Goal: Check status: Check status

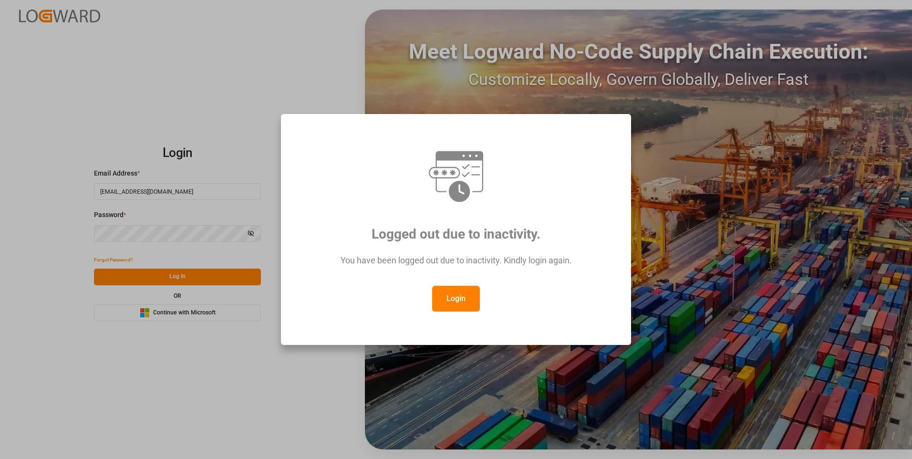
click at [452, 303] on button "Login" at bounding box center [456, 299] width 48 height 26
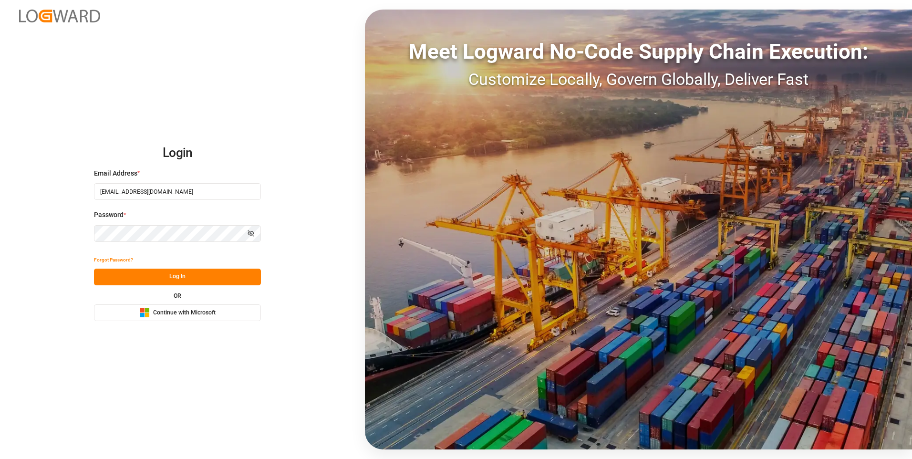
click at [173, 278] on button "Log In" at bounding box center [177, 277] width 167 height 17
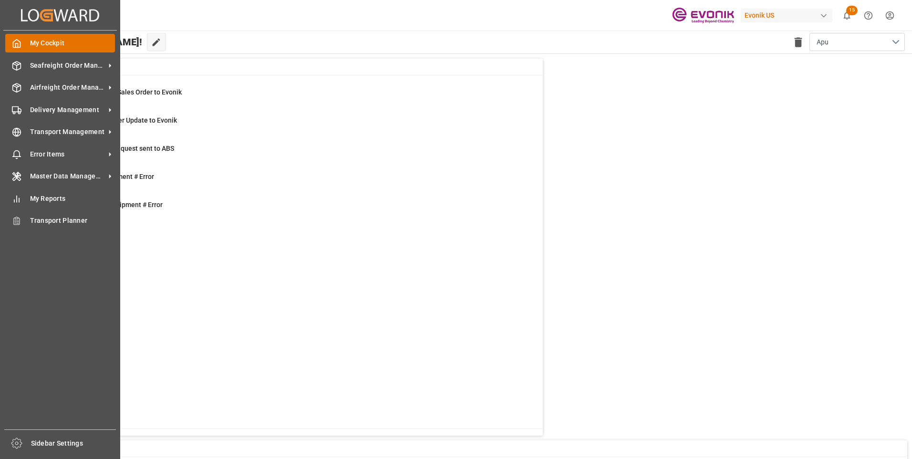
click at [21, 38] on div at bounding box center [13, 43] width 16 height 10
click at [64, 68] on span "Seafreight Order Management" at bounding box center [67, 66] width 75 height 10
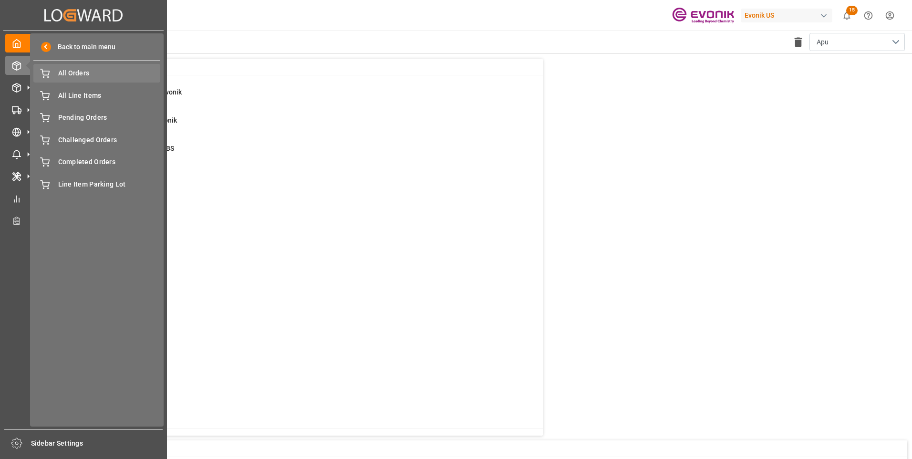
click at [83, 72] on span "All Orders" at bounding box center [109, 73] width 103 height 10
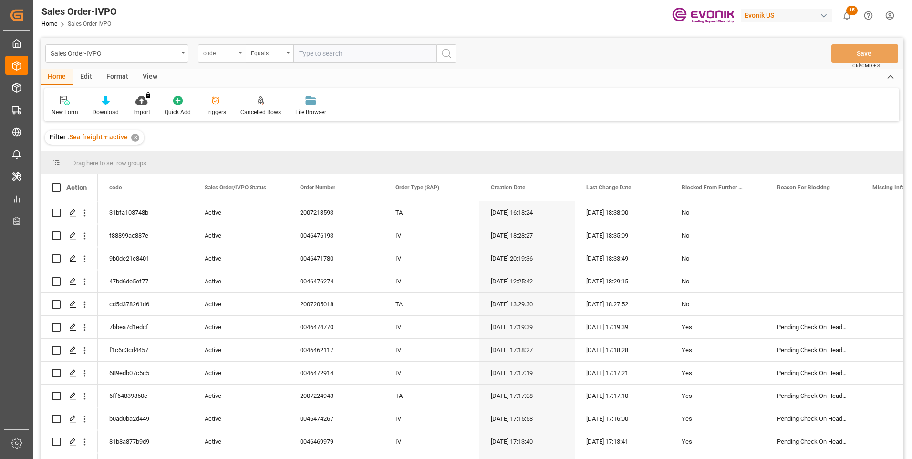
click at [237, 51] on div "code" at bounding box center [222, 53] width 48 height 18
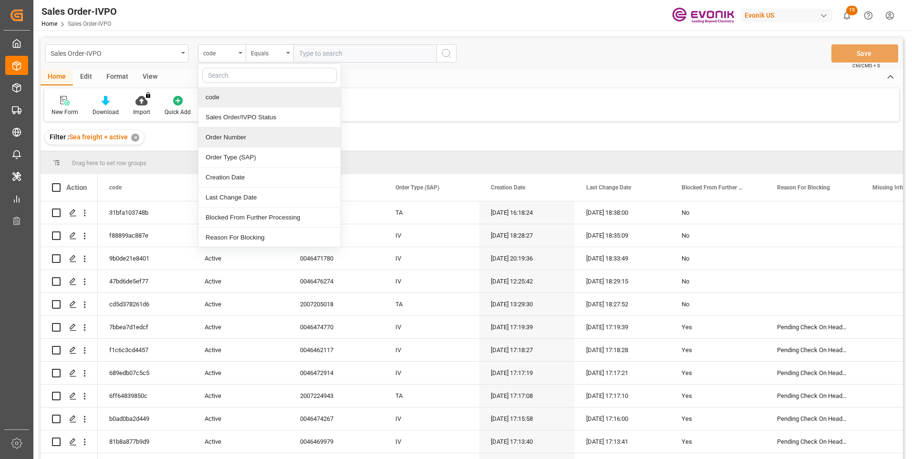
click at [221, 139] on div "Order Number" at bounding box center [269, 137] width 142 height 20
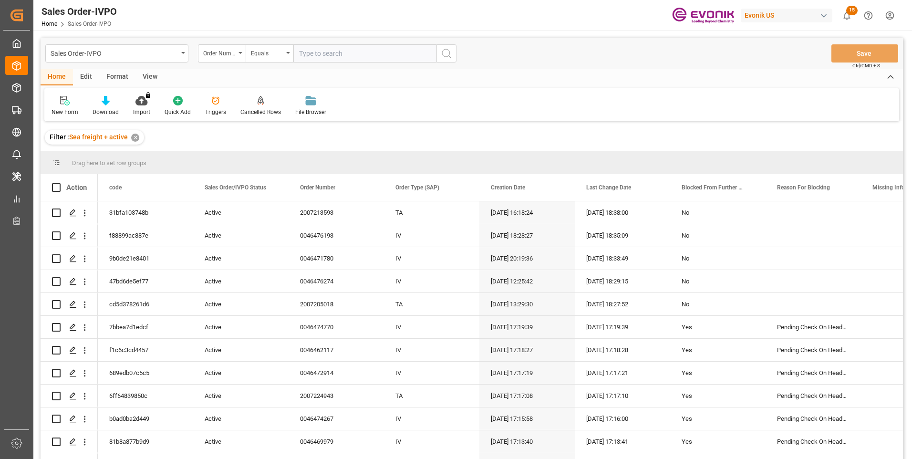
click at [308, 48] on input "text" at bounding box center [364, 53] width 143 height 18
paste input "0046470668"
type input "0046470668"
click at [448, 53] on icon "search button" at bounding box center [446, 53] width 11 height 11
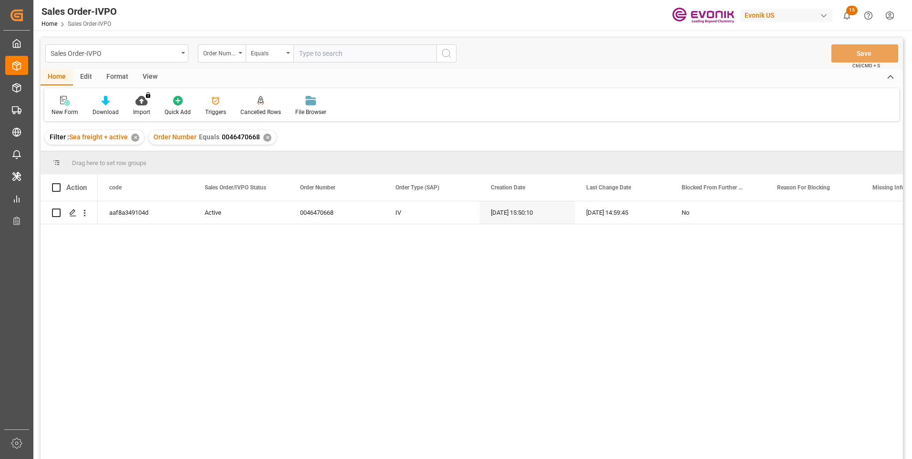
click at [150, 75] on div "View" at bounding box center [149, 77] width 29 height 16
click at [108, 101] on icon at bounding box center [108, 101] width 10 height 10
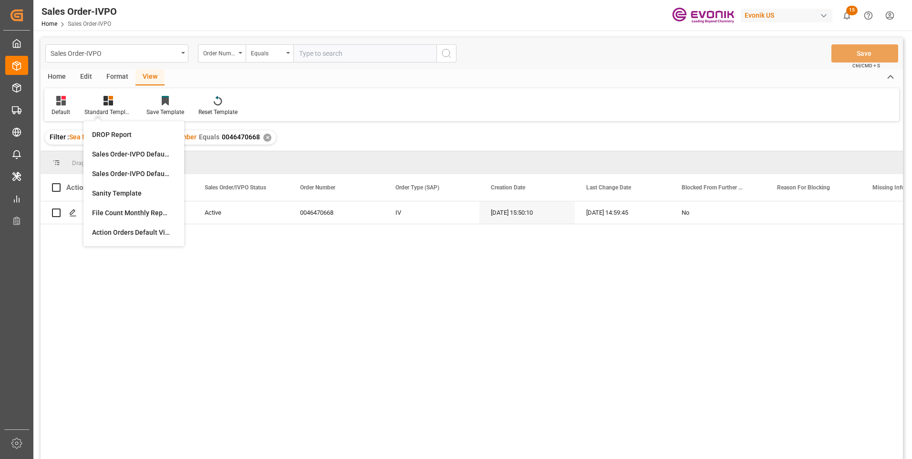
click at [194, 73] on div "Home Edit Format View" at bounding box center [472, 77] width 862 height 16
click at [60, 100] on icon at bounding box center [61, 101] width 10 height 10
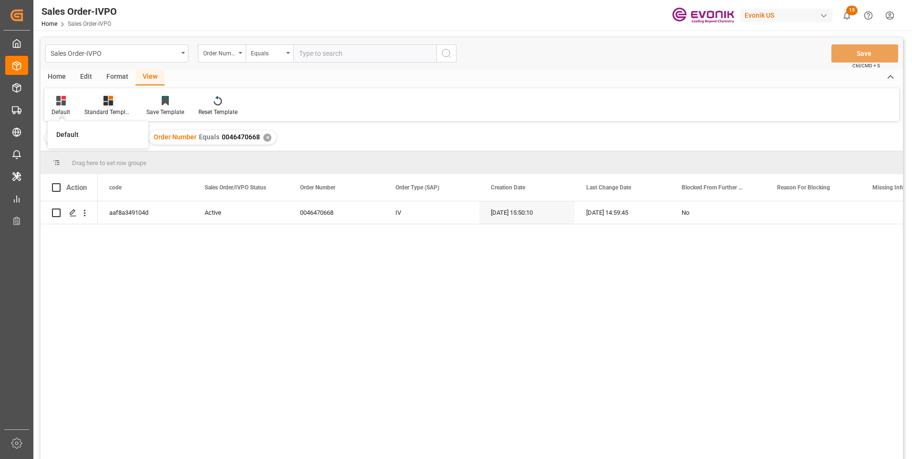
click at [114, 99] on div at bounding box center [108, 100] width 48 height 10
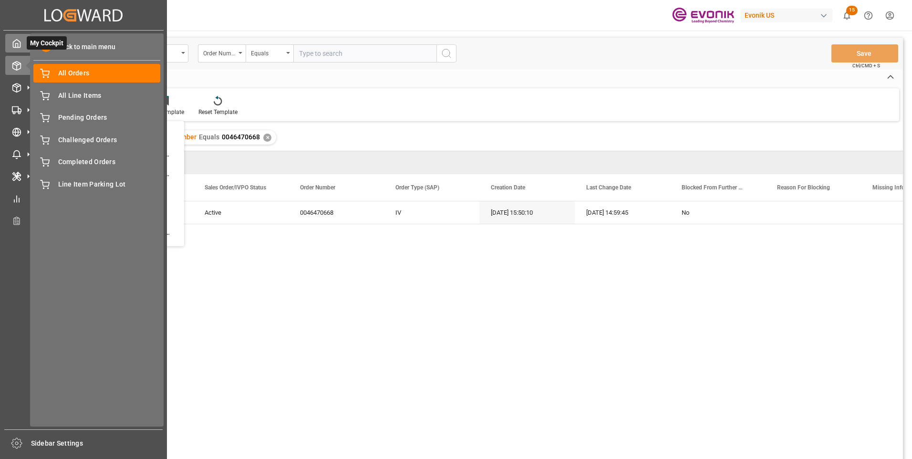
click at [14, 46] on icon at bounding box center [17, 44] width 10 height 10
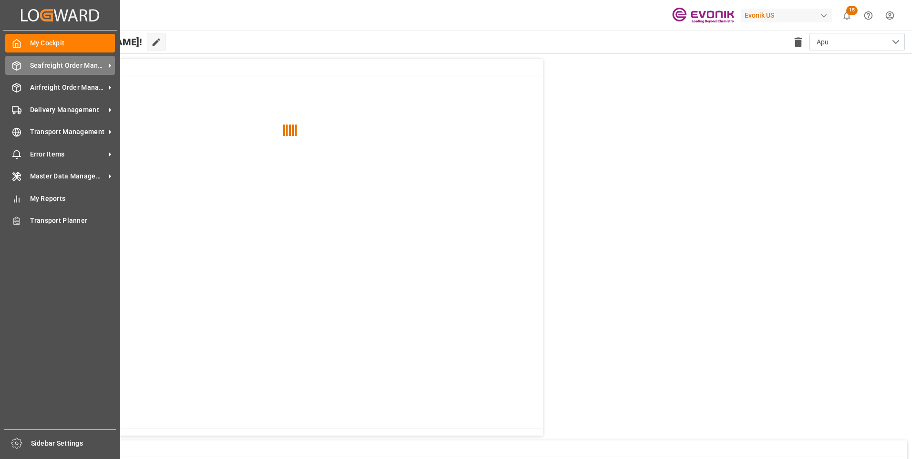
click at [49, 69] on span "Seafreight Order Management" at bounding box center [67, 66] width 75 height 10
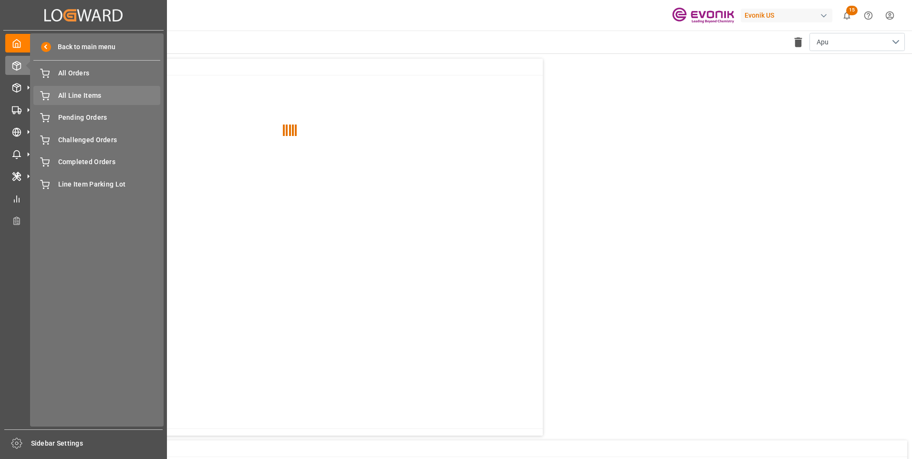
click at [72, 96] on span "All Line Items" at bounding box center [109, 96] width 103 height 10
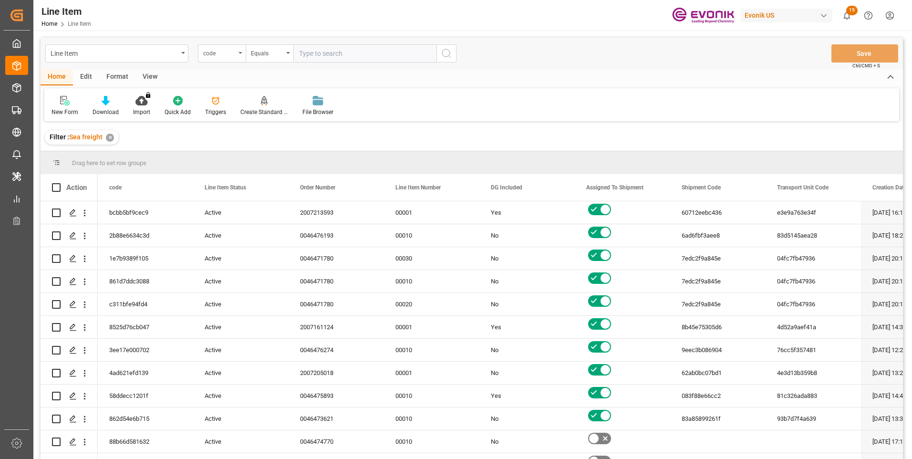
click at [236, 54] on div "code" at bounding box center [222, 53] width 48 height 18
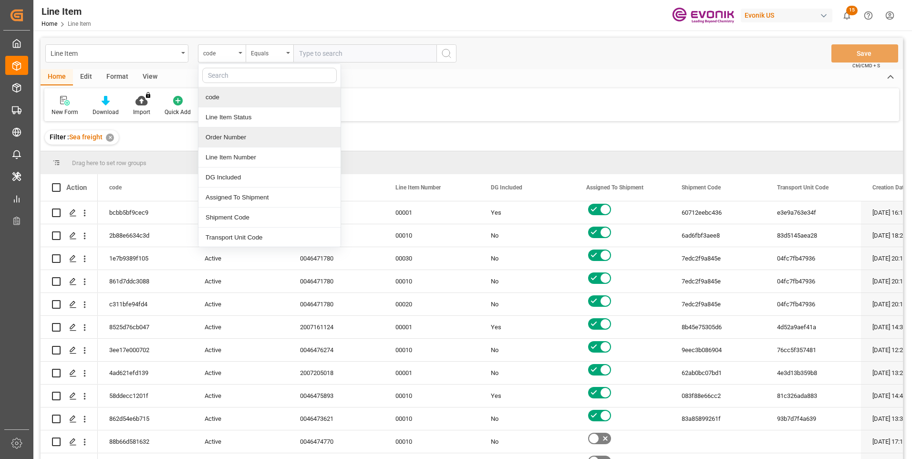
click at [214, 134] on div "Order Number" at bounding box center [269, 137] width 142 height 20
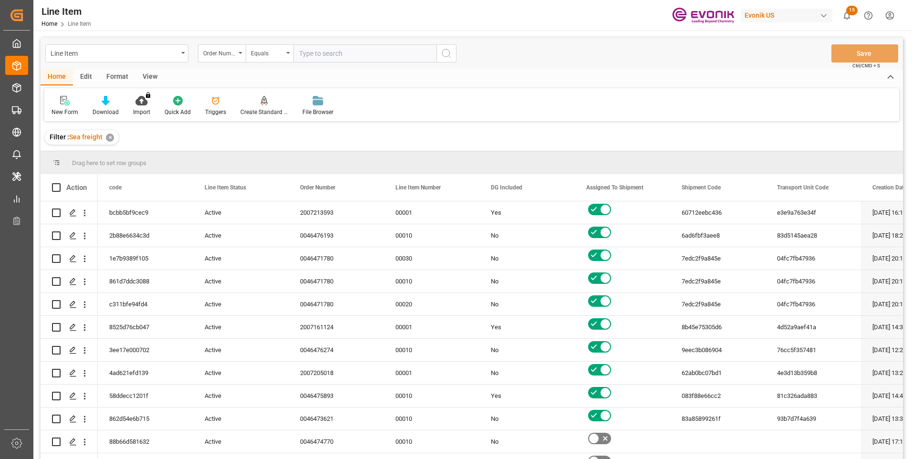
click at [329, 52] on input "text" at bounding box center [364, 53] width 143 height 18
paste input "0046470668"
type input "0046470668"
click at [445, 49] on circle "search button" at bounding box center [446, 53] width 8 height 8
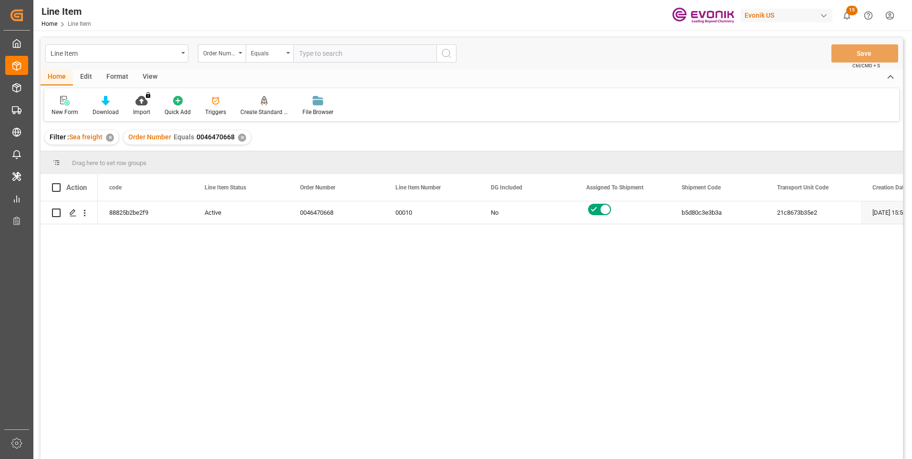
click at [149, 68] on div "Line Item Order Number Equals Save Ctrl/CMD + S" at bounding box center [472, 53] width 862 height 31
click at [151, 75] on div "View" at bounding box center [149, 77] width 29 height 16
click at [113, 99] on div at bounding box center [108, 100] width 48 height 10
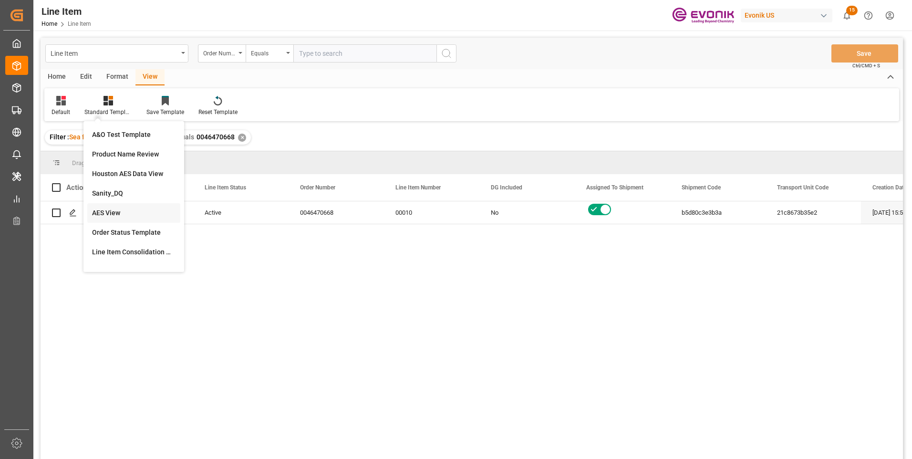
click at [99, 209] on div "AES View" at bounding box center [133, 213] width 83 height 10
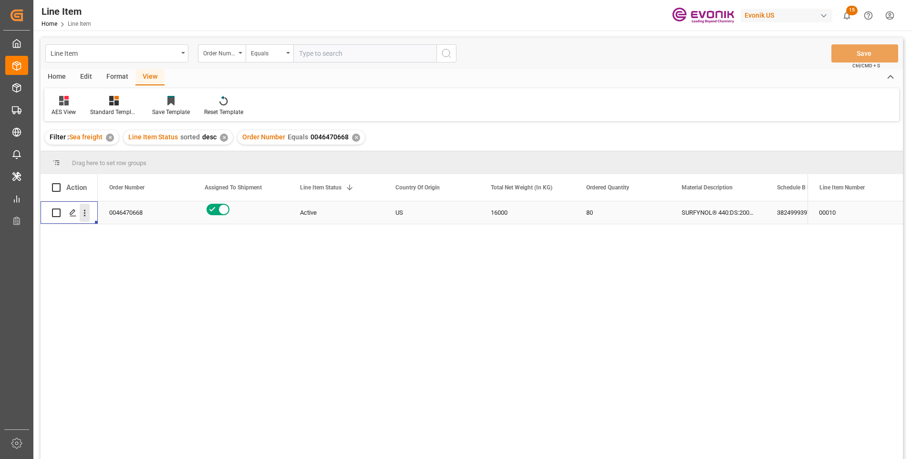
click at [87, 213] on icon "open menu" at bounding box center [85, 213] width 10 height 10
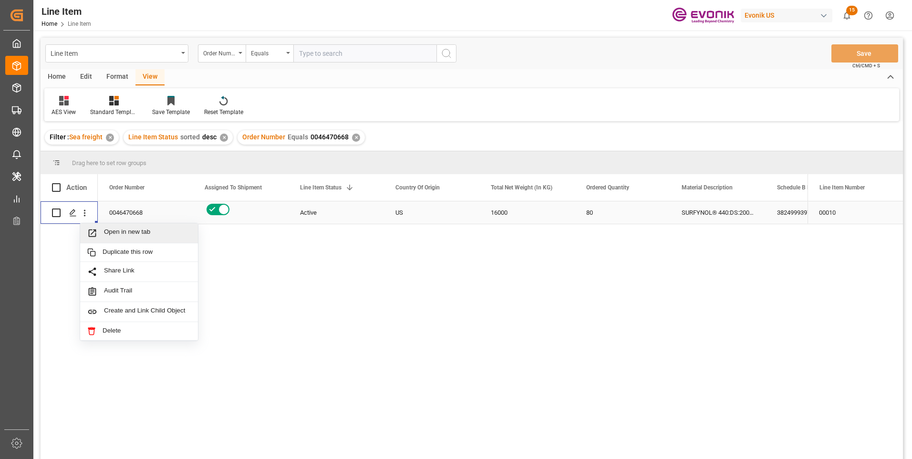
click at [115, 233] on span "Open in new tab" at bounding box center [147, 233] width 87 height 10
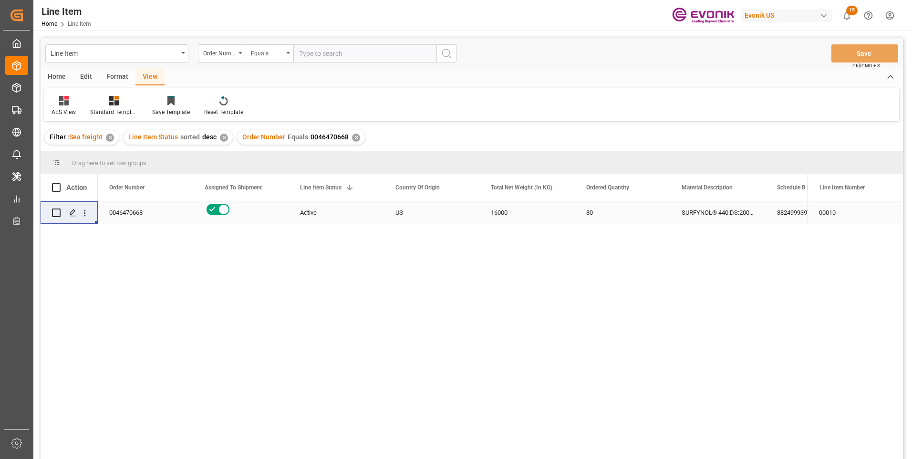
click at [501, 210] on div "16000" at bounding box center [526, 212] width 95 height 22
click at [715, 211] on div "SURFYNOL® 440:DS:200:P:35" at bounding box center [717, 212] width 95 height 22
click at [754, 264] on div "0046470668 Active US 16000 80 SURFYNOL® 440:DS:200:P:35 3824999397 131840" at bounding box center [453, 333] width 710 height 264
click at [791, 213] on div "3824999397" at bounding box center [812, 212] width 95 height 22
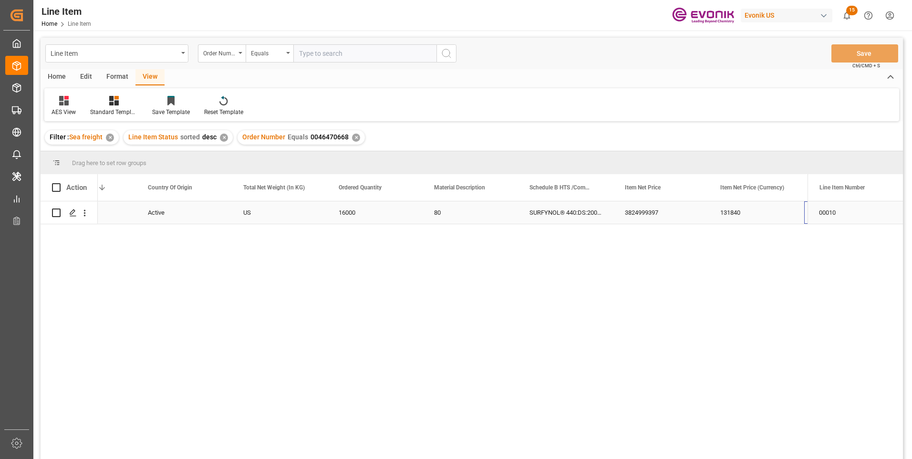
scroll to position [0, 248]
click at [646, 214] on div "131840" at bounding box center [660, 212] width 95 height 22
click at [675, 217] on div "131840" at bounding box center [660, 212] width 95 height 22
click at [307, 52] on input "text" at bounding box center [364, 53] width 143 height 18
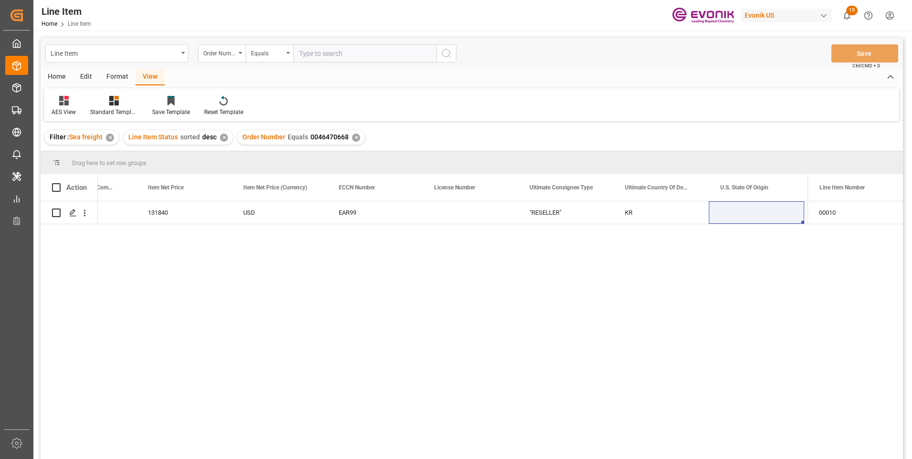
paste input "0046473317"
type input "0046473317"
click at [449, 54] on icon "search button" at bounding box center [446, 53] width 11 height 11
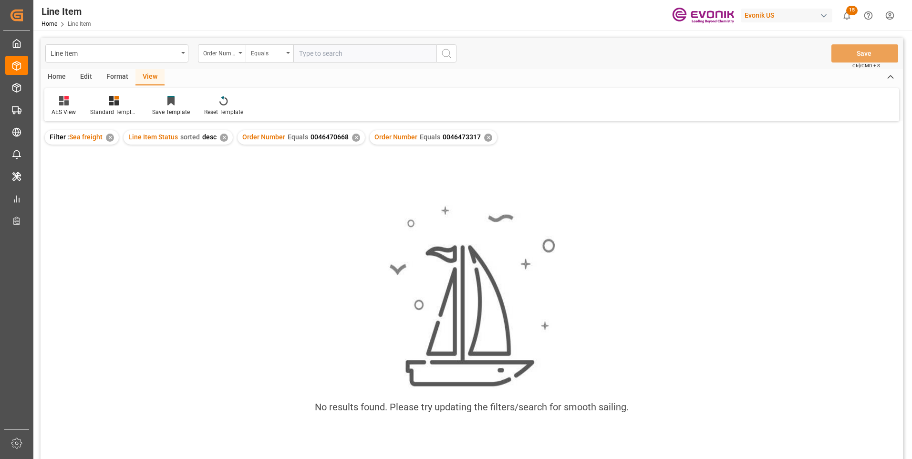
click at [353, 139] on div "✕" at bounding box center [356, 138] width 8 height 8
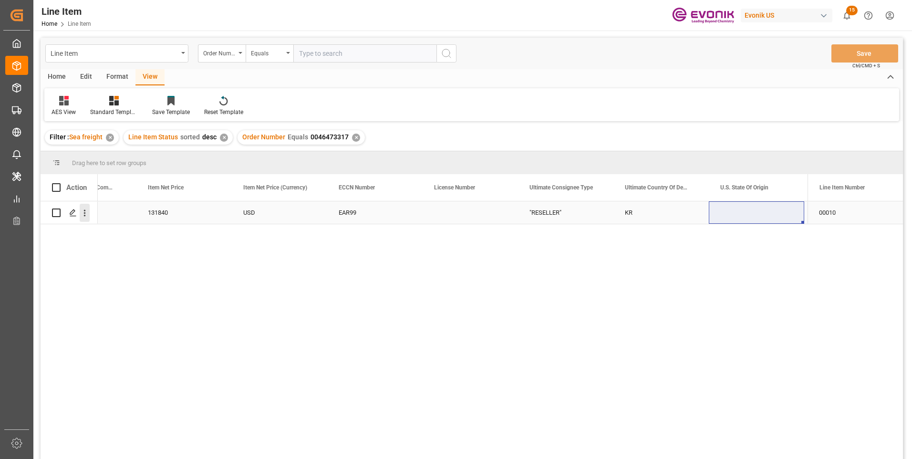
click at [87, 213] on icon "open menu" at bounding box center [85, 213] width 10 height 10
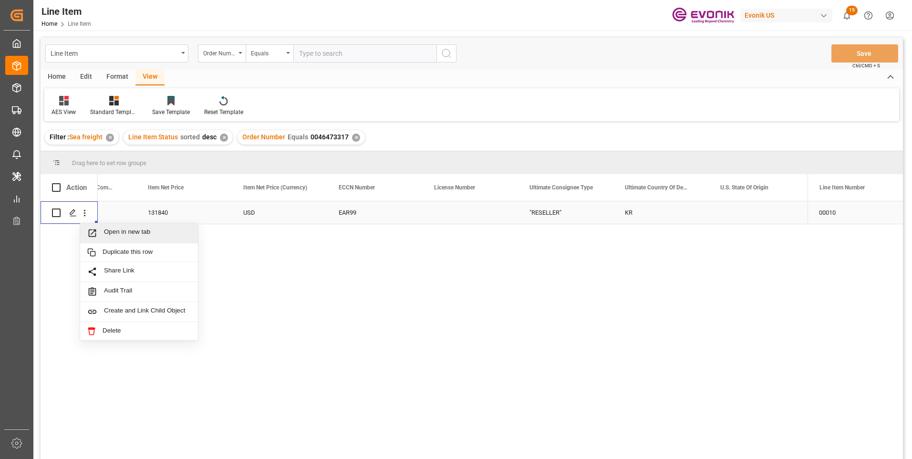
click at [106, 228] on span "Open in new tab" at bounding box center [147, 233] width 87 height 10
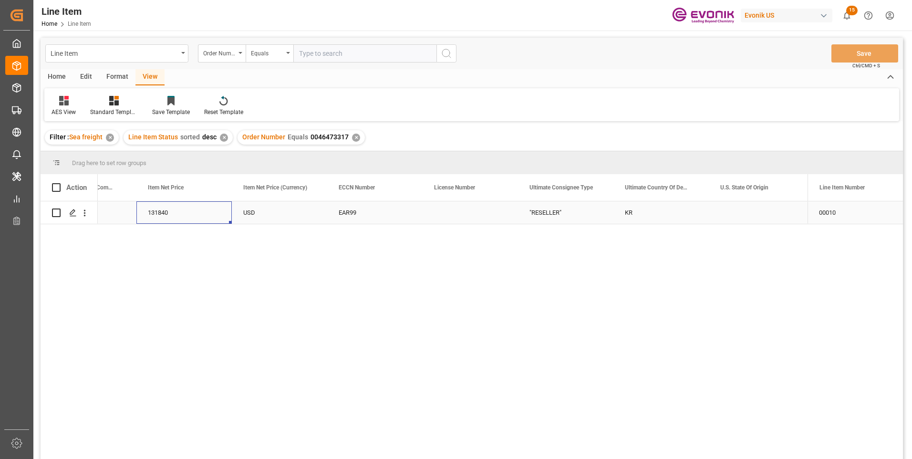
click at [178, 211] on div "131840" at bounding box center [183, 212] width 95 height 22
drag, startPoint x: 178, startPoint y: 211, endPoint x: 131, endPoint y: 215, distance: 47.4
click at [131, 215] on div "SURFYNOL® 440:DS:200:P:35 3824999397 131840 USD EAR99 "RESELLER" KR Evonik Oper…" at bounding box center [327, 212] width 1908 height 23
click at [131, 215] on div "3824999397" at bounding box center [88, 212] width 95 height 22
click at [259, 214] on div "USD" at bounding box center [279, 212] width 95 height 22
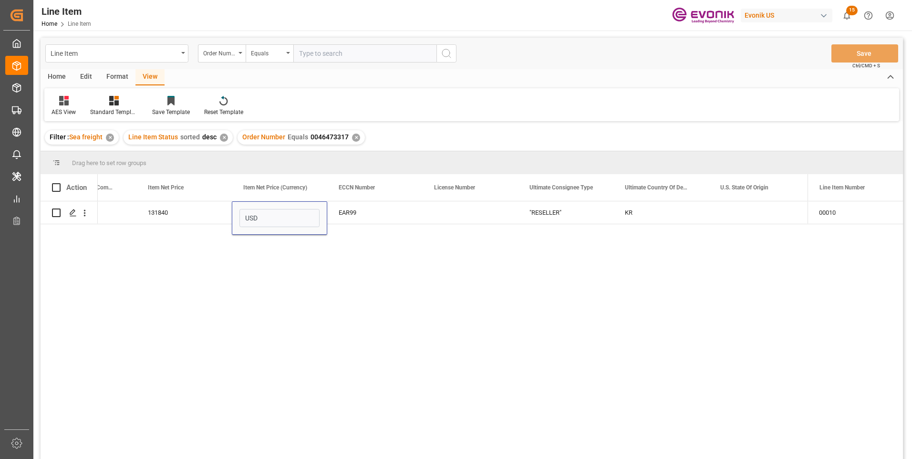
click at [265, 261] on div "SURFYNOL® 440:DS:200:P:35 3824999397 131840 USD EAR99 "RESELLER" KR Evonik Oper…" at bounding box center [453, 333] width 710 height 264
click at [208, 218] on div "131840" at bounding box center [183, 212] width 95 height 22
click at [215, 252] on div "SURFYNOL® 440:DS:200:P:35 3824999397 131840 USD EAR99 "RESELLER" KR Evonik Oper…" at bounding box center [453, 333] width 710 height 264
click at [254, 217] on div "USD" at bounding box center [279, 212] width 95 height 22
click at [189, 214] on div "131840" at bounding box center [183, 212] width 95 height 22
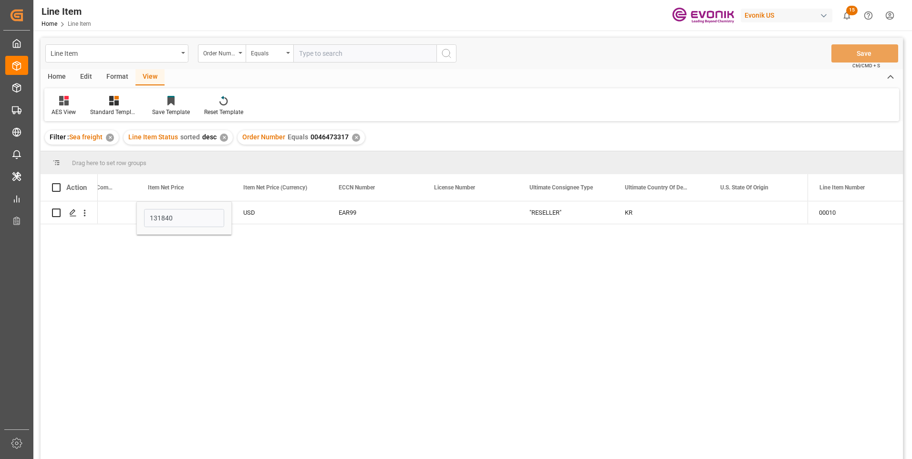
click at [223, 289] on div "SURFYNOL® 440:DS:200:P:35 3824999397 131840 USD EAR99 "RESELLER" KR Evonik Oper…" at bounding box center [453, 333] width 710 height 264
click at [243, 272] on div "SURFYNOL® 440:DS:200:P:35 3824999397 131840 USD EAR99 "RESELLER" KR Evonik Oper…" at bounding box center [453, 333] width 710 height 264
click at [261, 211] on div "USD" at bounding box center [279, 212] width 95 height 22
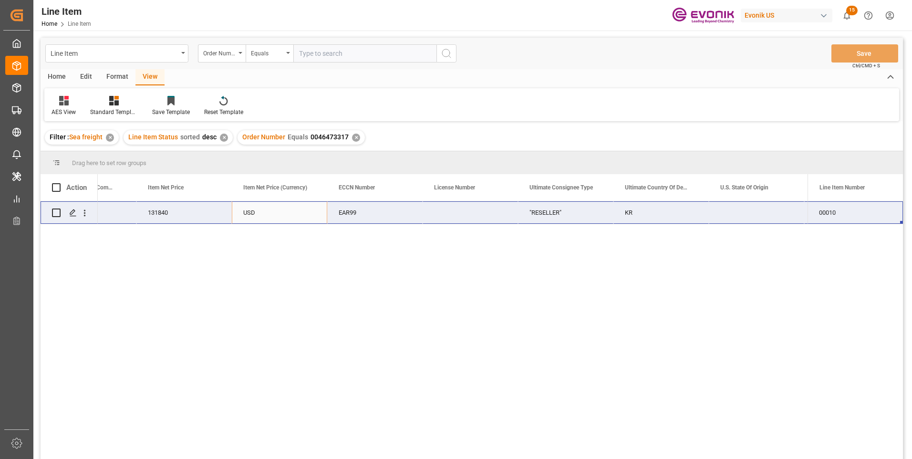
click at [268, 207] on div "USD" at bounding box center [279, 212] width 95 height 22
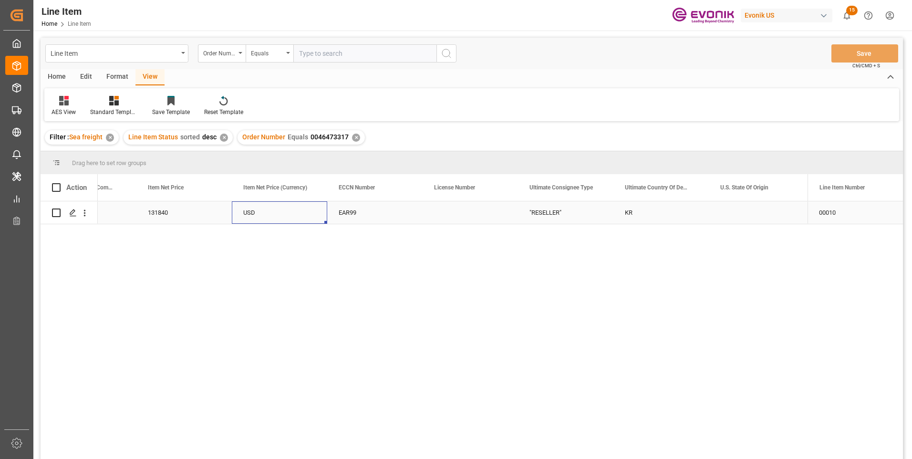
click at [180, 212] on div "131840" at bounding box center [183, 212] width 95 height 22
click at [270, 217] on div "USD" at bounding box center [279, 212] width 95 height 22
click at [260, 274] on div "SURFYNOL® 440:DS:200:P:35 3824999397 131840 USD EAR99 "RESELLER" KR Evonik Oper…" at bounding box center [453, 333] width 710 height 264
click at [348, 213] on div "EAR99" at bounding box center [375, 213] width 72 height 22
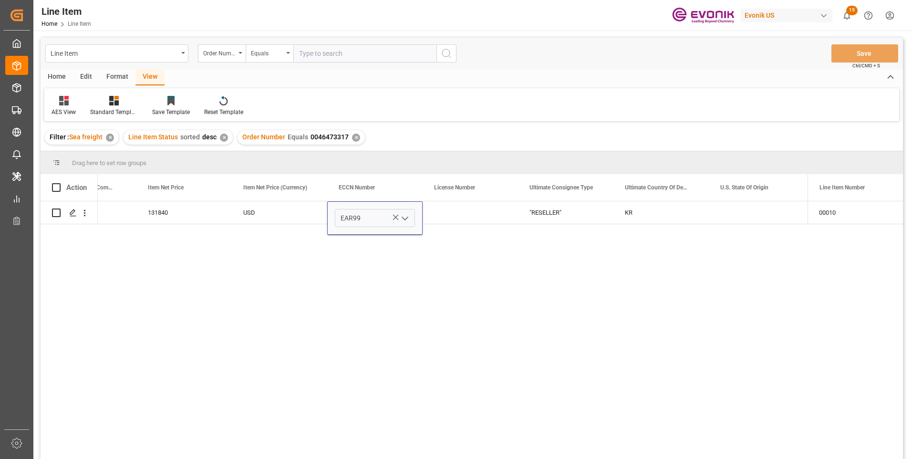
click at [340, 252] on div "SURFYNOL® 440:DS:200:P:35 3824999397 131840 USD EAR99 "RESELLER" KR Evonik Oper…" at bounding box center [453, 333] width 710 height 264
click at [472, 213] on div "Press SPACE to select this row." at bounding box center [470, 212] width 95 height 22
click at [362, 214] on div "EAR99" at bounding box center [375, 213] width 72 height 22
click at [150, 215] on div "131840" at bounding box center [183, 212] width 95 height 22
click at [263, 216] on div "USD" at bounding box center [279, 212] width 95 height 22
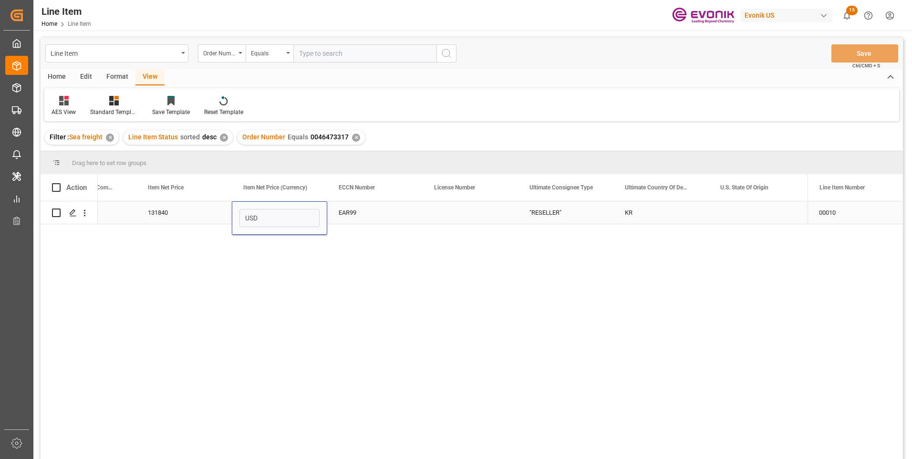
click at [388, 211] on div "EAR99" at bounding box center [375, 213] width 72 height 22
click at [437, 213] on div "Press SPACE to select this row." at bounding box center [470, 212] width 95 height 22
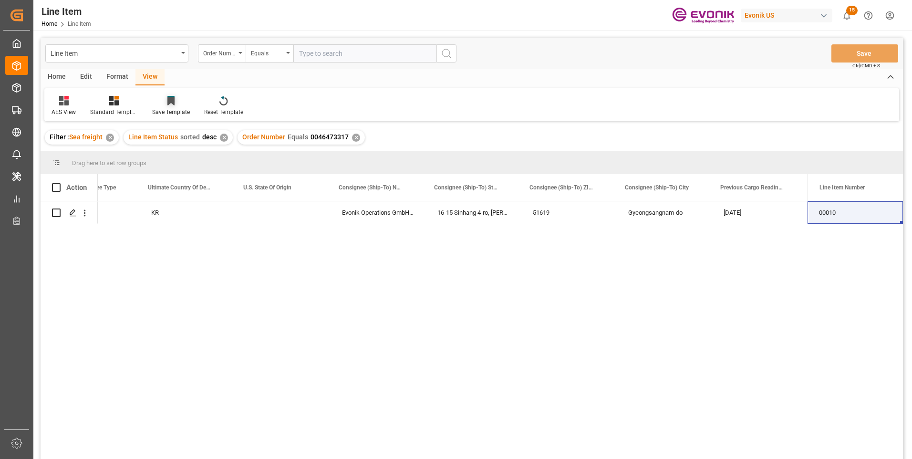
click at [171, 110] on div "Save Template" at bounding box center [171, 112] width 38 height 9
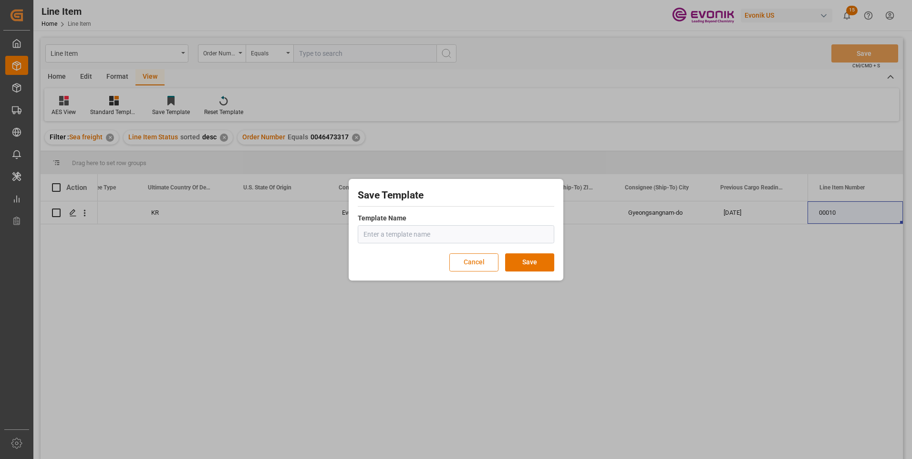
click at [458, 260] on button "Cancel" at bounding box center [473, 262] width 49 height 18
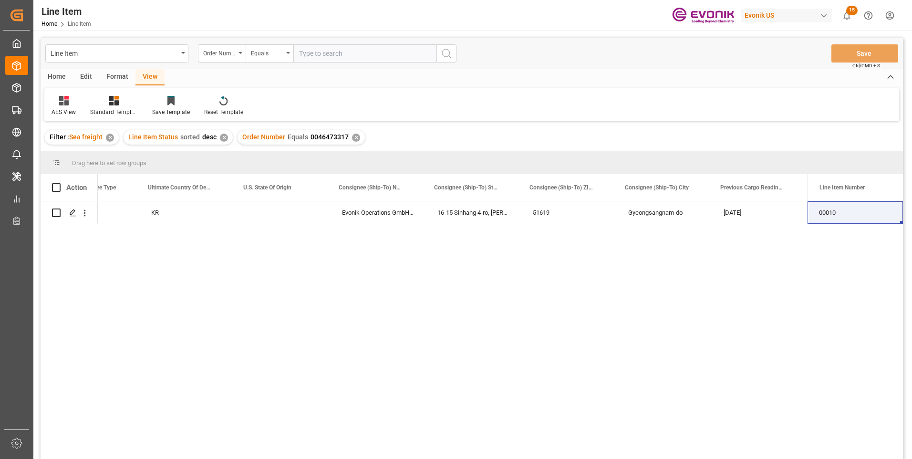
scroll to position [0, 27]
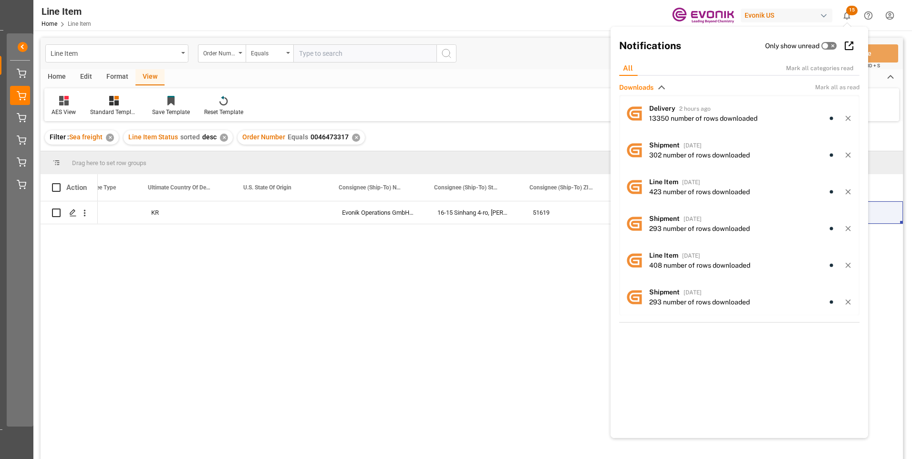
click at [416, 307] on div ""RESELLER" KR Evonik Operations GmbH;C/O NRS LOGISTICS KOREA CO., LTD. 16-15 Si…" at bounding box center [453, 333] width 710 height 264
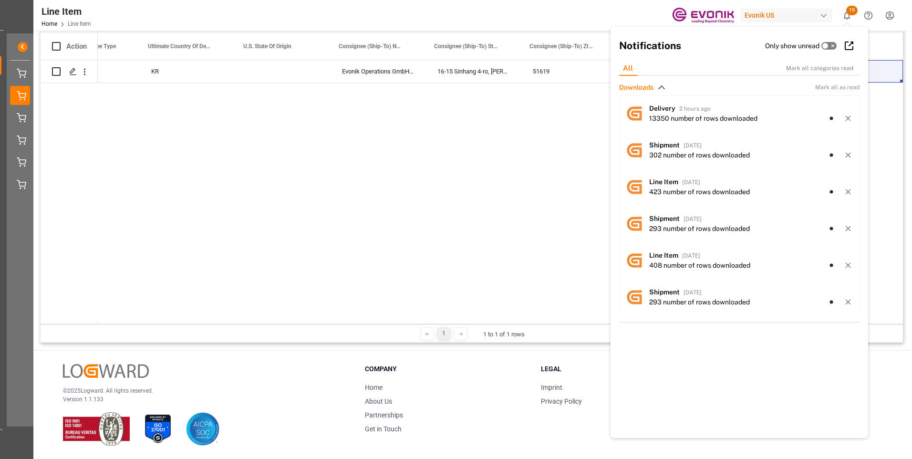
click at [501, 211] on div ""RESELLER" KR Evonik Operations GmbH;C/O NRS LOGISTICS KOREA CO., LTD. 16-15 Si…" at bounding box center [453, 192] width 710 height 264
click at [848, 11] on span "15" at bounding box center [851, 11] width 11 height 10
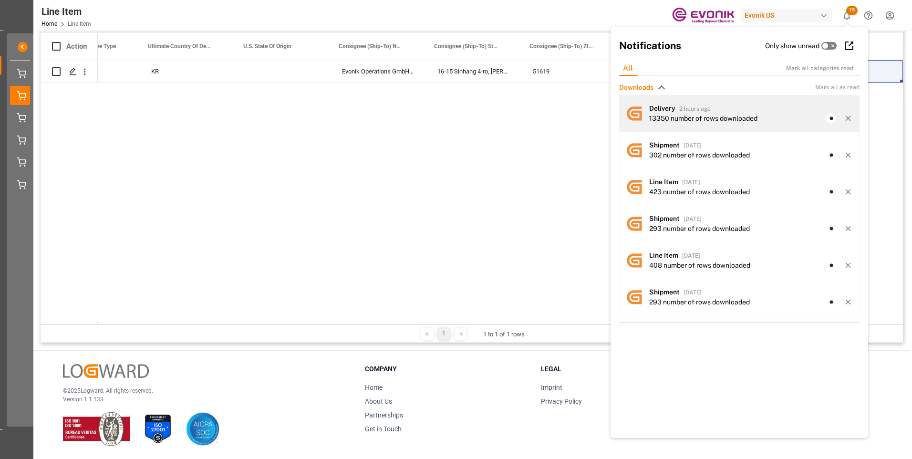
scroll to position [0, 0]
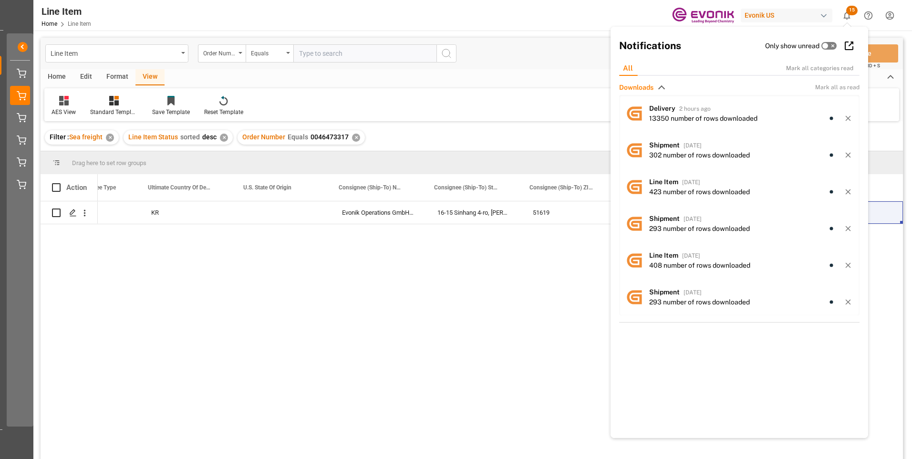
click at [846, 13] on icon "show 15 new notifications" at bounding box center [847, 15] width 7 height 8
click at [67, 106] on div "AES View" at bounding box center [63, 105] width 39 height 21
click at [105, 270] on div ""RESELLER" KR Evonik Operations GmbH;C/O NRS LOGISTICS KOREA CO., LTD. 16-15 Si…" at bounding box center [453, 333] width 710 height 264
click at [156, 211] on div "KR" at bounding box center [187, 212] width 95 height 22
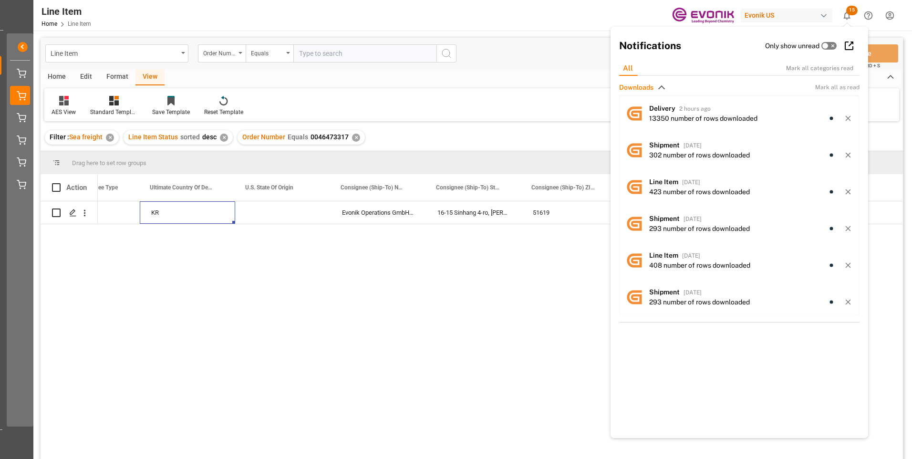
click at [384, 273] on div ""RESELLER" KR Evonik Operations GmbH;C/O NRS LOGISTICS KOREA CO., LTD. 16-15 Si…" at bounding box center [453, 333] width 710 height 264
click at [849, 15] on icon "show 15 new notifications" at bounding box center [847, 15] width 10 height 10
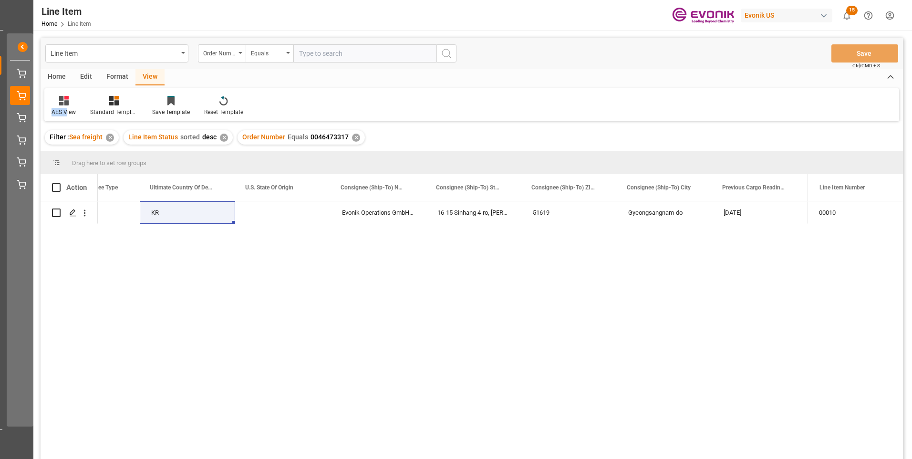
click at [483, 275] on div ""RESELLER" KR Evonik Operations GmbH;C/O NRS LOGISTICS KOREA CO., LTD. 16-15 Si…" at bounding box center [453, 333] width 710 height 264
click at [326, 54] on input "text" at bounding box center [364, 53] width 143 height 18
paste input "0046473317"
type input "0046473317"
click at [453, 48] on button "search button" at bounding box center [446, 53] width 20 height 18
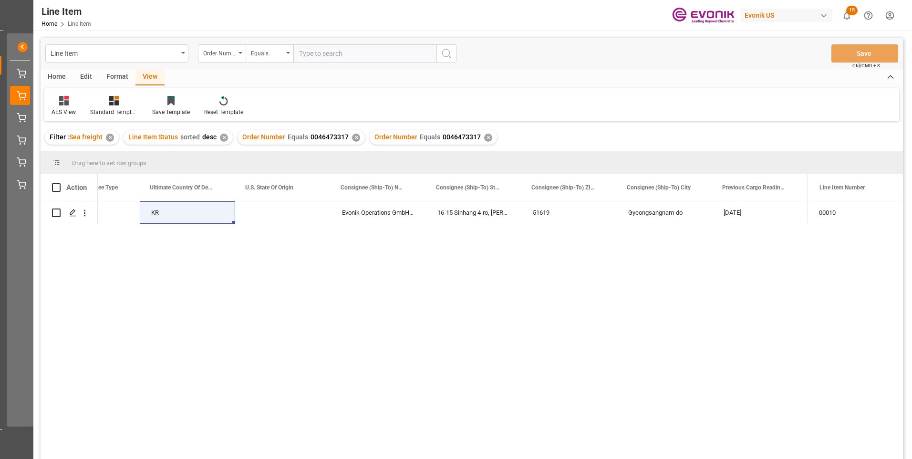
click at [352, 135] on div "✕" at bounding box center [356, 138] width 8 height 8
click at [279, 212] on div "Press SPACE to select this row." at bounding box center [282, 212] width 95 height 22
click at [264, 262] on div ""RESELLER" KR Evonik Operations GmbH;C/O NRS LOGISTICS KOREA CO., LTD. 16-15 Si…" at bounding box center [453, 333] width 710 height 264
click at [256, 260] on div ""RESELLER" KR Evonik Operations GmbH;C/O NRS LOGISTICS KOREA CO., LTD. 16-15 Si…" at bounding box center [453, 333] width 710 height 264
click at [211, 213] on div "KR" at bounding box center [187, 212] width 95 height 22
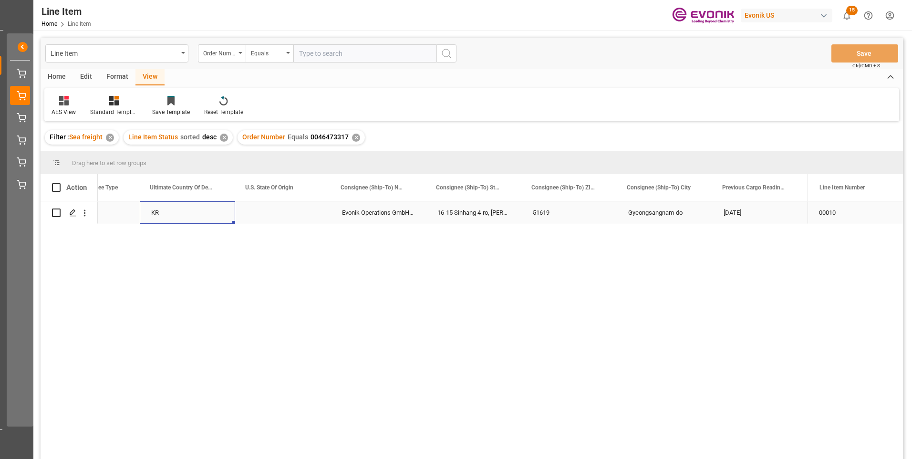
click at [265, 215] on div "Press SPACE to select this row." at bounding box center [282, 212] width 95 height 22
click at [248, 264] on div ""RESELLER" KR Evonik Operations GmbH;C/O NRS LOGISTICS KOREA CO., LTD. 16-15 Si…" at bounding box center [453, 333] width 710 height 264
click at [263, 266] on div ""RESELLER" KR Evonik Operations GmbH;C/O NRS LOGISTICS KOREA CO., LTD. 16-15 Si…" at bounding box center [453, 333] width 710 height 264
click at [274, 259] on div ""RESELLER" KR Evonik Operations GmbH;C/O NRS LOGISTICS KOREA CO., LTD. 16-15 Si…" at bounding box center [453, 333] width 710 height 264
click at [206, 240] on div ""RESELLER" KR Evonik Operations GmbH;C/O NRS LOGISTICS KOREA CO., LTD. 16-15 Si…" at bounding box center [453, 333] width 710 height 264
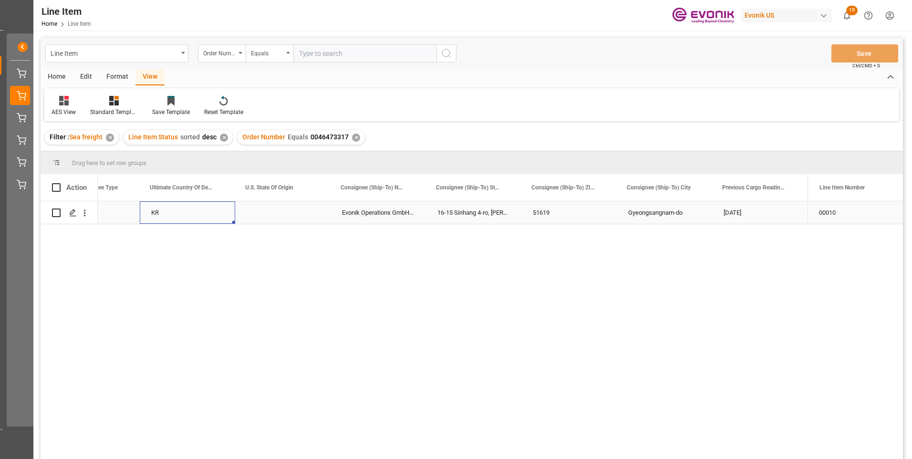
click at [202, 215] on div "KR" at bounding box center [187, 212] width 95 height 22
click at [279, 209] on div "Press SPACE to select this row." at bounding box center [282, 212] width 95 height 22
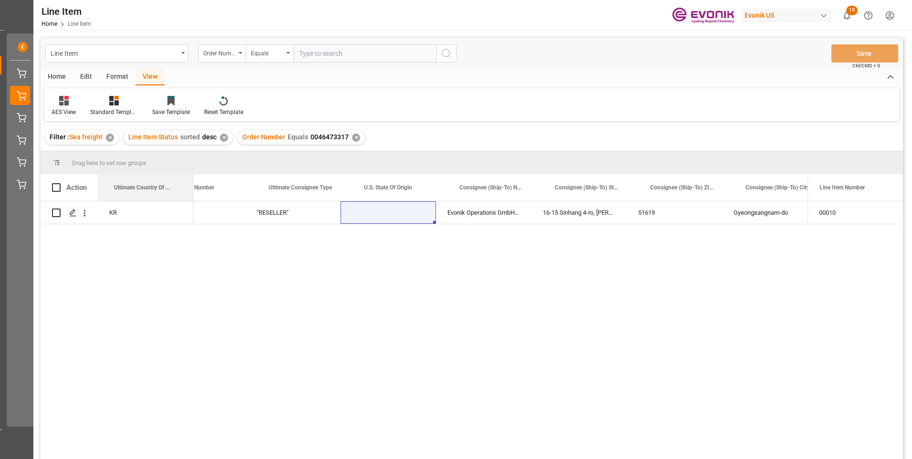
scroll to position [0, 1081]
drag, startPoint x: 162, startPoint y: 183, endPoint x: 57, endPoint y: 193, distance: 105.4
click at [193, 296] on div "KR "RESELLER" Evonik Operations GmbH;C/O NRS LOGISTICS KOREA CO., LTD. 16-15 Si…" at bounding box center [472, 331] width 862 height 260
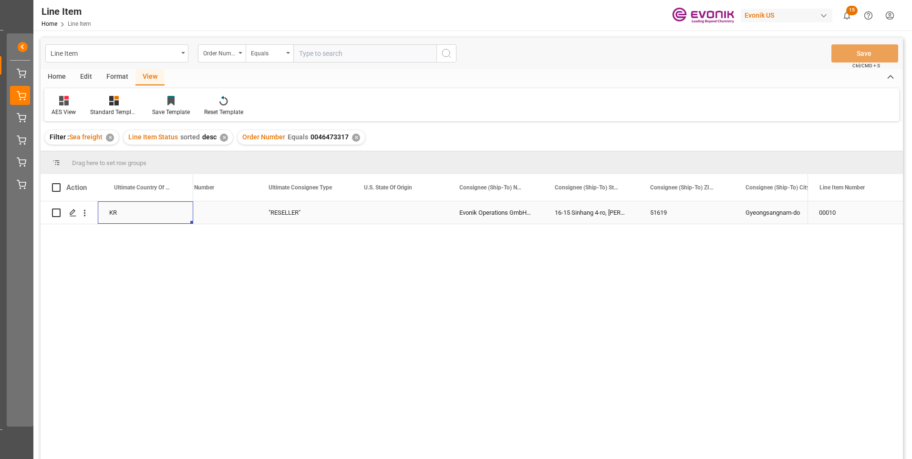
click at [156, 217] on div "KR" at bounding box center [145, 212] width 95 height 22
drag, startPoint x: 145, startPoint y: 190, endPoint x: 106, endPoint y: 188, distance: 38.2
click at [106, 188] on div "Ultimate Country Of Destination" at bounding box center [145, 187] width 95 height 27
click at [134, 261] on div "KR "RESELLER" Evonik Operations GmbH;C/O NRS LOGISTICS KOREA CO., LTD. 16-15 Si…" at bounding box center [472, 331] width 862 height 260
click at [220, 211] on div "Press SPACE to select this row." at bounding box center [209, 212] width 95 height 22
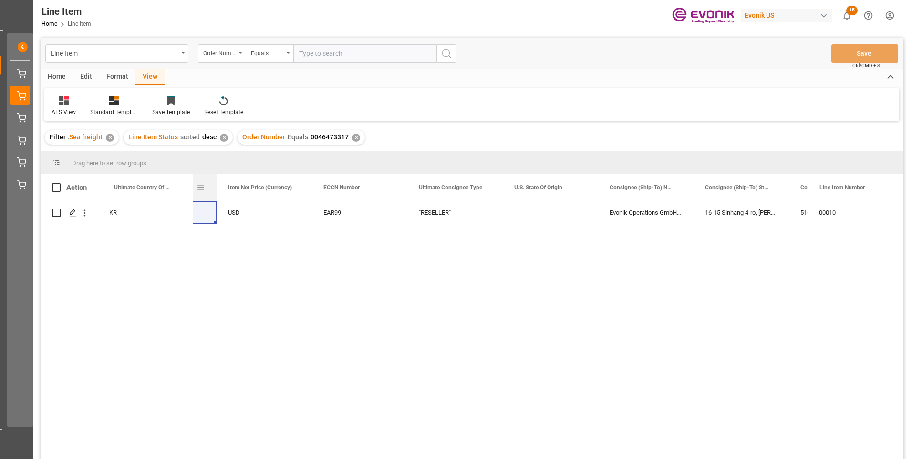
scroll to position [0, 0]
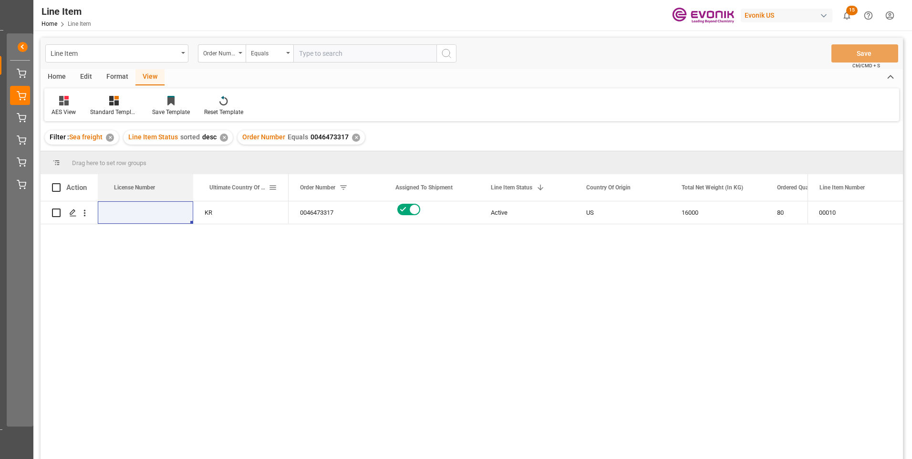
drag, startPoint x: 222, startPoint y: 182, endPoint x: 194, endPoint y: 182, distance: 28.6
click at [683, 211] on div "16000" at bounding box center [717, 212] width 95 height 22
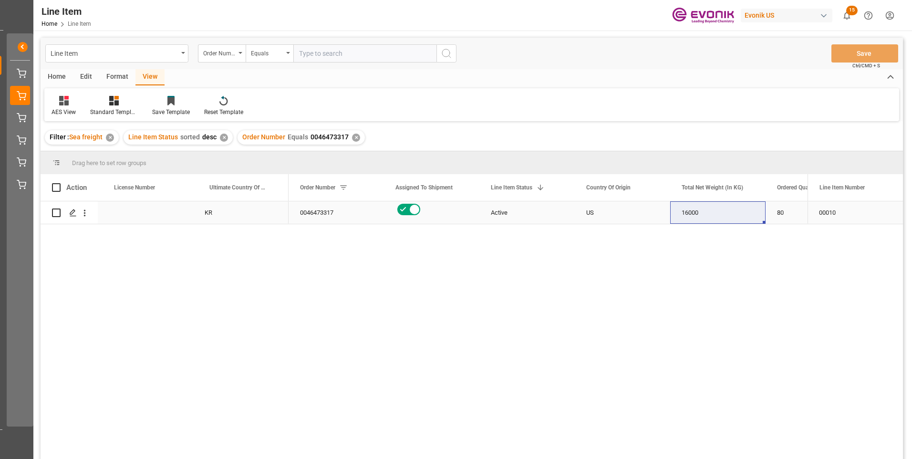
click at [687, 208] on div "16000" at bounding box center [717, 212] width 95 height 22
click at [739, 211] on div "16000" at bounding box center [717, 212] width 95 height 22
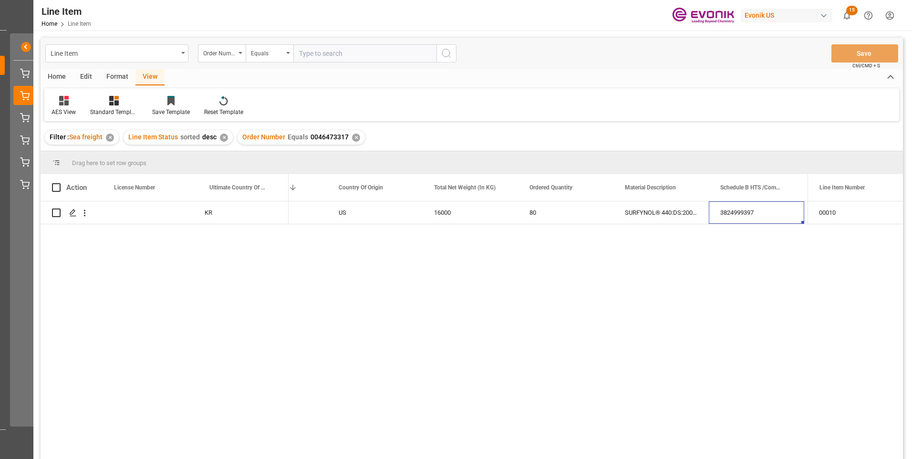
scroll to position [0, 343]
click at [734, 210] on div "131840" at bounding box center [756, 212] width 95 height 22
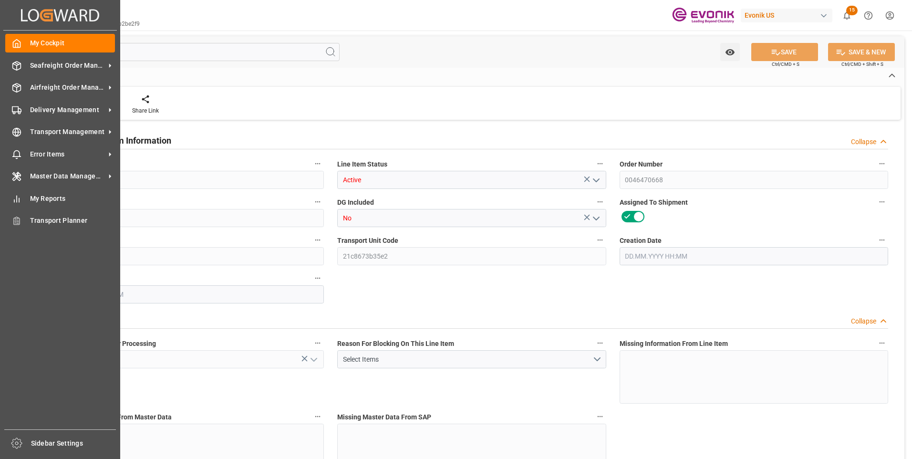
type input "20"
type input "17288"
type input "16000"
type input "22.873"
type input "80"
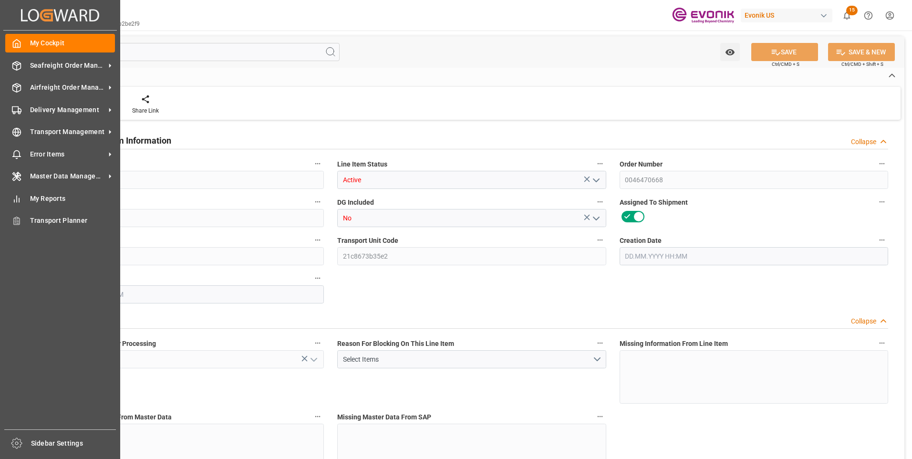
type input "131840"
type input "80"
type input "17288"
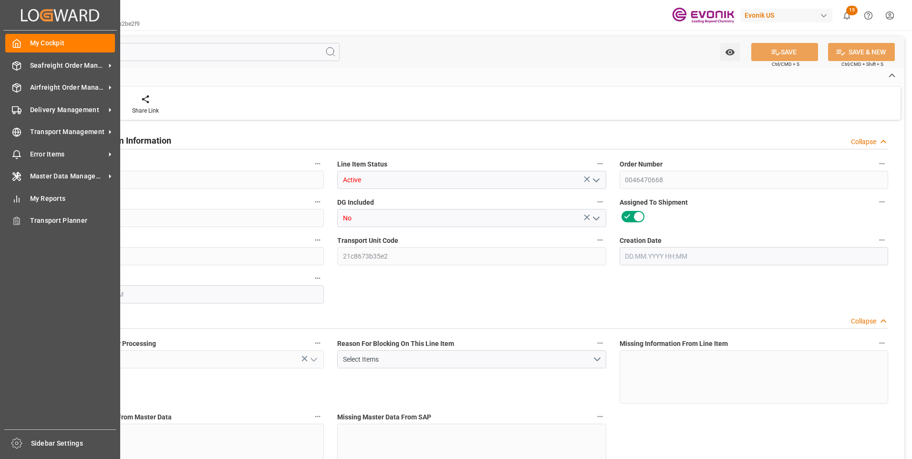
type input "17688"
type input "16000"
type input "22.873"
type input "22872.96"
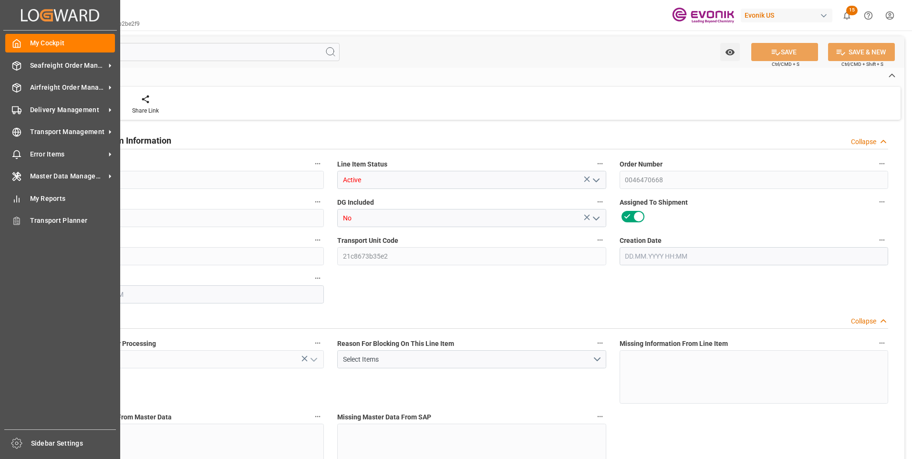
type input "80"
type input "17288"
type input "16000"
type input "22.873"
type input "03.10.2025 15:50"
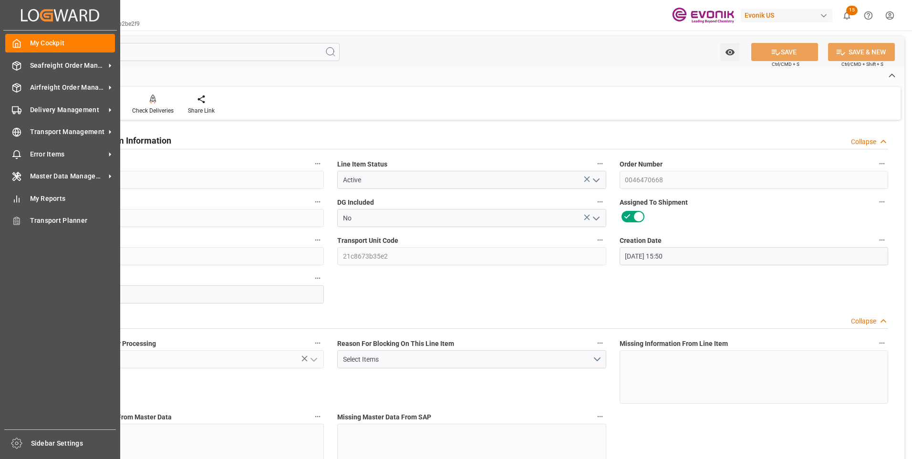
type input "07.10.2025 14:59"
type input "[DATE]"
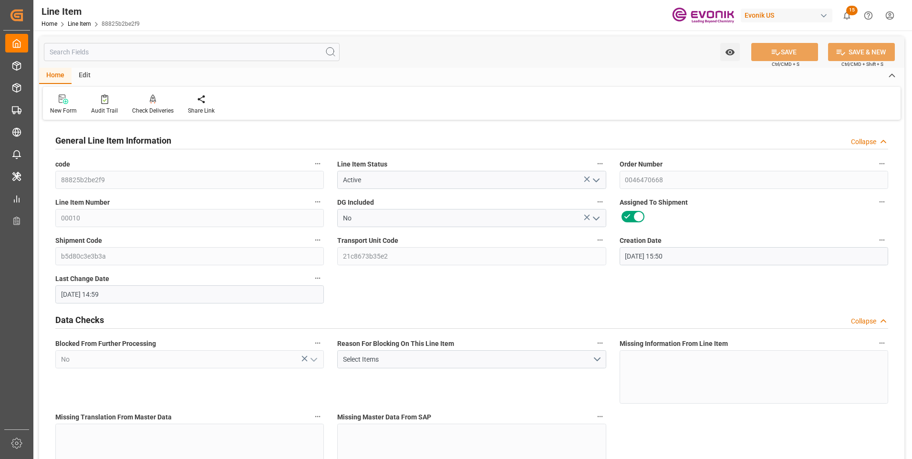
click at [117, 53] on input "text" at bounding box center [192, 52] width 296 height 18
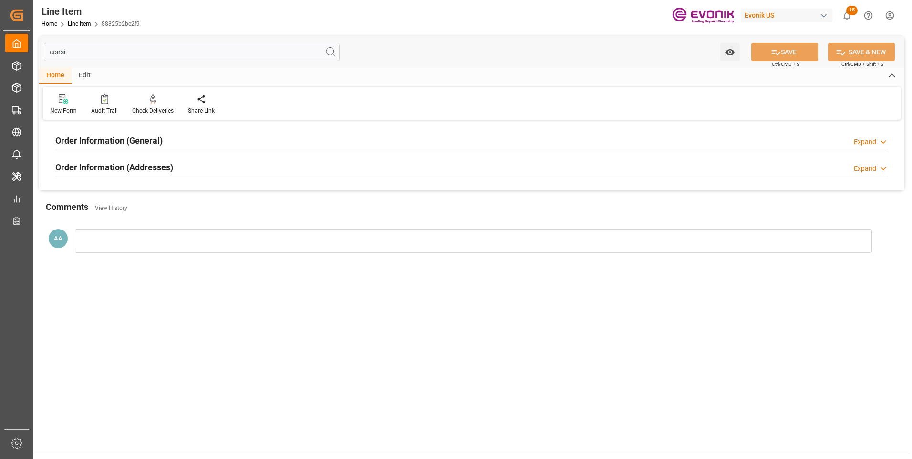
type input "consi"
click at [105, 140] on h2 "Order Information (General)" at bounding box center [108, 140] width 107 height 13
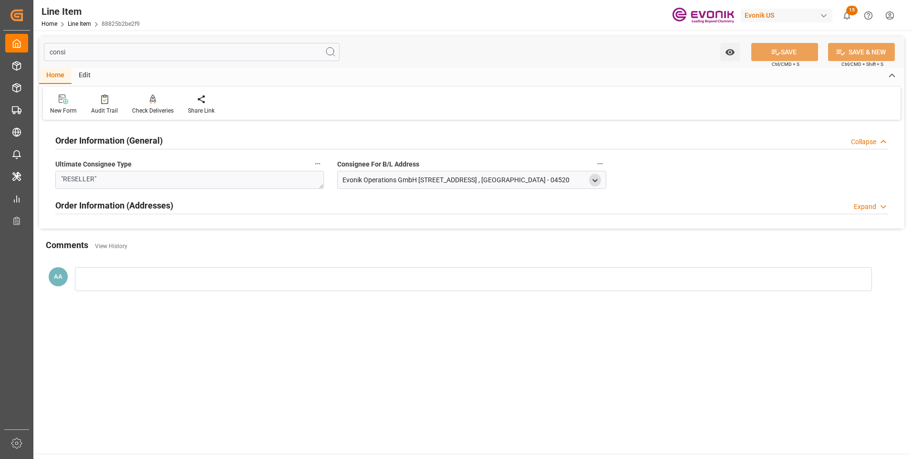
click at [598, 178] on icon "open menu" at bounding box center [595, 180] width 8 height 8
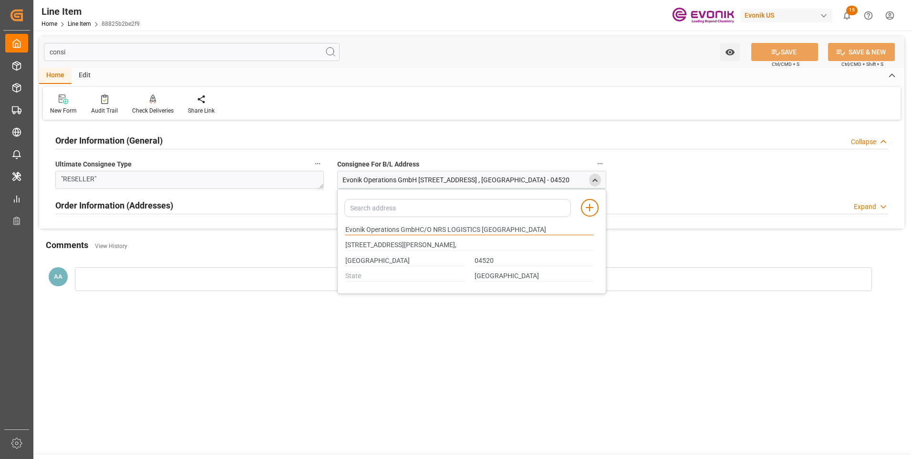
drag, startPoint x: 397, startPoint y: 229, endPoint x: 321, endPoint y: 236, distance: 75.7
click at [321, 236] on div "consi Watch Option SAVE Ctrl/CMD + S SAVE & NEW Ctrl/CMD + Shift + S Home Edit …" at bounding box center [471, 171] width 865 height 270
type input "Evonik Operations GmbHC/O NRS LOGISTICS [GEOGRAPHIC_DATA]"
type input "[STREET_ADDRESS][PERSON_NAME],"
type input "Evonik Operations GmbHC/O NRS LOGISTICS [GEOGRAPHIC_DATA]"
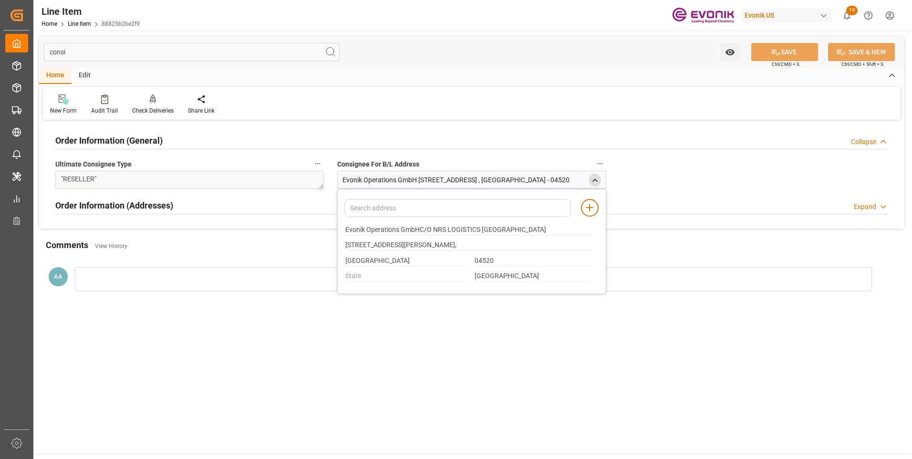
type input "[STREET_ADDRESS][PERSON_NAME],"
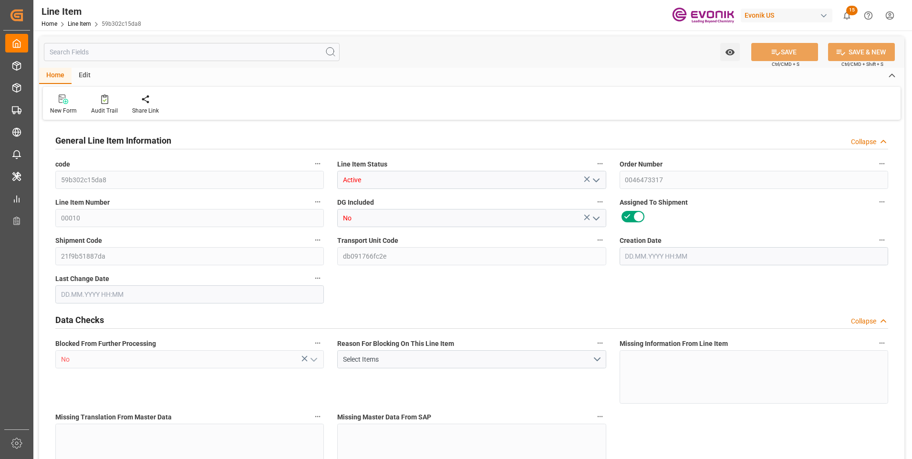
type input "20"
type input "17288"
type input "16000"
type input "22.873"
type input "80"
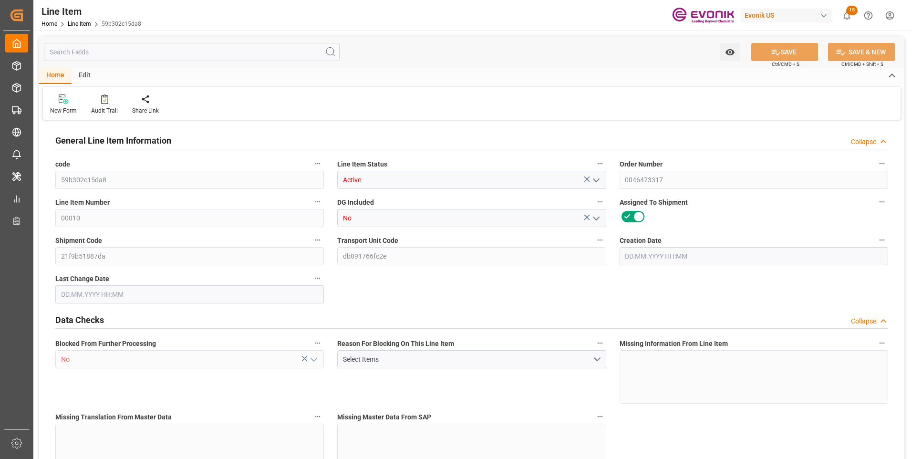
type input "131840"
type input "80"
type input "17288"
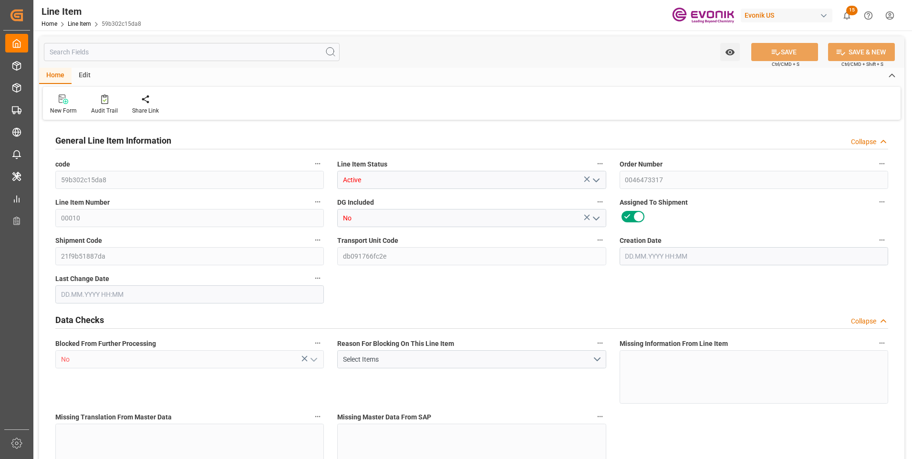
type input "17688"
type input "16000"
type input "22.873"
type input "22872.96"
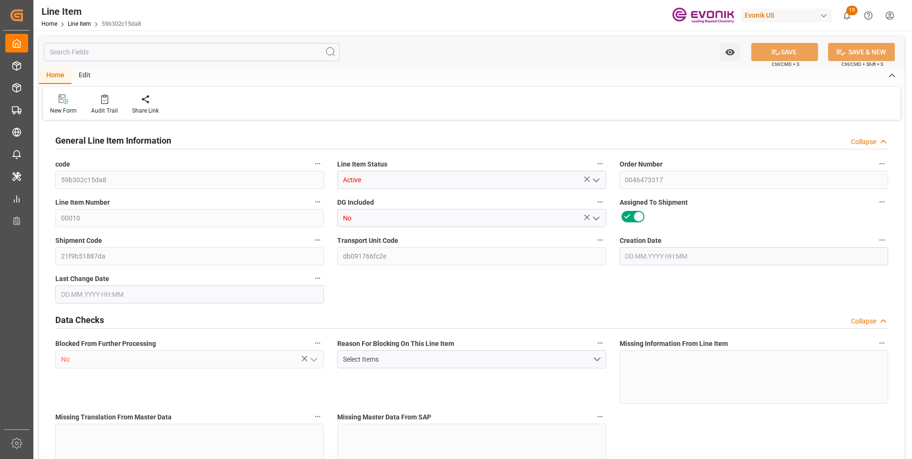
type input "80"
type input "17288"
type input "16000"
type input "22.873"
type input "03.10.2025 15:58"
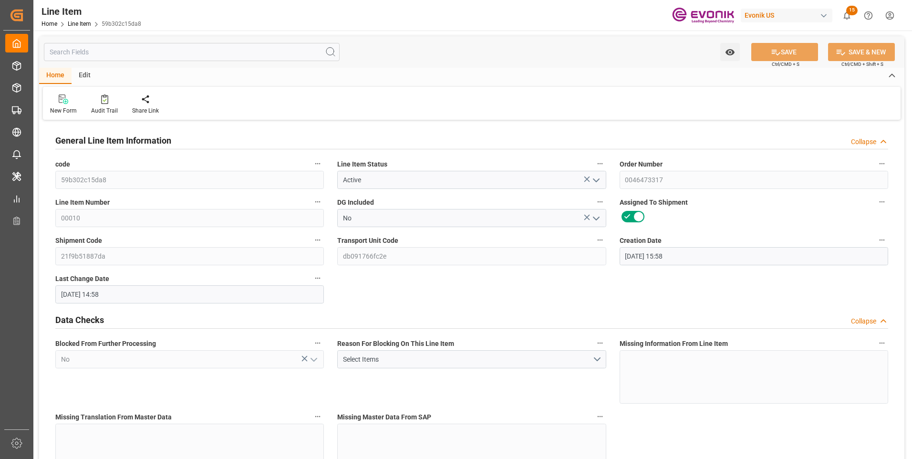
type input "07.10.2025 14:58"
type input "[DATE]"
type input "10.10.2025"
type input "07.10.2025"
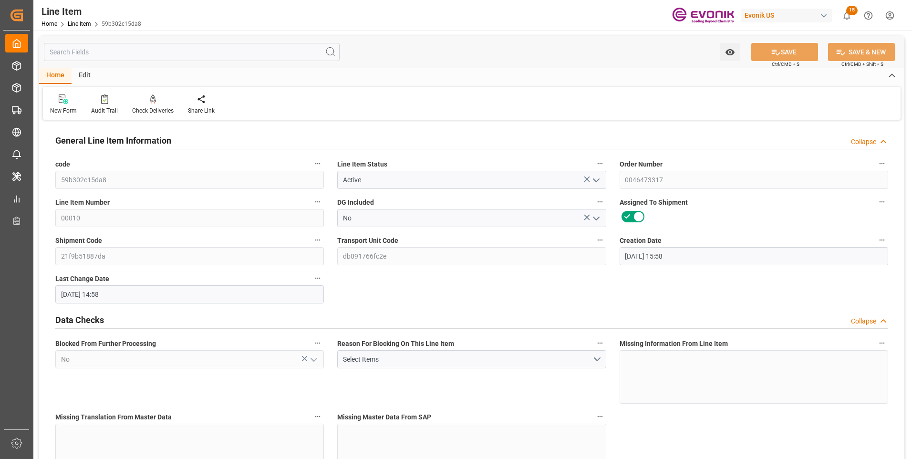
click at [118, 56] on input "text" at bounding box center [192, 52] width 296 height 18
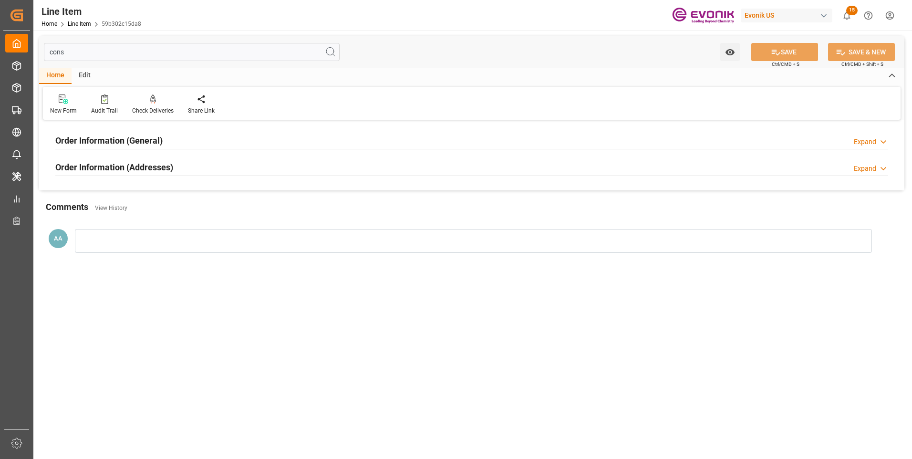
type input "cons"
click at [111, 143] on h2 "Order Information (General)" at bounding box center [108, 140] width 107 height 13
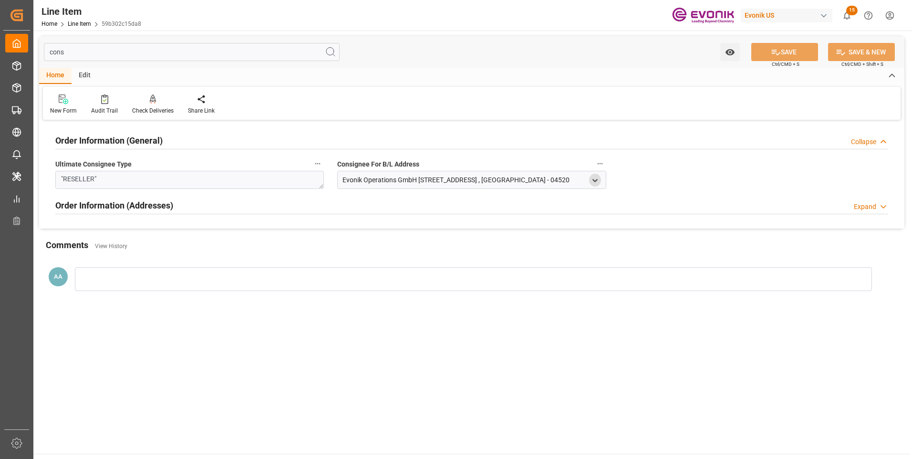
click at [596, 182] on icon "open menu" at bounding box center [595, 180] width 8 height 8
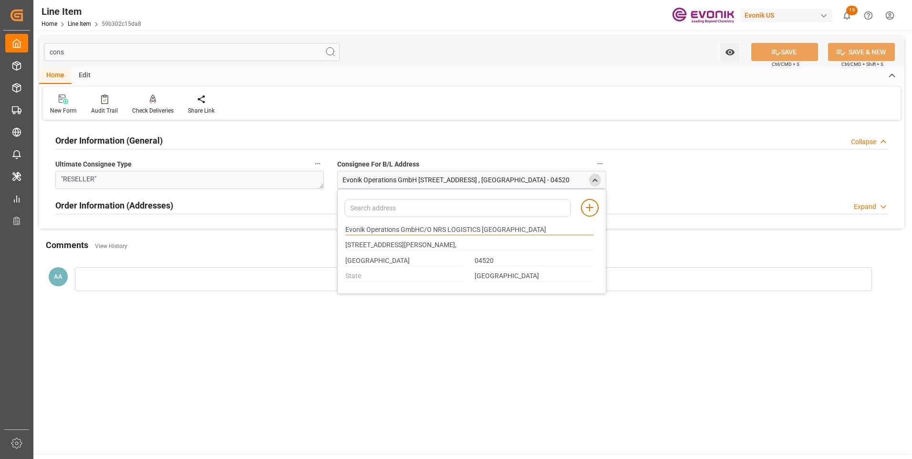
drag, startPoint x: 398, startPoint y: 229, endPoint x: 309, endPoint y: 240, distance: 89.9
click at [309, 240] on div "cons Watch Option SAVE Ctrl/CMD + S SAVE & NEW Ctrl/CMD + Shift + S Home Edit N…" at bounding box center [471, 171] width 865 height 270
type input "Evonik Operations GmbHC/O NRS LOGISTICS KOREA"
type input "Room 1201, Namgang BLDG,15, Mugyo-ro,Jung-gu,"
type input "Evonik Operations GmbHC/O NRS LOGISTICS KOREA"
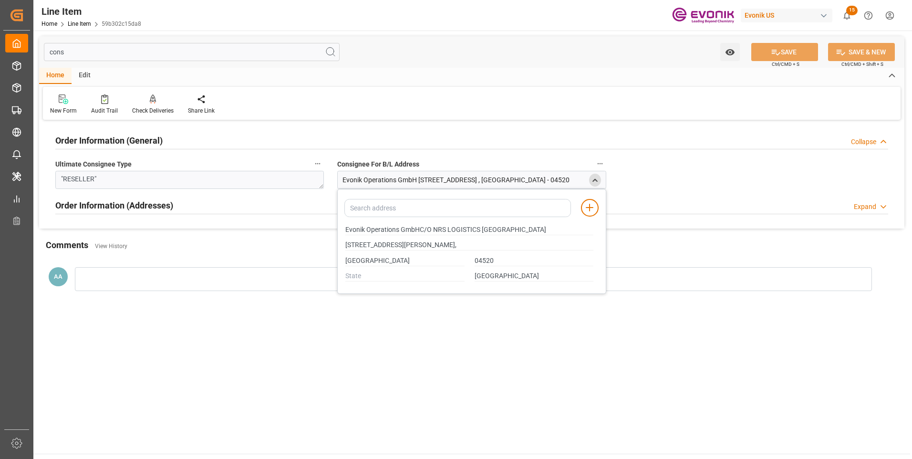
type input "Room 1201, Namgang BLDG,15, Mugyo-ro,Jung-gu,"
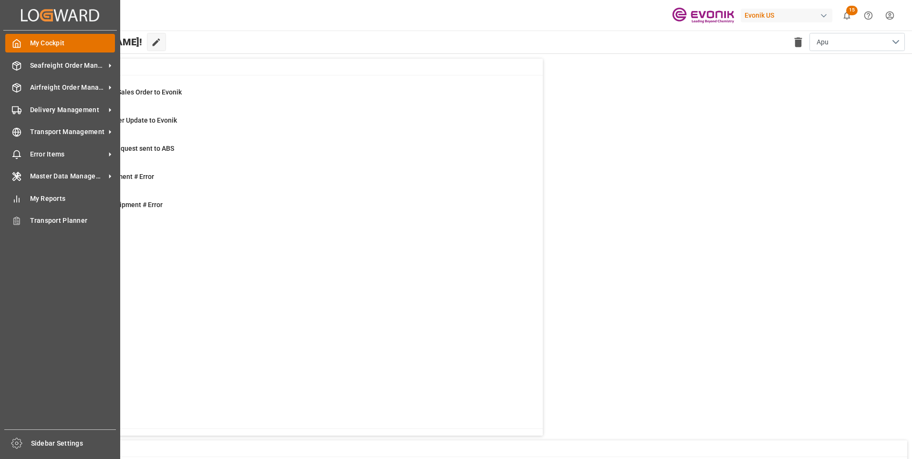
click at [20, 44] on icon at bounding box center [17, 44] width 10 height 10
click at [46, 69] on span "Seafreight Order Management" at bounding box center [67, 66] width 75 height 10
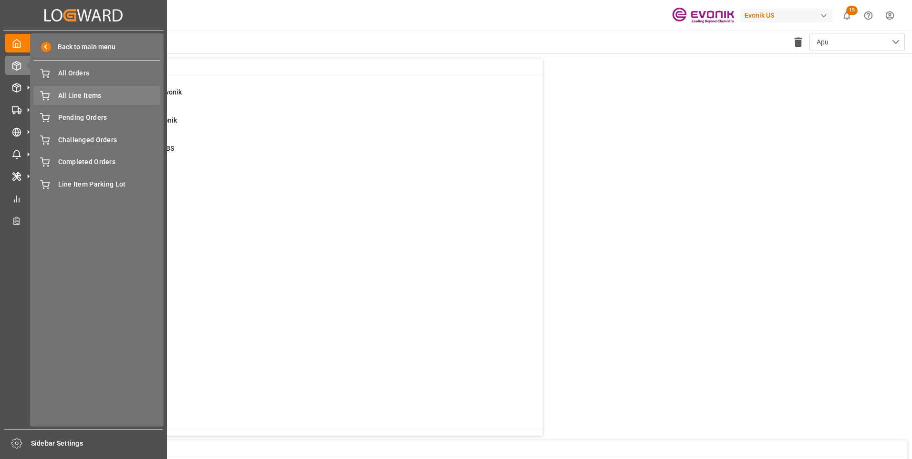
click at [70, 91] on span "All Line Items" at bounding box center [109, 96] width 103 height 10
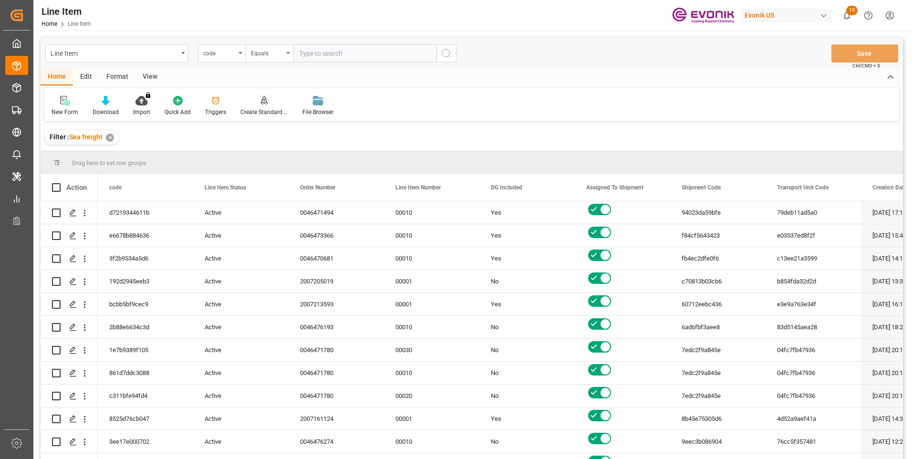
click at [310, 55] on input "text" at bounding box center [364, 53] width 143 height 18
click at [238, 52] on div "code" at bounding box center [222, 53] width 48 height 18
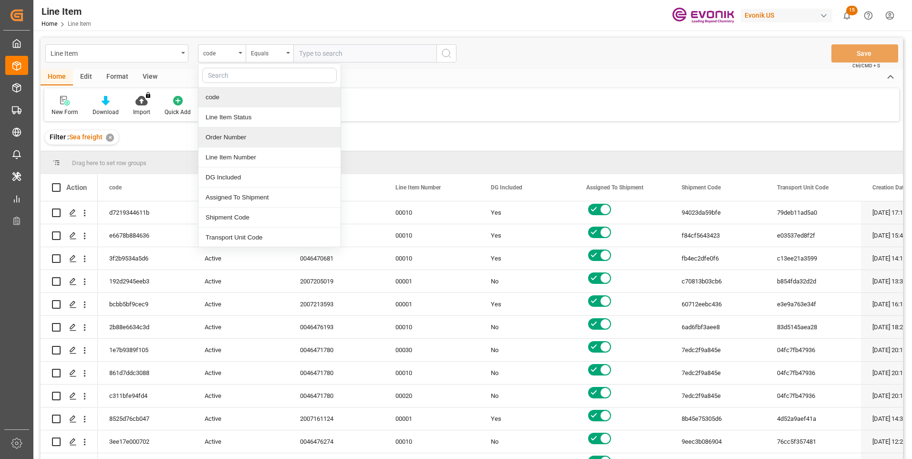
drag, startPoint x: 216, startPoint y: 138, endPoint x: 225, endPoint y: 124, distance: 16.5
click at [216, 138] on div "Order Number" at bounding box center [269, 137] width 142 height 20
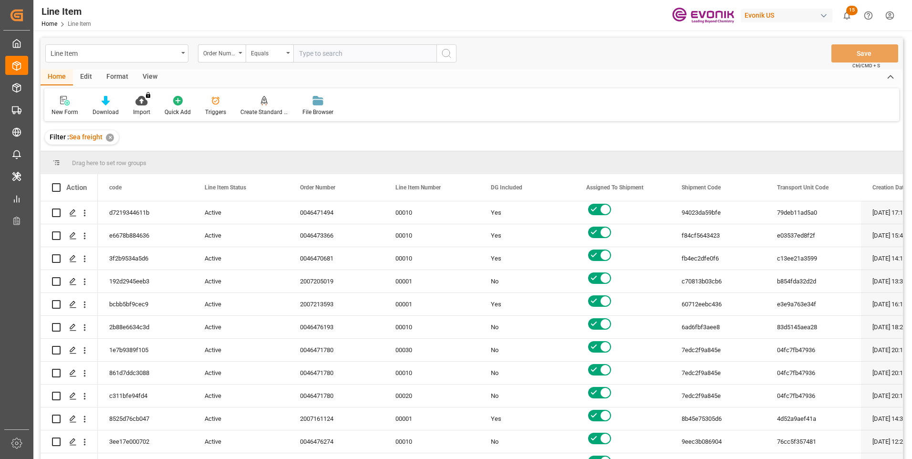
click at [322, 57] on input "text" at bounding box center [364, 53] width 143 height 18
paste input "0046473317"
type input "0046473317"
click at [445, 54] on icon "search button" at bounding box center [446, 53] width 11 height 11
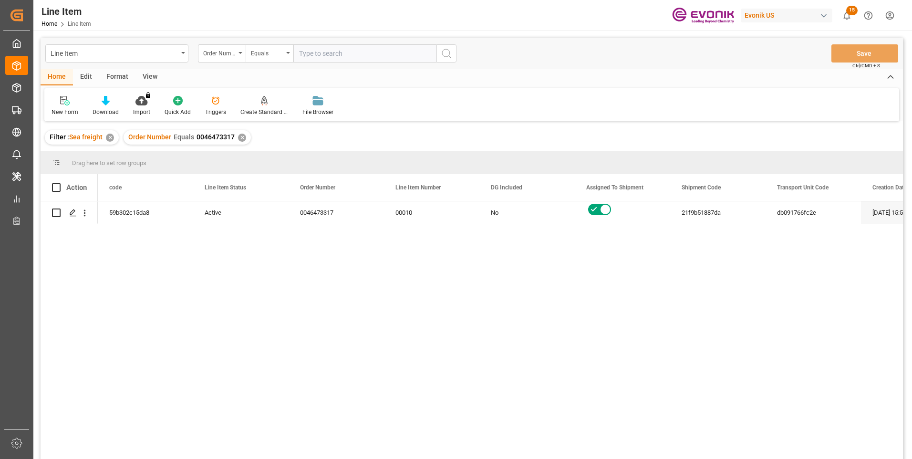
click at [160, 74] on div "View" at bounding box center [149, 77] width 29 height 16
click at [142, 80] on div "View" at bounding box center [149, 77] width 29 height 16
click at [111, 98] on icon at bounding box center [111, 98] width 4 height 4
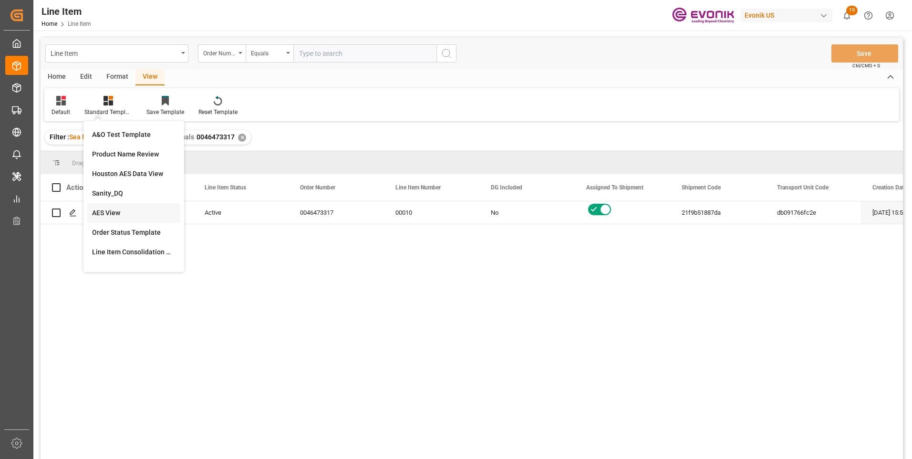
click at [110, 213] on div "AES View" at bounding box center [133, 213] width 83 height 10
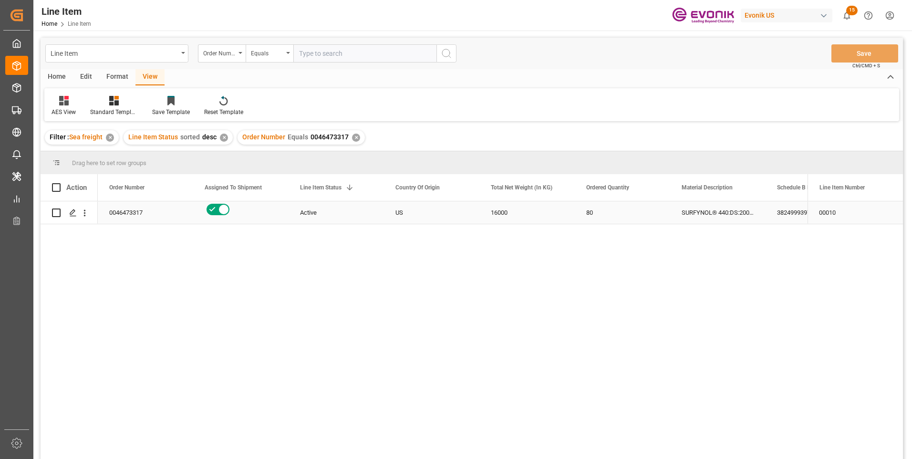
click at [710, 212] on div "SURFYNOL® 440:DS:200:P:35" at bounding box center [717, 212] width 95 height 22
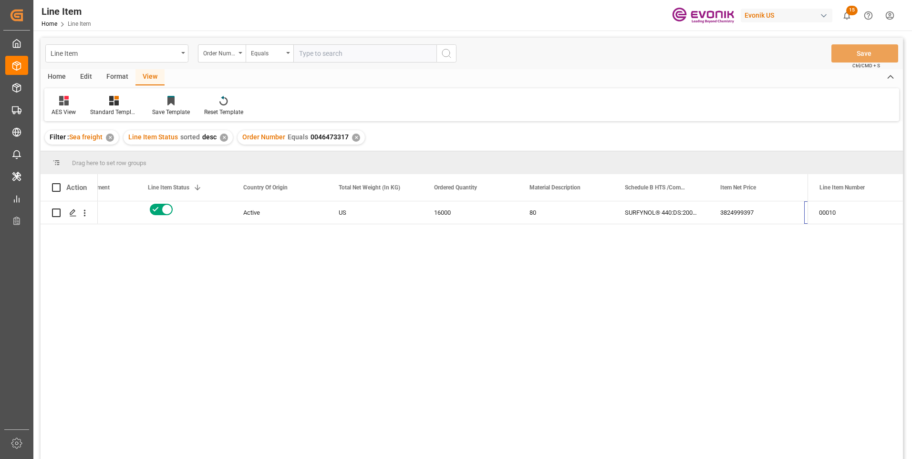
scroll to position [0, 152]
click at [304, 53] on input "text" at bounding box center [364, 53] width 143 height 18
paste input "0046473312"
type input "0046473312"
click at [450, 54] on icon "search button" at bounding box center [446, 53] width 11 height 11
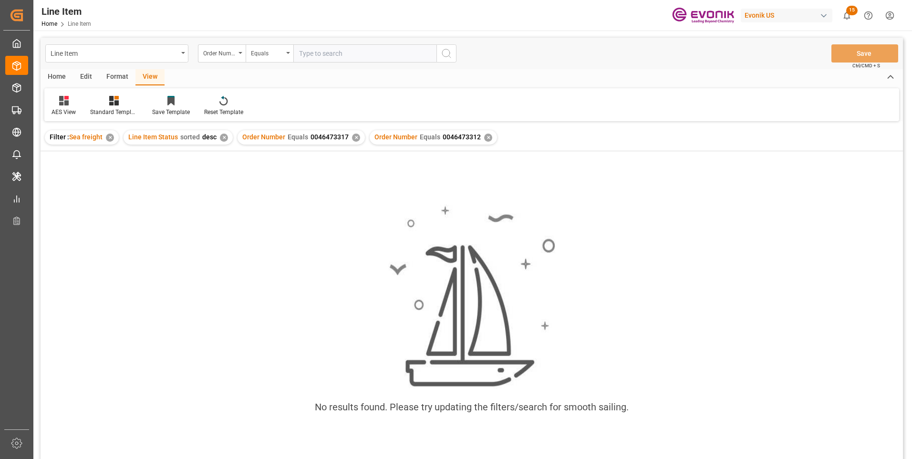
click at [353, 140] on div "✕" at bounding box center [356, 138] width 8 height 8
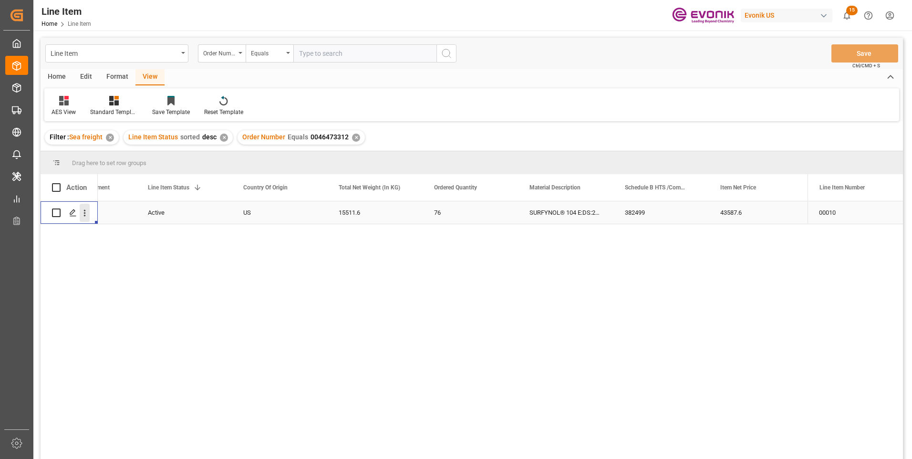
click at [83, 216] on icon "open menu" at bounding box center [85, 213] width 10 height 10
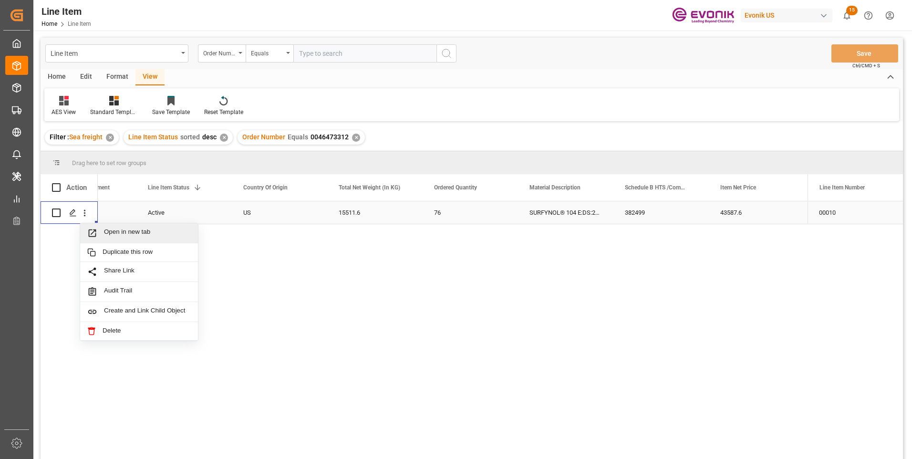
click at [107, 232] on span "Open in new tab" at bounding box center [147, 233] width 87 height 10
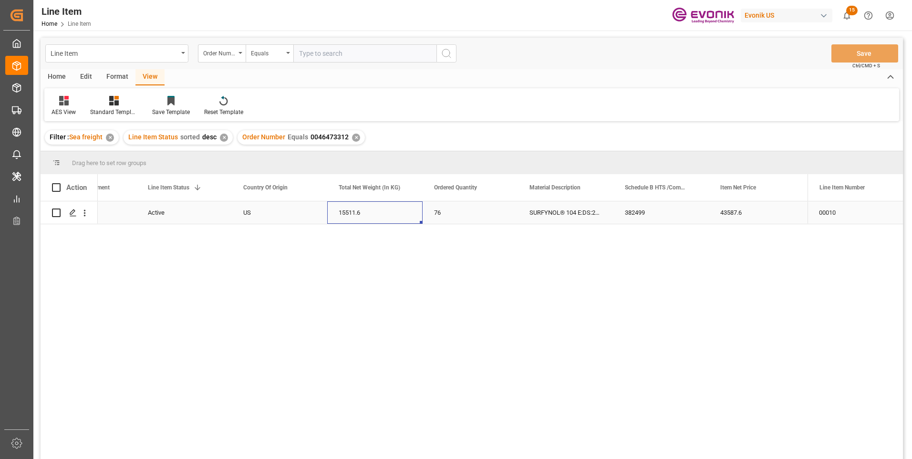
click at [349, 214] on div "15511.6" at bounding box center [374, 212] width 95 height 22
click at [728, 210] on div "43587.6" at bounding box center [756, 212] width 95 height 22
click at [317, 52] on input "text" at bounding box center [364, 53] width 143 height 18
paste input "0046473311"
type input "0046473311"
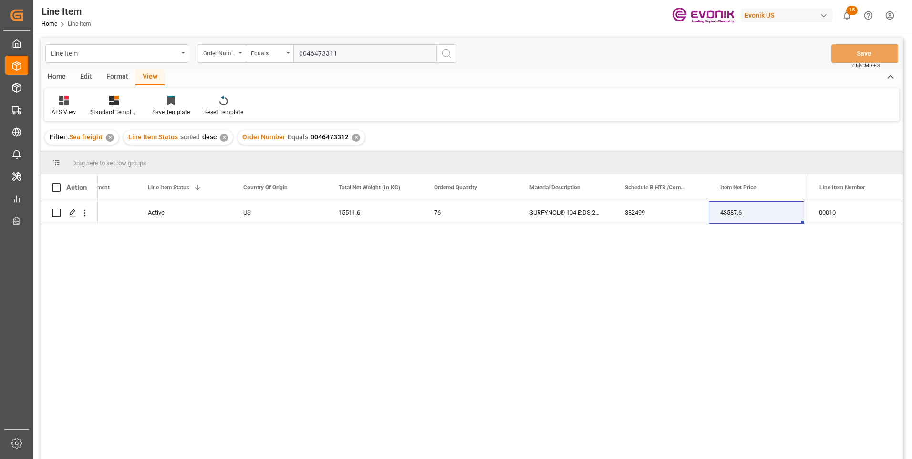
click at [445, 55] on icon "search button" at bounding box center [446, 53] width 11 height 11
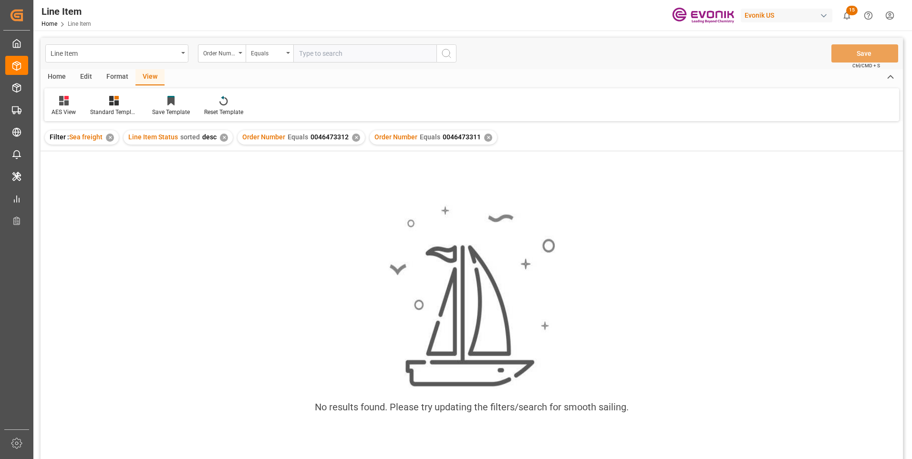
click at [352, 138] on div "✕" at bounding box center [356, 138] width 8 height 8
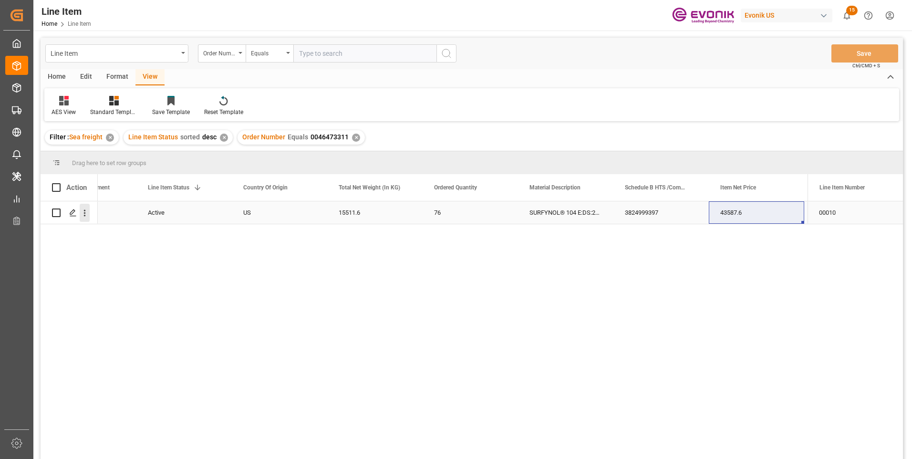
click at [86, 211] on icon "open menu" at bounding box center [85, 213] width 10 height 10
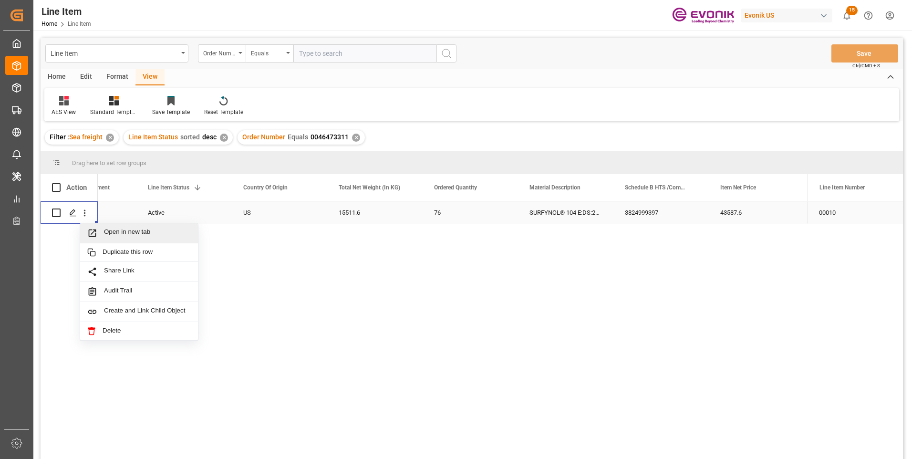
click at [109, 230] on span "Open in new tab" at bounding box center [147, 233] width 87 height 10
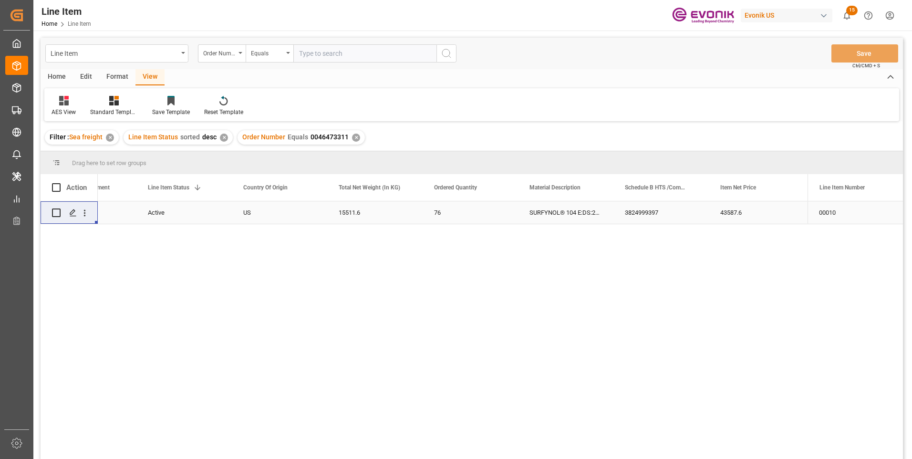
click at [353, 208] on div "15511.6" at bounding box center [374, 212] width 95 height 22
click at [732, 212] on div "43587.6" at bounding box center [756, 212] width 95 height 22
click at [312, 52] on input "text" at bounding box center [364, 53] width 143 height 18
paste input "2007157469"
type input "2007157469"
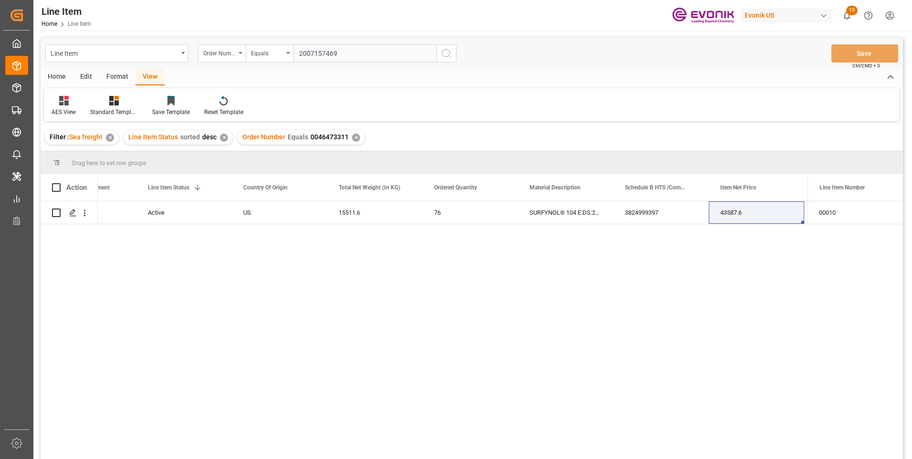
click at [448, 49] on icon "search button" at bounding box center [446, 53] width 11 height 11
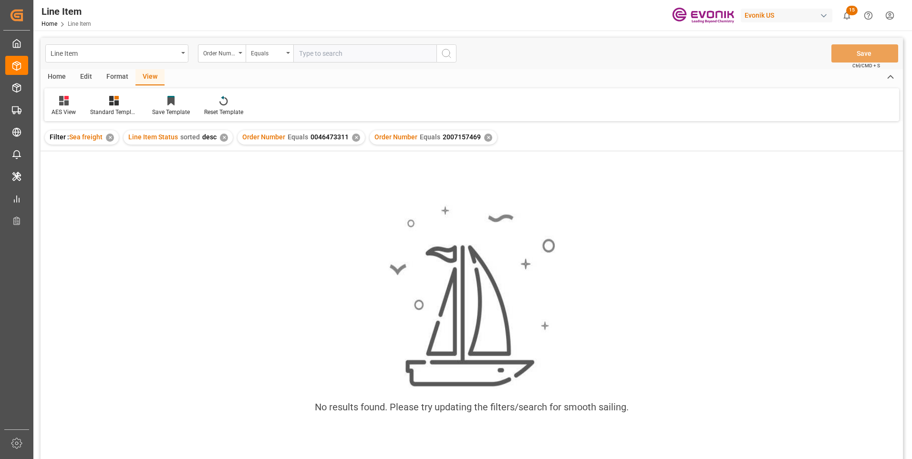
click at [353, 137] on div "✕" at bounding box center [356, 138] width 8 height 8
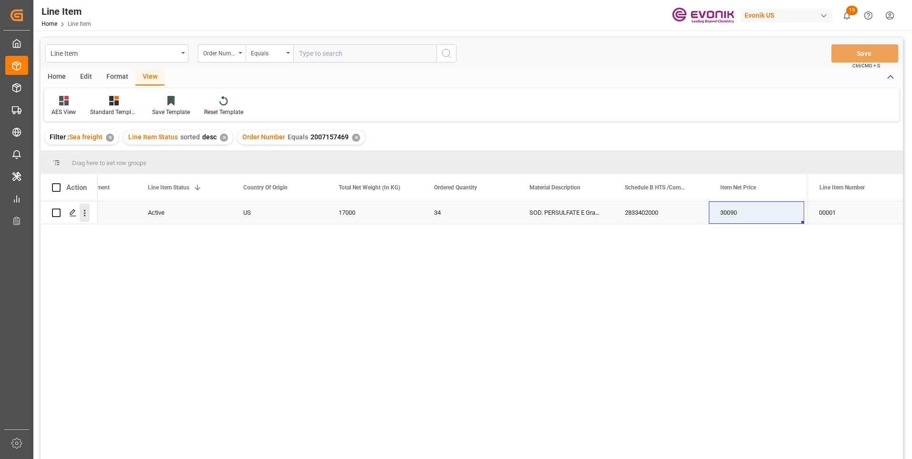
click at [86, 211] on icon "open menu" at bounding box center [85, 213] width 10 height 10
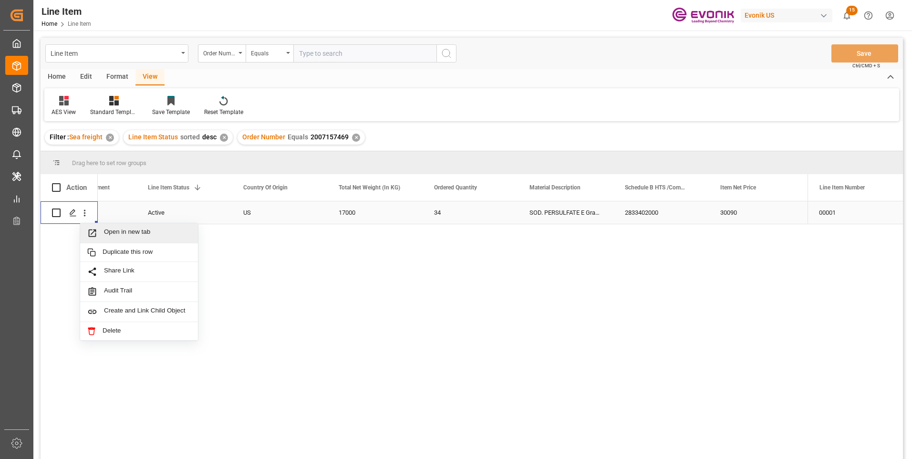
click at [116, 234] on span "Open in new tab" at bounding box center [147, 233] width 87 height 10
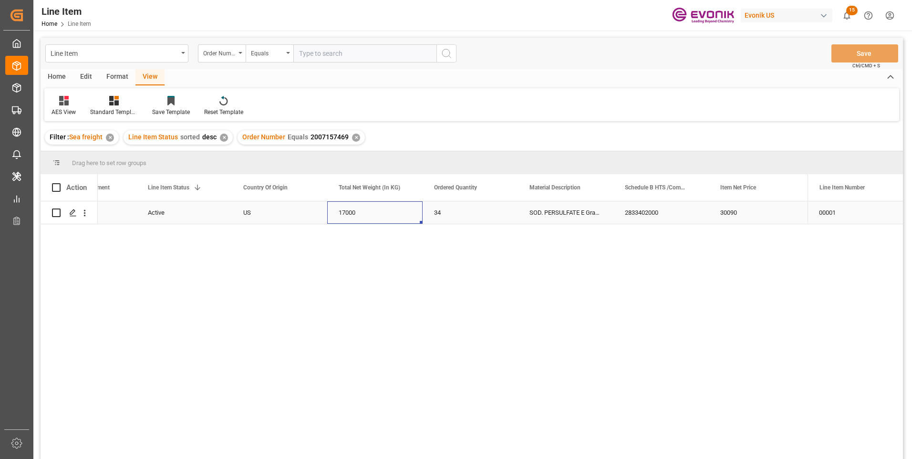
drag, startPoint x: 357, startPoint y: 215, endPoint x: 353, endPoint y: 219, distance: 5.4
click at [357, 215] on div "17000" at bounding box center [374, 212] width 95 height 22
click at [730, 210] on div "30090" at bounding box center [756, 212] width 95 height 22
click at [632, 213] on div "30090" at bounding box center [660, 212] width 95 height 22
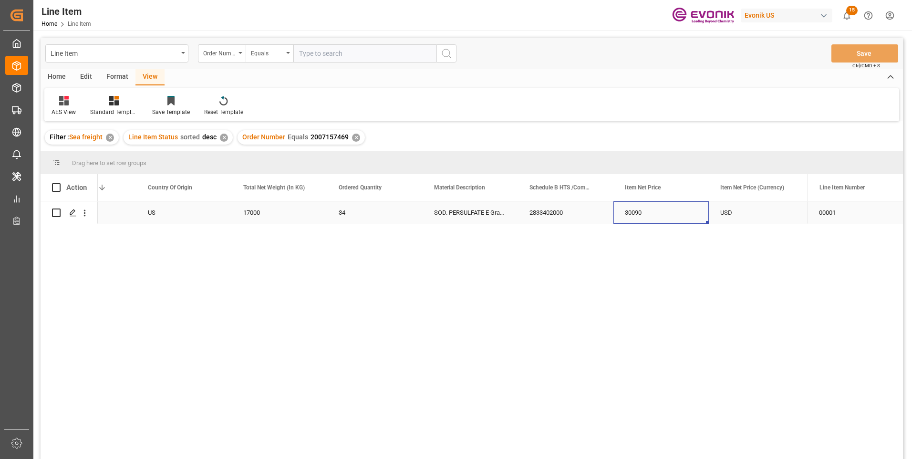
click at [628, 213] on div "30090" at bounding box center [660, 212] width 95 height 22
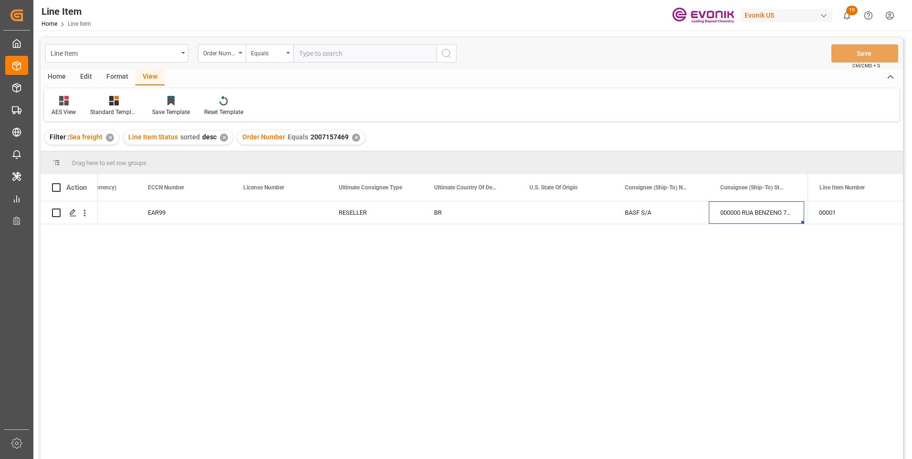
scroll to position [0, 1011]
click at [663, 210] on div "000000 RUA BENZENO 779" at bounding box center [660, 212] width 95 height 22
click at [673, 210] on div "000000 RUA BENZENO 779" at bounding box center [660, 212] width 95 height 22
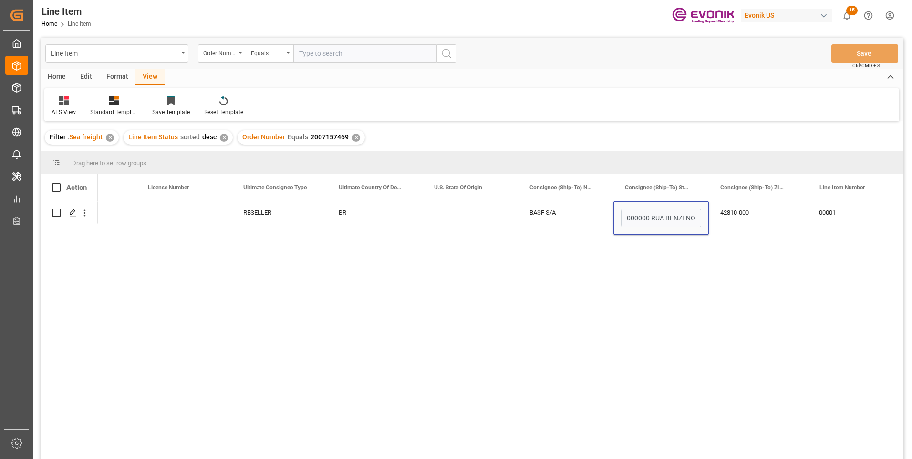
click at [630, 263] on div "USD EAR99 RESELLER BR BASF S/A 000000 RUA BENZENO 779 42810-000 CAMAÇARI" at bounding box center [453, 333] width 710 height 264
drag, startPoint x: 249, startPoint y: 186, endPoint x: 246, endPoint y: 193, distance: 8.1
click at [246, 193] on div "Ultimate Consignee Type" at bounding box center [275, 187] width 64 height 27
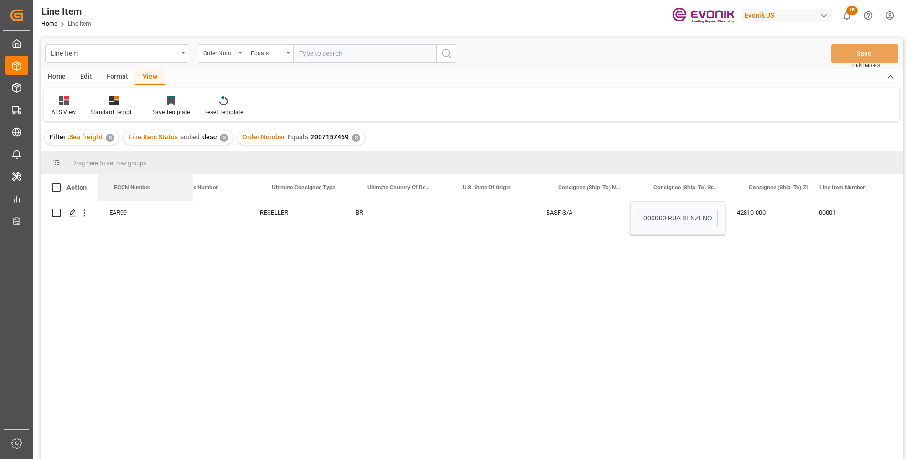
scroll to position [0, 982]
drag, startPoint x: 115, startPoint y: 181, endPoint x: 199, endPoint y: 196, distance: 84.8
click at [131, 185] on div "License Number" at bounding box center [113, 187] width 64 height 27
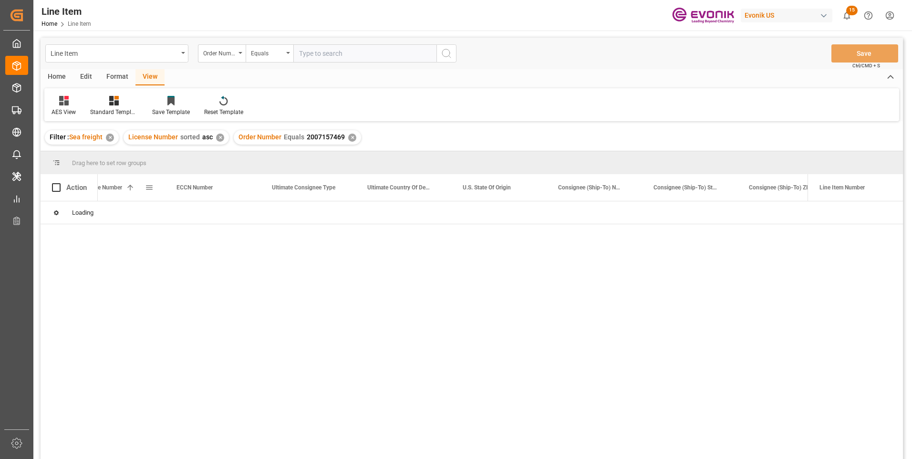
click at [132, 187] on span at bounding box center [130, 187] width 9 height 9
click at [120, 191] on span "License Number" at bounding box center [101, 187] width 41 height 7
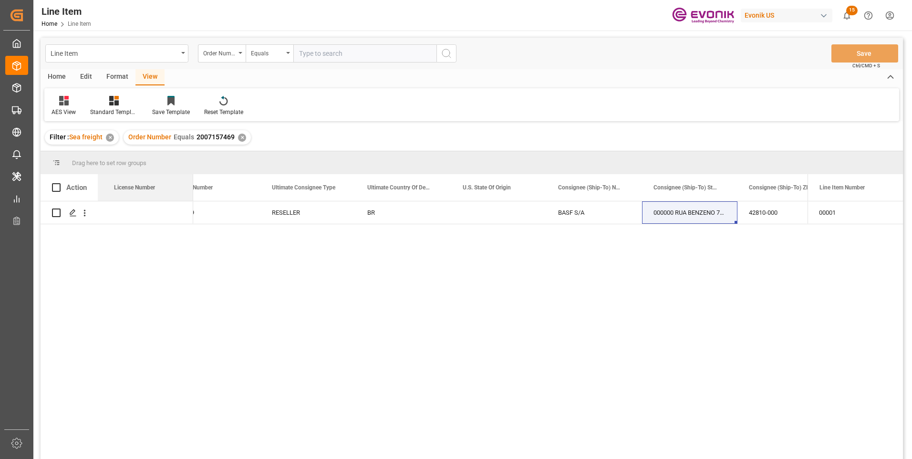
drag, startPoint x: 108, startPoint y: 189, endPoint x: 89, endPoint y: 188, distance: 19.1
drag, startPoint x: 132, startPoint y: 187, endPoint x: 206, endPoint y: 190, distance: 74.0
click at [123, 191] on div "ECCN Number" at bounding box center [113, 187] width 64 height 27
click at [127, 189] on span at bounding box center [125, 187] width 9 height 9
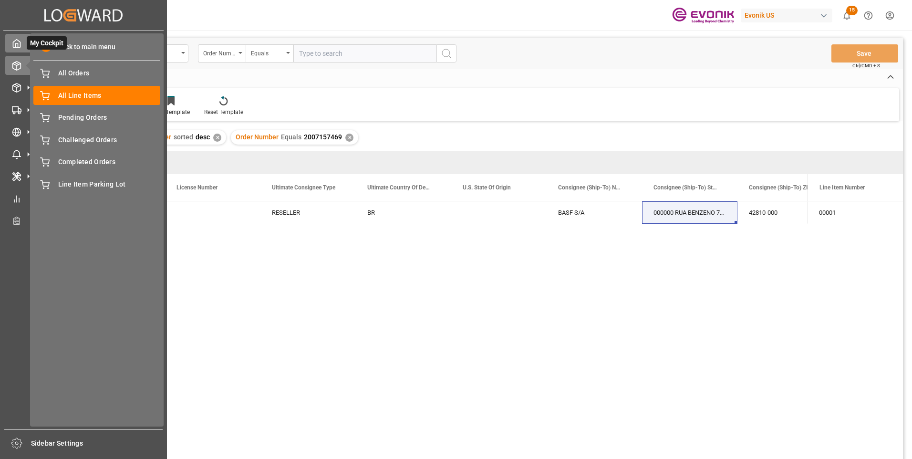
click at [18, 46] on polyline at bounding box center [17, 45] width 2 height 4
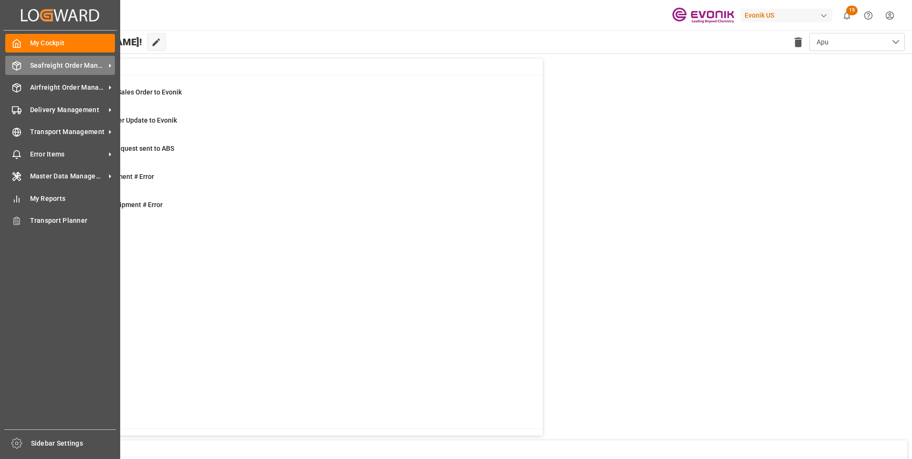
click at [34, 67] on span "Seafreight Order Management" at bounding box center [67, 66] width 75 height 10
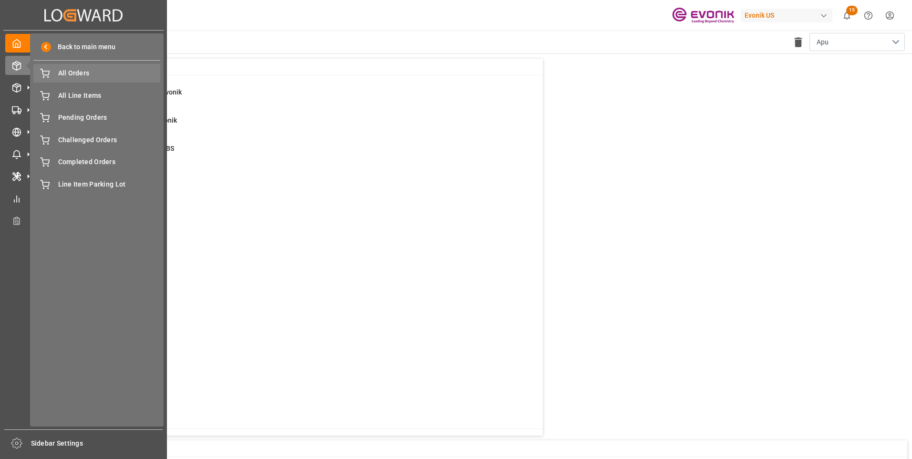
click at [62, 79] on div "All Orders All Orders" at bounding box center [96, 73] width 127 height 19
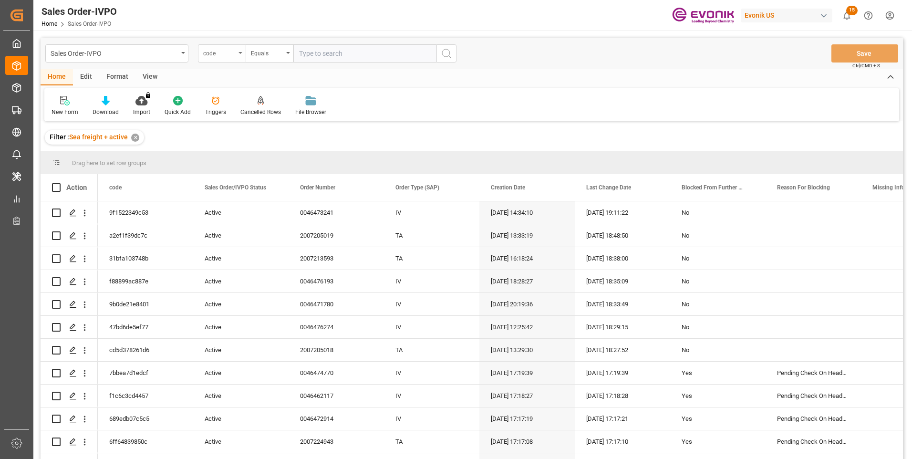
click at [237, 55] on div "code" at bounding box center [222, 53] width 48 height 18
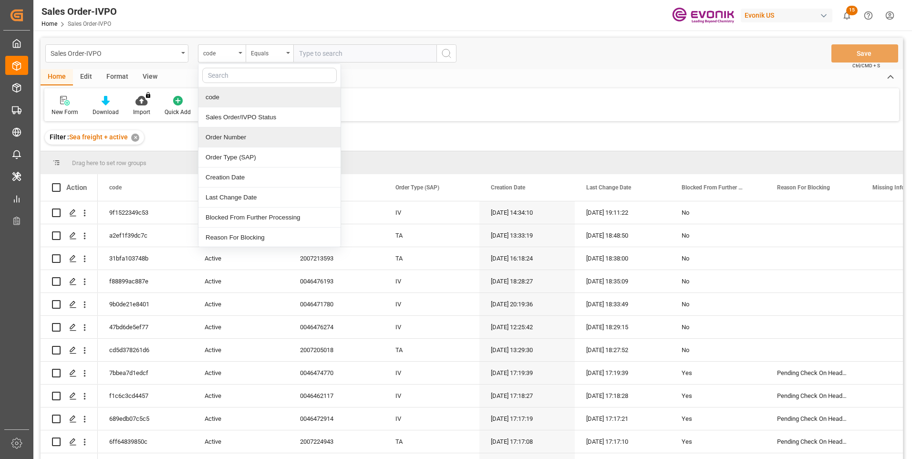
click at [225, 136] on div "Order Number" at bounding box center [269, 137] width 142 height 20
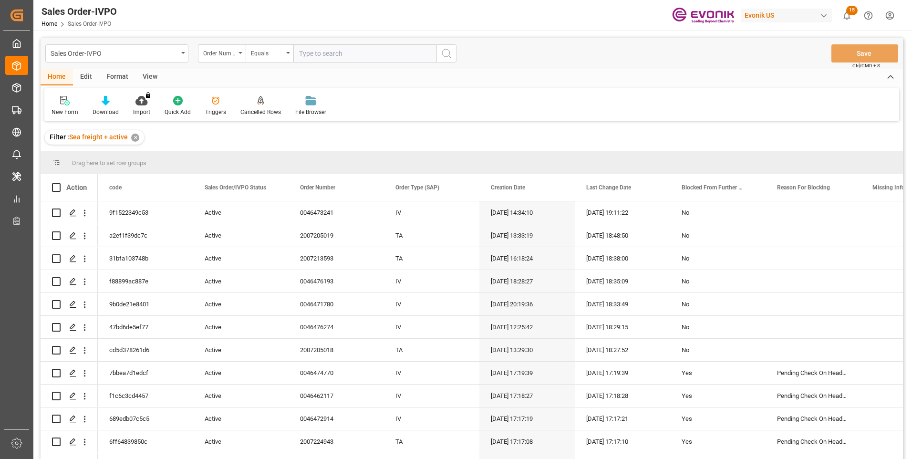
click at [306, 53] on input "text" at bounding box center [364, 53] width 143 height 18
paste input "0046476848"
type input "0046476848"
click at [449, 55] on icon "search button" at bounding box center [446, 53] width 11 height 11
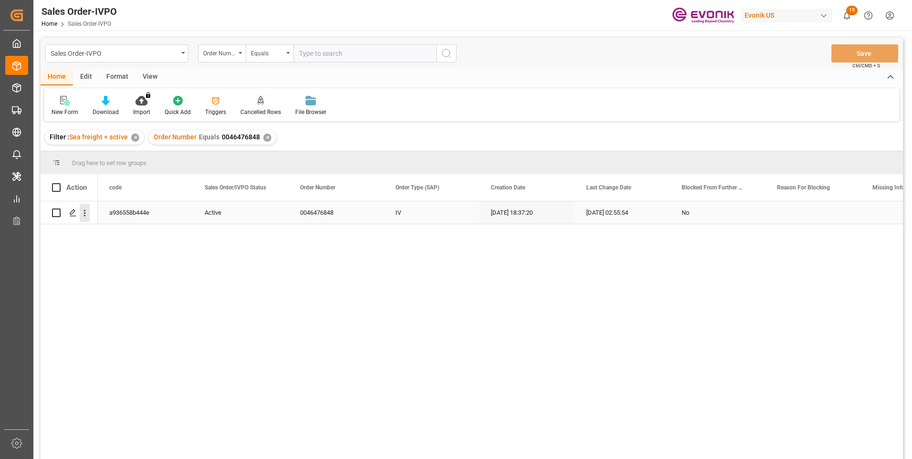
click at [86, 211] on icon "open menu" at bounding box center [85, 213] width 10 height 10
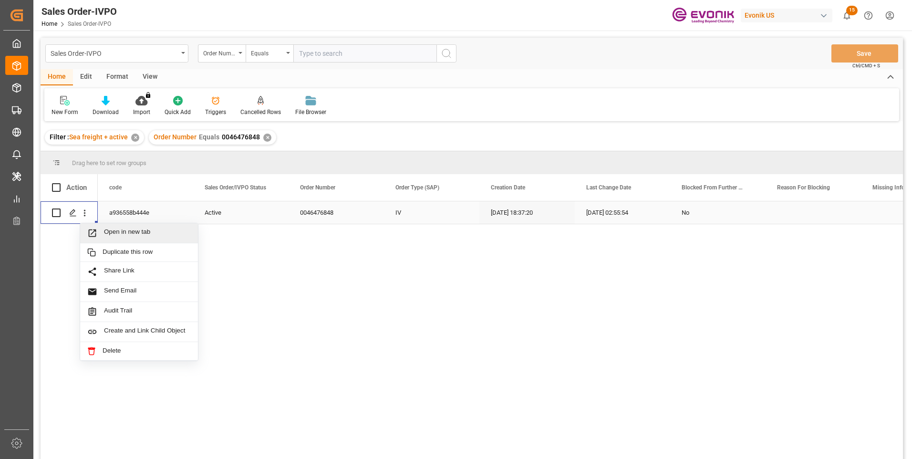
click at [105, 229] on span "Open in new tab" at bounding box center [147, 233] width 87 height 10
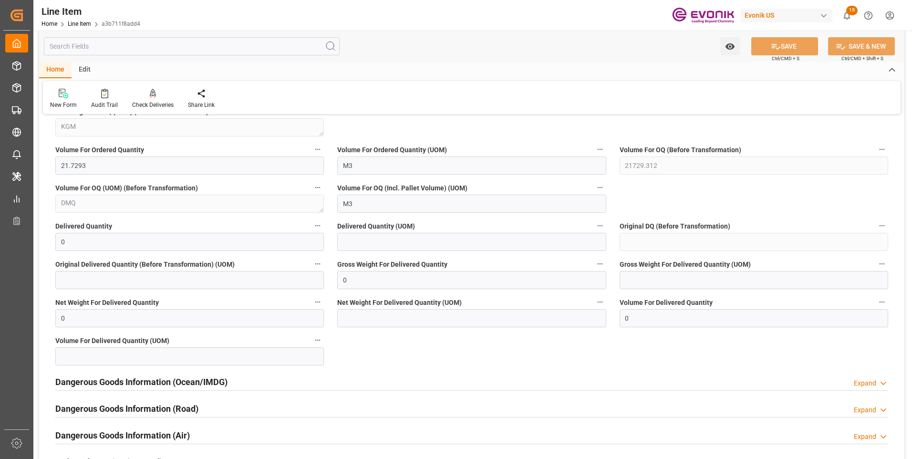
scroll to position [1145, 0]
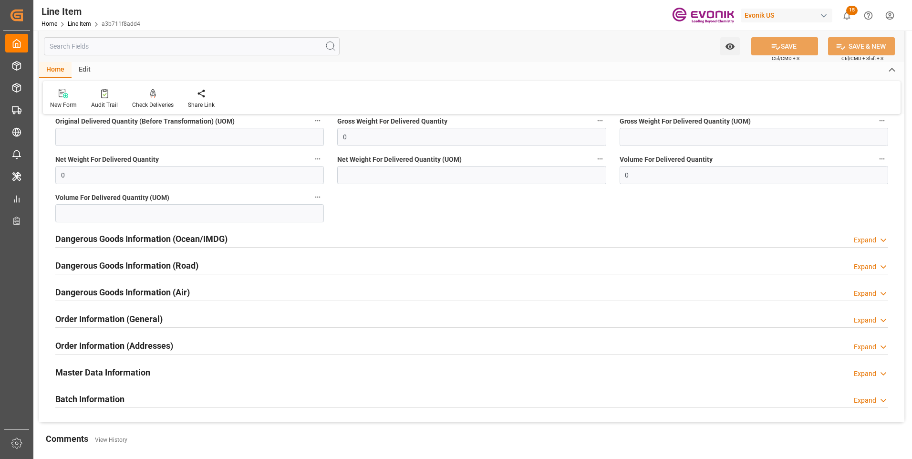
click at [134, 321] on h2 "Order Information (General)" at bounding box center [108, 318] width 107 height 13
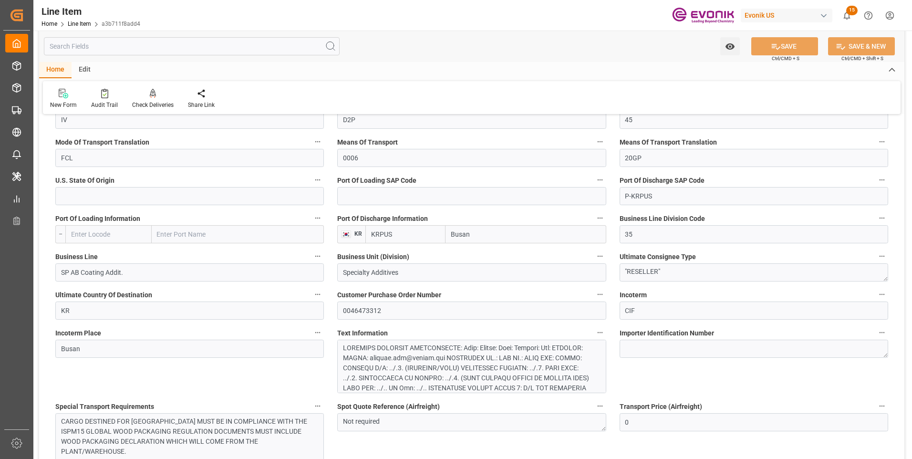
scroll to position [1431, 0]
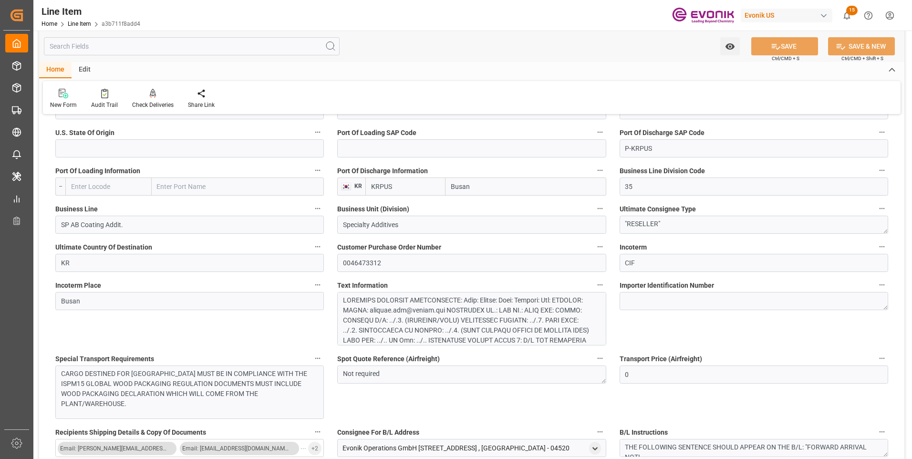
click at [407, 319] on div at bounding box center [468, 415] width 250 height 240
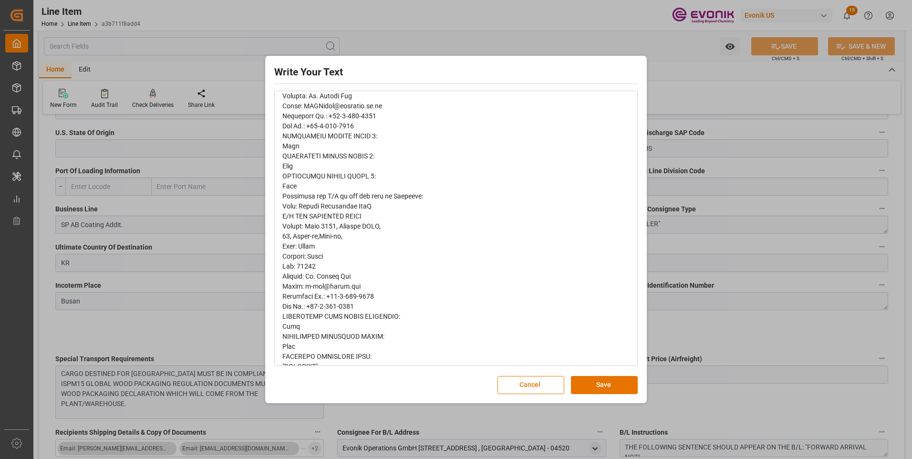
scroll to position [334, 0]
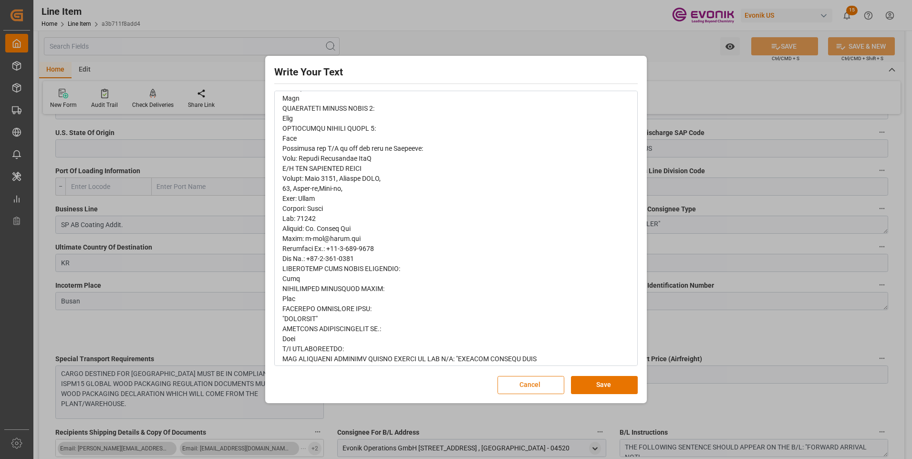
click at [528, 387] on button "Cancel" at bounding box center [530, 385] width 67 height 18
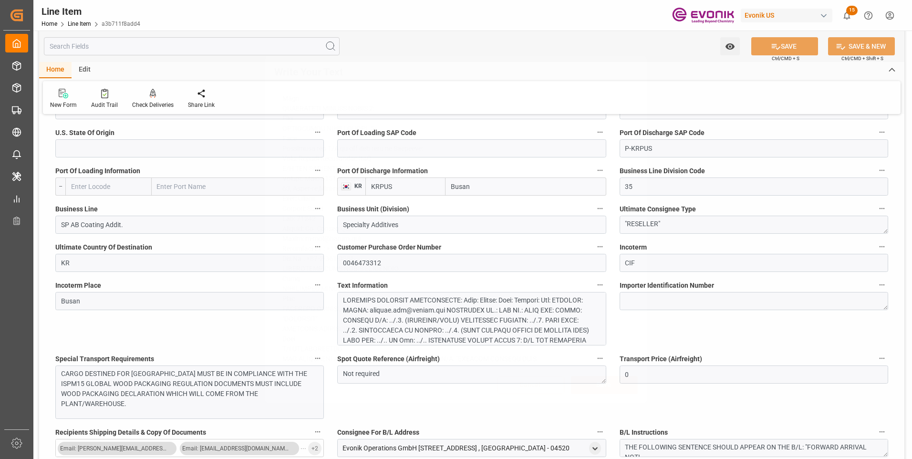
scroll to position [0, 0]
click at [135, 46] on input "text" at bounding box center [192, 46] width 296 height 18
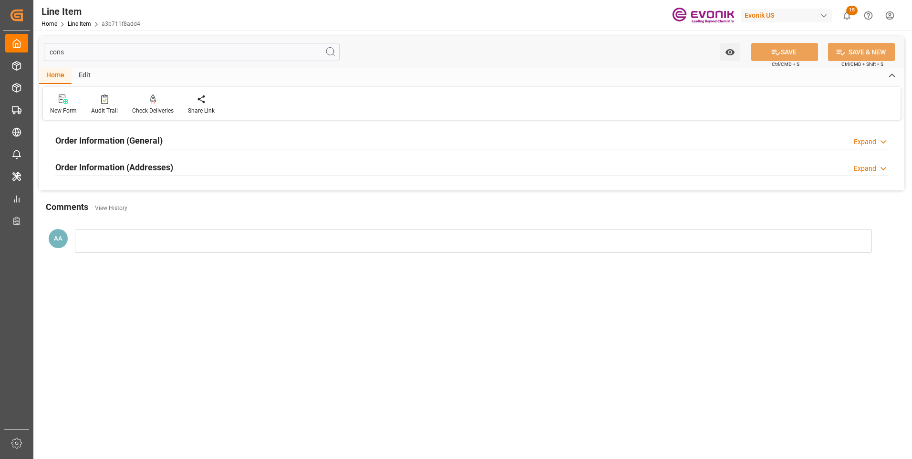
type input "cons"
click at [143, 145] on h2 "Order Information (General)" at bounding box center [108, 140] width 107 height 13
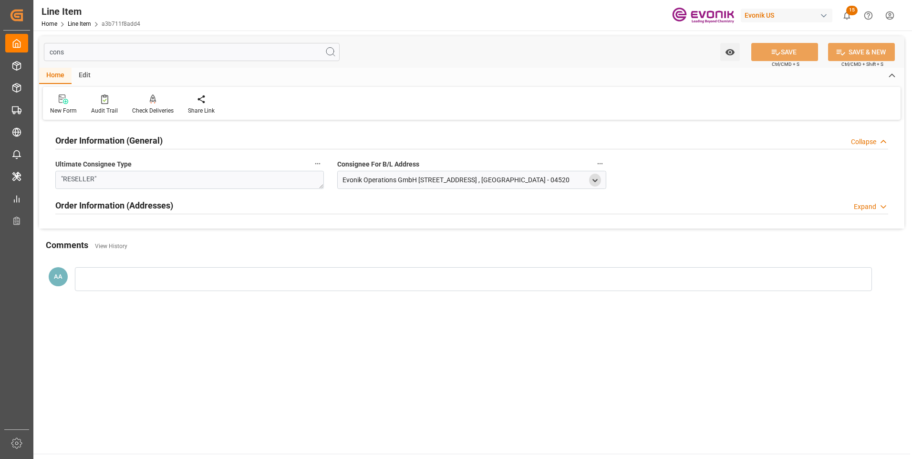
click at [592, 181] on icon "open menu" at bounding box center [595, 180] width 8 height 8
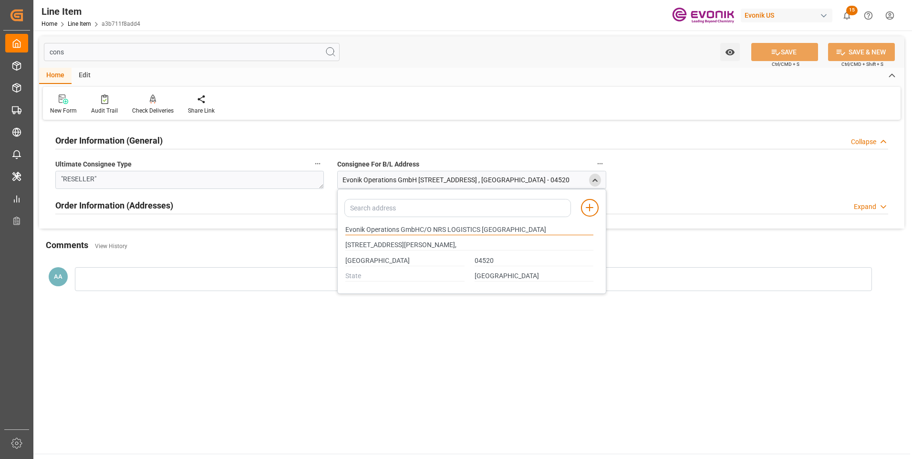
drag, startPoint x: 399, startPoint y: 230, endPoint x: 330, endPoint y: 238, distance: 70.1
click at [330, 238] on div "cons Watch Option SAVE Ctrl/CMD + S SAVE & NEW Ctrl/CMD + Shift + S Home Edit N…" at bounding box center [471, 171] width 865 height 270
type input "Evonik Operations GmbHC/O NRS LOGISTICS [GEOGRAPHIC_DATA]"
type input "[STREET_ADDRESS][PERSON_NAME],"
type input "Evonik Operations GmbHC/O NRS LOGISTICS [GEOGRAPHIC_DATA]"
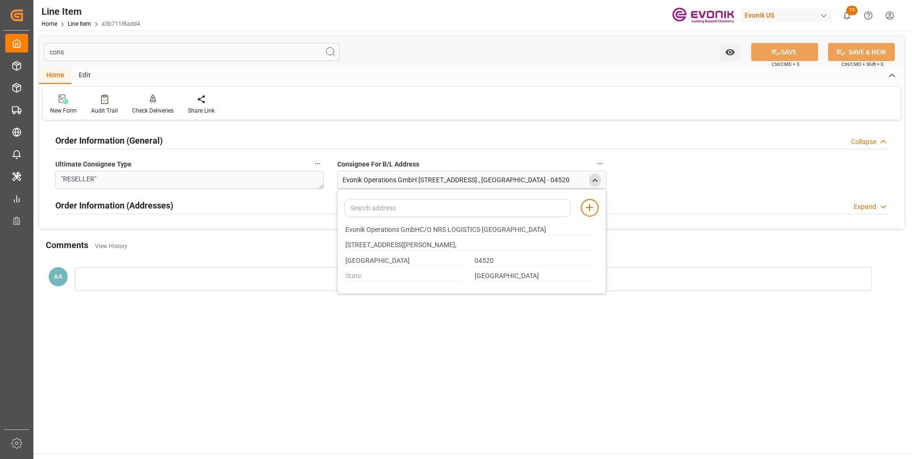
type input "[STREET_ADDRESS][PERSON_NAME],"
type input "Evonik Operations GmbHC/O NRS LOGISTICS [GEOGRAPHIC_DATA]"
type input "[STREET_ADDRESS][PERSON_NAME],"
type input "Evonik Operations GmbHC/O NRS LOGISTICS [GEOGRAPHIC_DATA]"
type input "[STREET_ADDRESS][PERSON_NAME],"
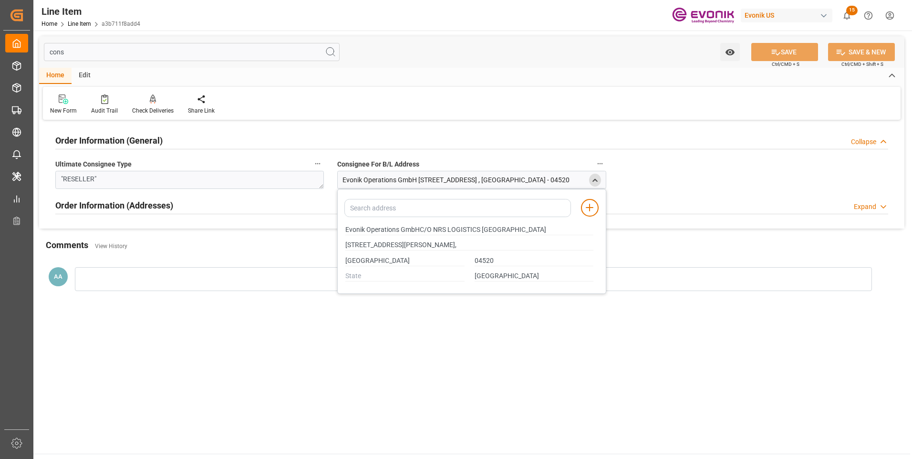
drag, startPoint x: 554, startPoint y: 137, endPoint x: 524, endPoint y: 123, distance: 32.6
click at [554, 137] on div "Order Information (General) Collapse" at bounding box center [471, 140] width 833 height 18
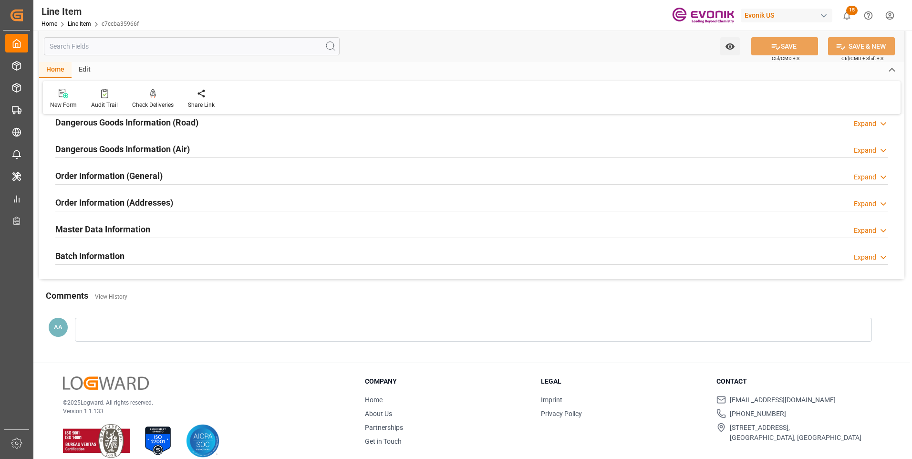
scroll to position [1192, 0]
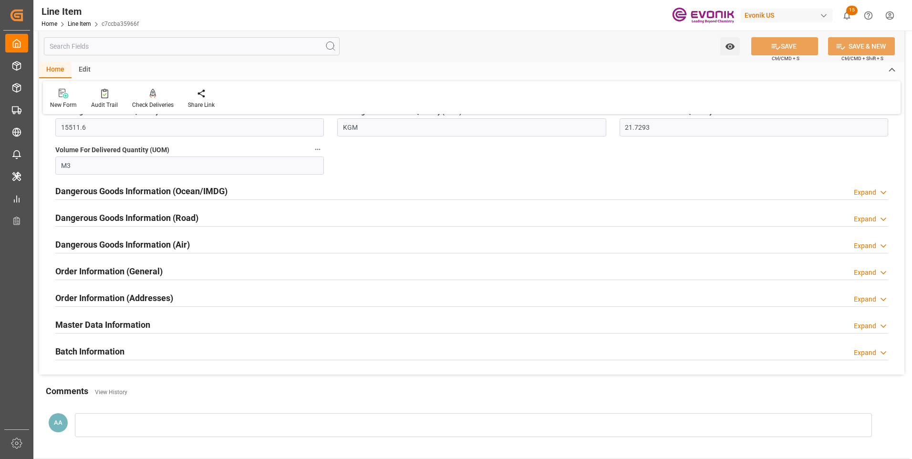
click at [145, 270] on h2 "Order Information (General)" at bounding box center [108, 271] width 107 height 13
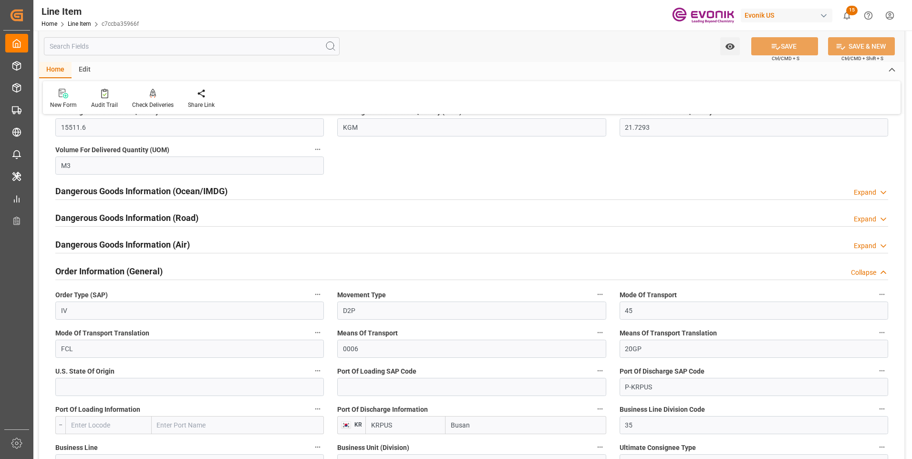
scroll to position [1383, 0]
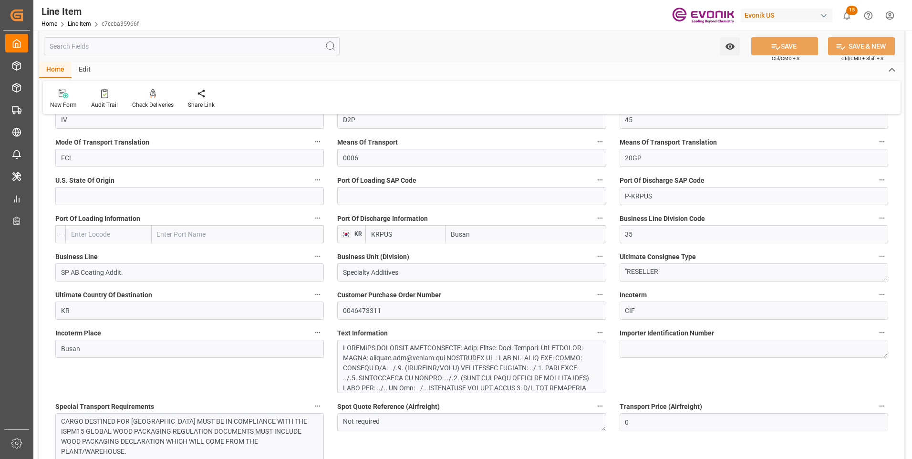
click at [375, 363] on div at bounding box center [468, 463] width 250 height 240
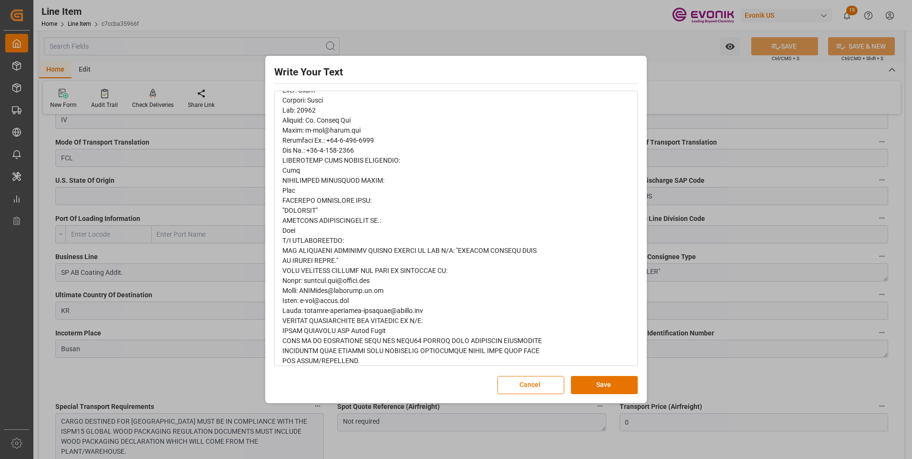
scroll to position [490, 0]
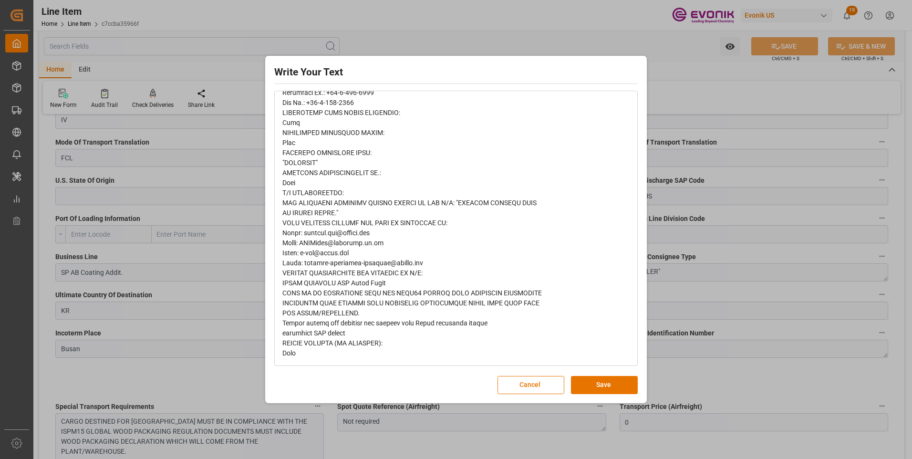
click at [249, 376] on div "Write Your Text Normal 14 Font Cancel Save" at bounding box center [456, 229] width 912 height 459
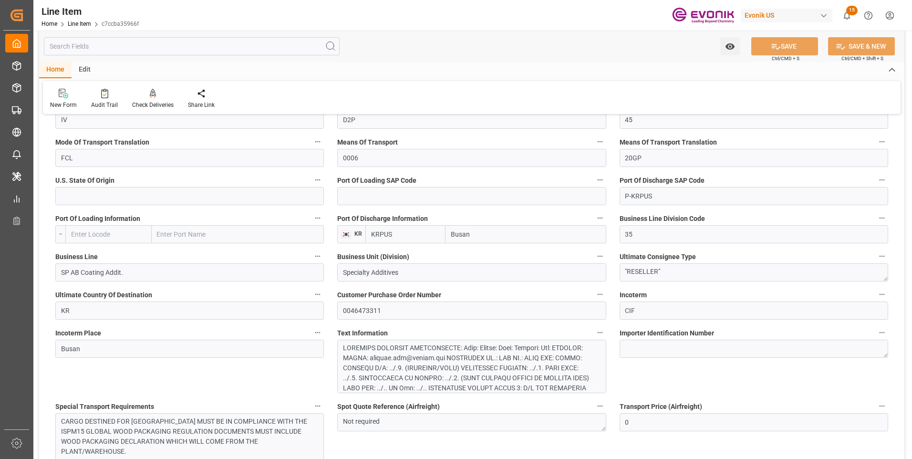
click at [145, 46] on input "text" at bounding box center [192, 46] width 296 height 18
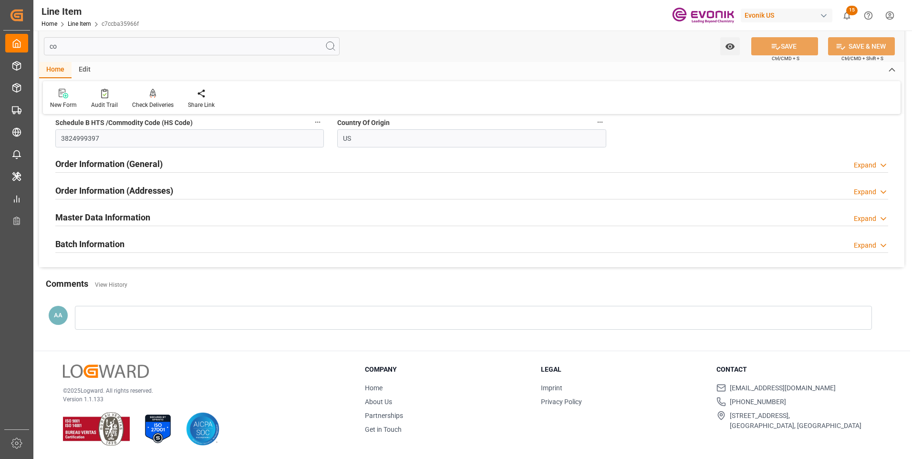
scroll to position [0, 0]
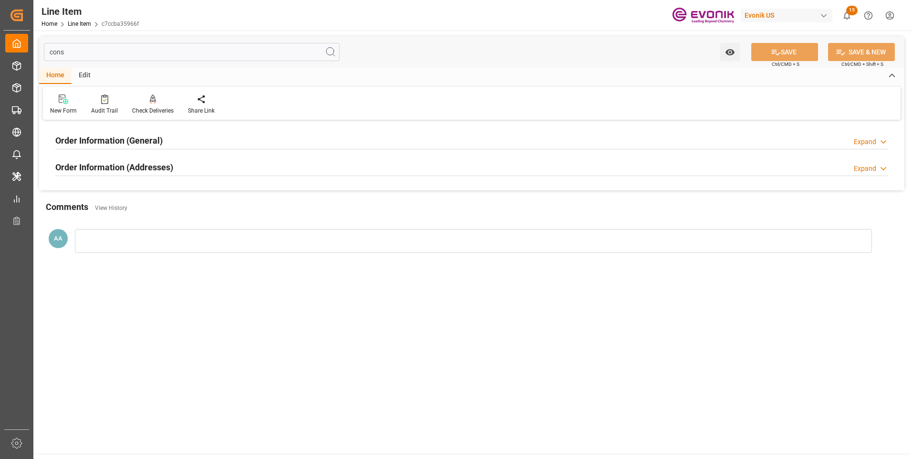
type input "cons"
click at [149, 143] on h2 "Order Information (General)" at bounding box center [108, 140] width 107 height 13
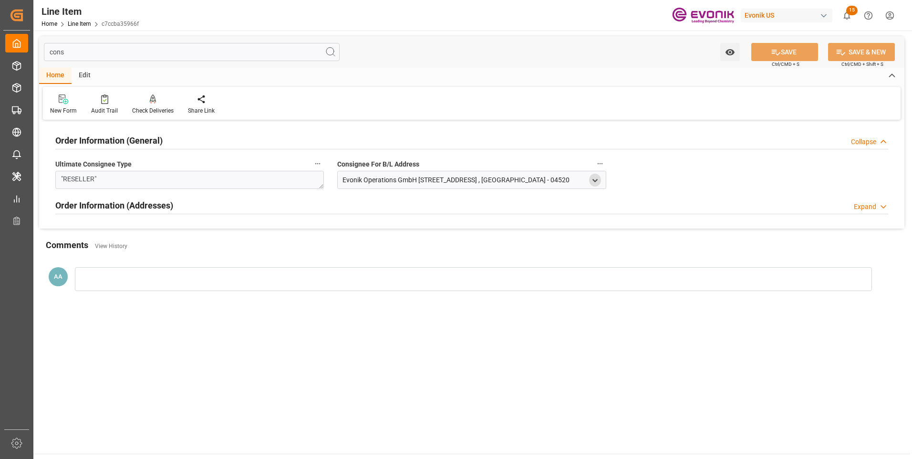
click at [596, 178] on icon "open menu" at bounding box center [595, 180] width 8 height 8
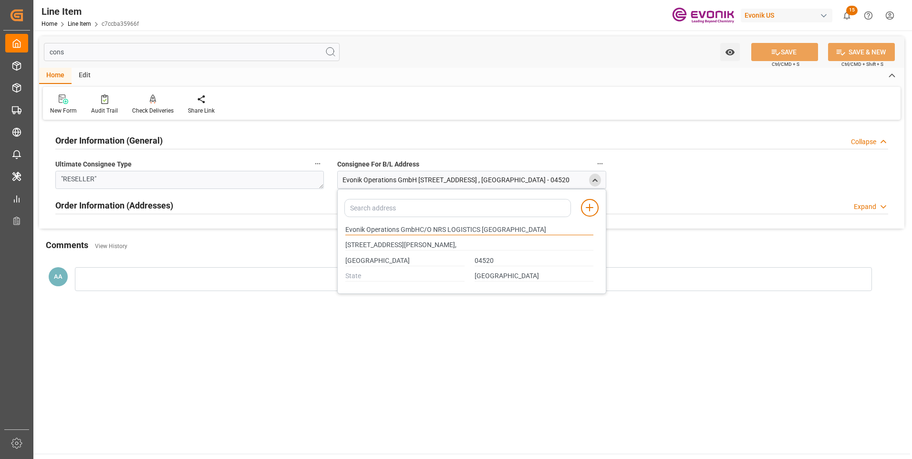
drag, startPoint x: 398, startPoint y: 229, endPoint x: 342, endPoint y: 232, distance: 55.4
click at [342, 232] on div "Evonik Operations GmbHC/O NRS LOGISTICS [GEOGRAPHIC_DATA]" at bounding box center [469, 230] width 258 height 16
type input "Evonik Operations GmbHC/O NRS LOGISTICS [GEOGRAPHIC_DATA]"
type input "[STREET_ADDRESS][PERSON_NAME],"
type input "Evonik Operations GmbHC/O NRS LOGISTICS [GEOGRAPHIC_DATA]"
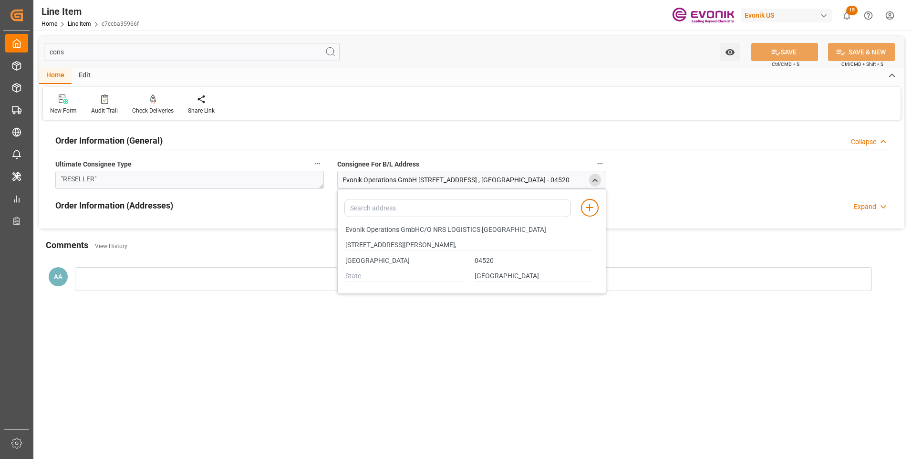
type input "[STREET_ADDRESS][PERSON_NAME],"
type input "Evonik Operations GmbHC/O NRS LOGISTICS [GEOGRAPHIC_DATA]"
type input "[STREET_ADDRESS][PERSON_NAME],"
type input "Evonik Operations GmbHC/O NRS LOGISTICS [GEOGRAPHIC_DATA]"
type input "[STREET_ADDRESS][PERSON_NAME],"
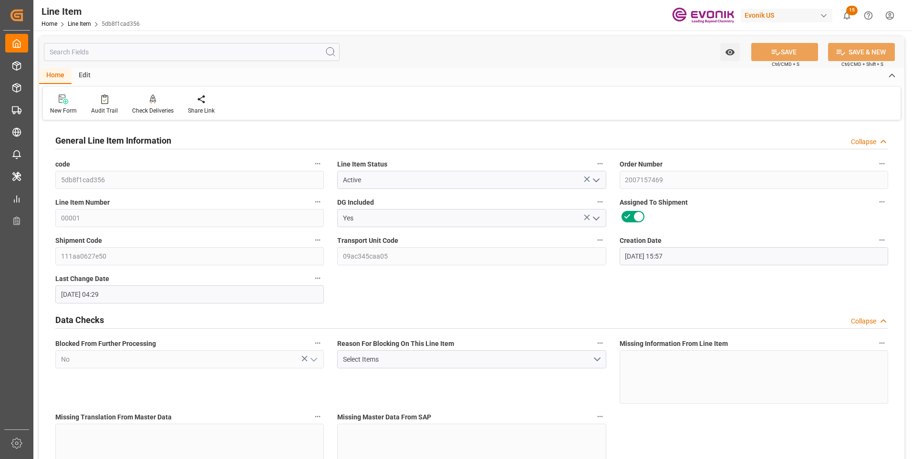
click at [188, 53] on input "text" at bounding box center [192, 52] width 296 height 18
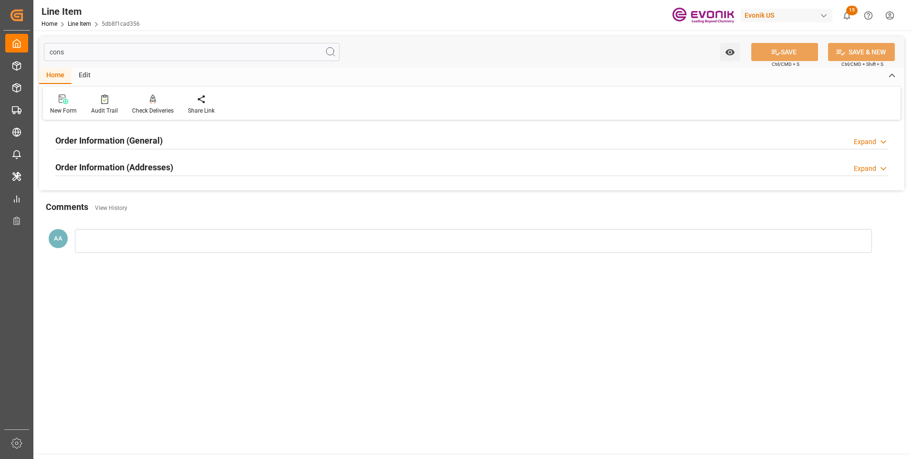
type input "cons"
click at [154, 137] on h2 "Order Information (General)" at bounding box center [108, 140] width 107 height 13
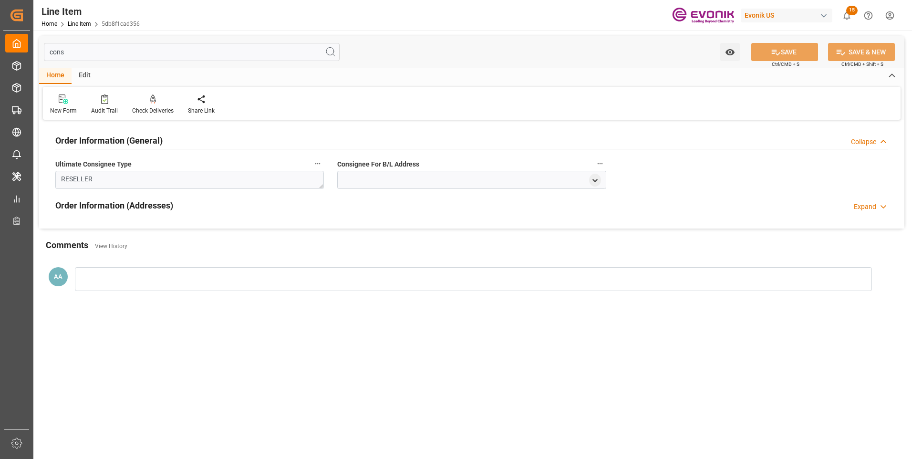
click at [154, 137] on h2 "Order Information (General)" at bounding box center [108, 140] width 107 height 13
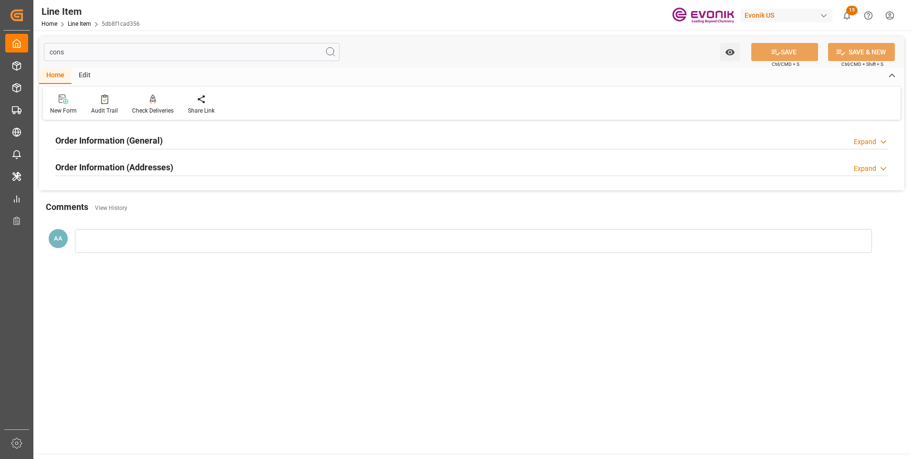
click at [156, 170] on h2 "Order Information (Addresses)" at bounding box center [114, 167] width 118 height 13
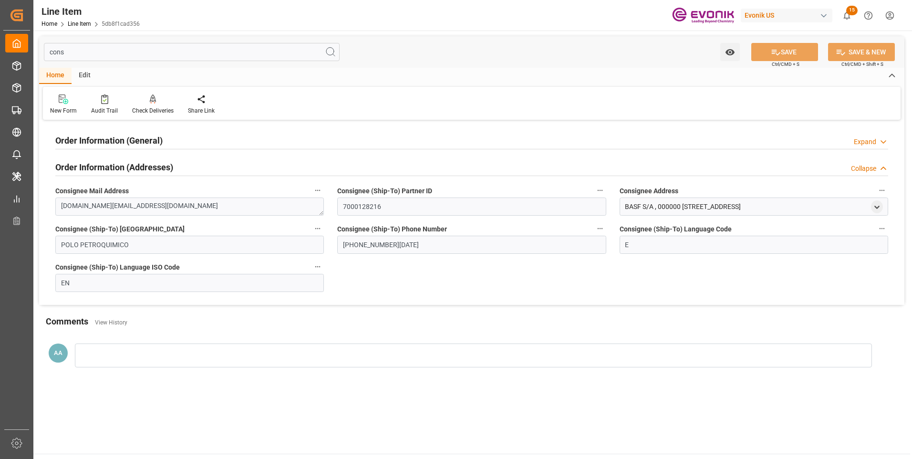
click at [881, 201] on div "BASF S/A , 000000 [STREET_ADDRESS]" at bounding box center [754, 206] width 269 height 18
click at [877, 205] on icon "open menu" at bounding box center [877, 207] width 8 height 8
click at [80, 56] on input "cons" at bounding box center [192, 52] width 296 height 18
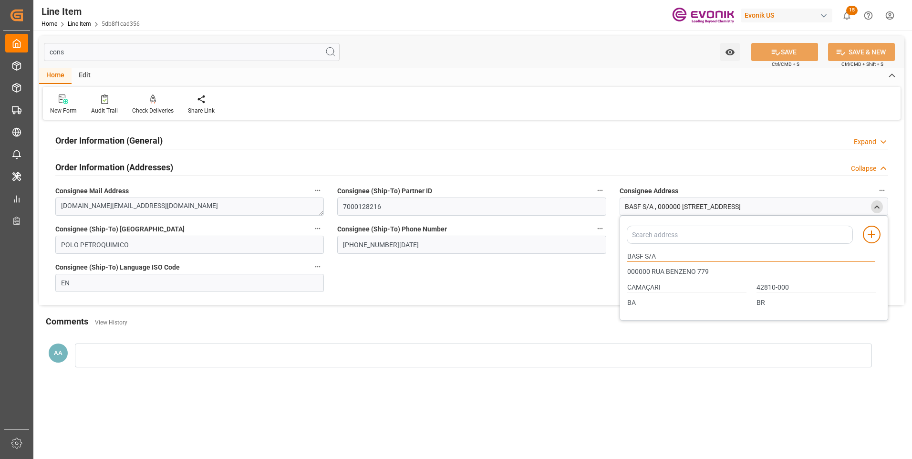
drag, startPoint x: 658, startPoint y: 259, endPoint x: 624, endPoint y: 261, distance: 34.5
click at [624, 261] on div "BASF S/A" at bounding box center [751, 256] width 258 height 16
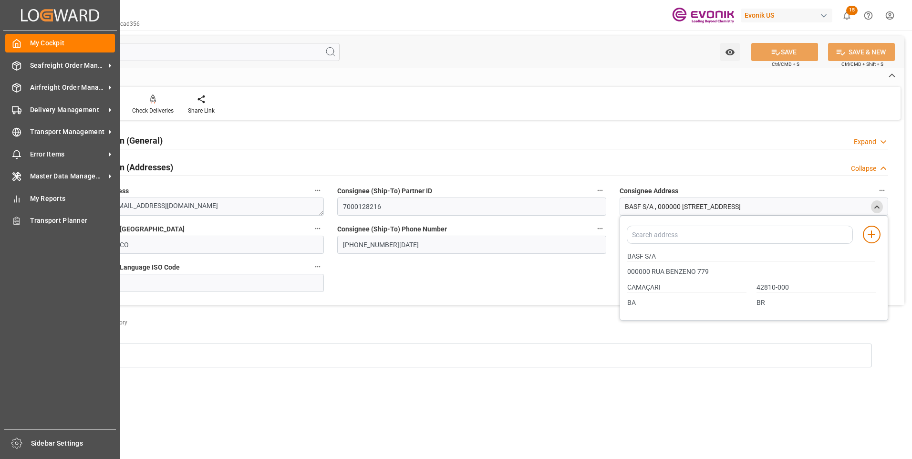
drag, startPoint x: 101, startPoint y: 50, endPoint x: 24, endPoint y: 55, distance: 76.9
click at [24, 55] on div "Created by potrace 1.15, written by [PERSON_NAME] [DATE]-[DATE] Created by potr…" at bounding box center [456, 229] width 912 height 459
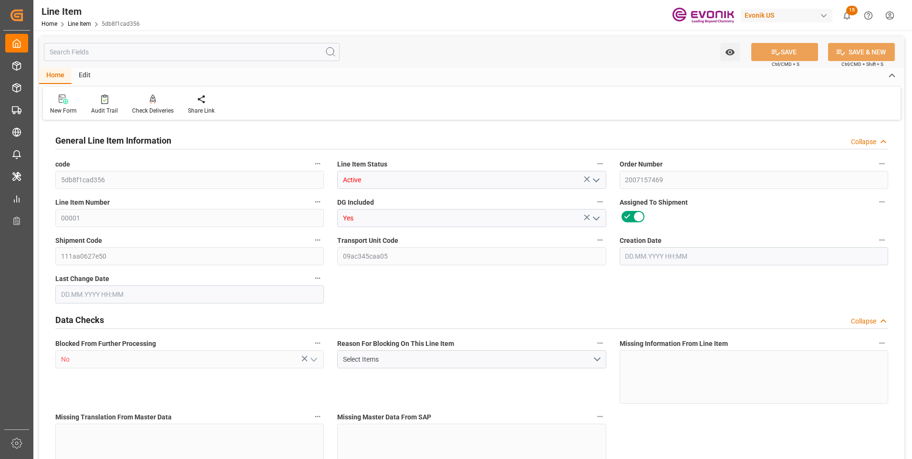
type input "5db8f1cad356"
type input "Active"
type input "2007157469"
type input "00001"
type input "Yes"
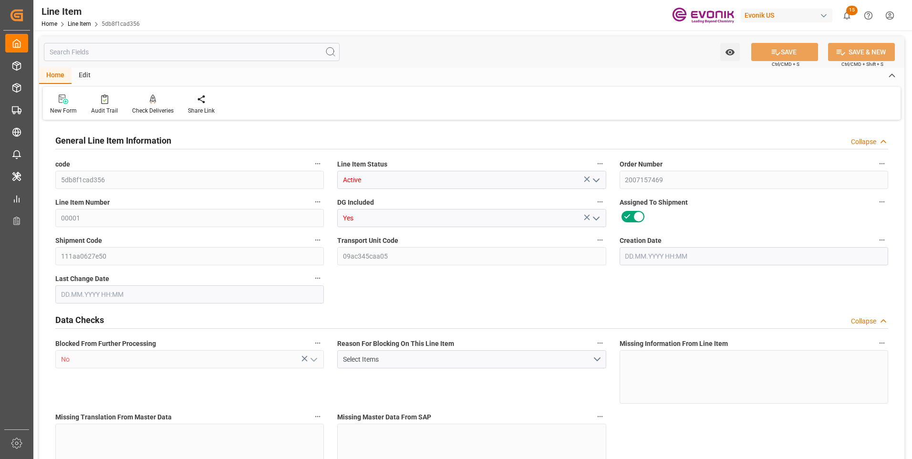
type input "111aa0627e50"
type input "09ac345caa05"
type input "No"
type input "BG"
type input "No"
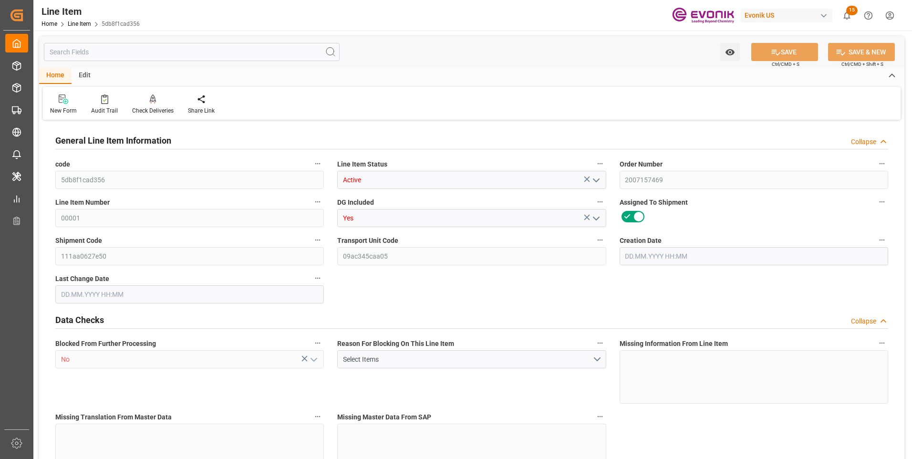
type input "99149821"
type textarea "SOD. PERSULFATE E Grade 1102 LB IBC"
type input "USD"
type input "PACK"
type input "2833402000"
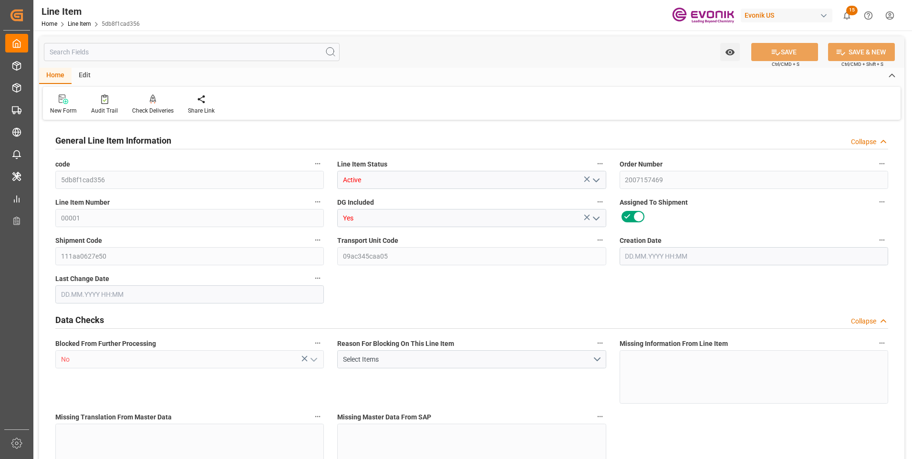
type input "EAR99"
type input "US"
type input "BG"
type input "43"
type input "KGM"
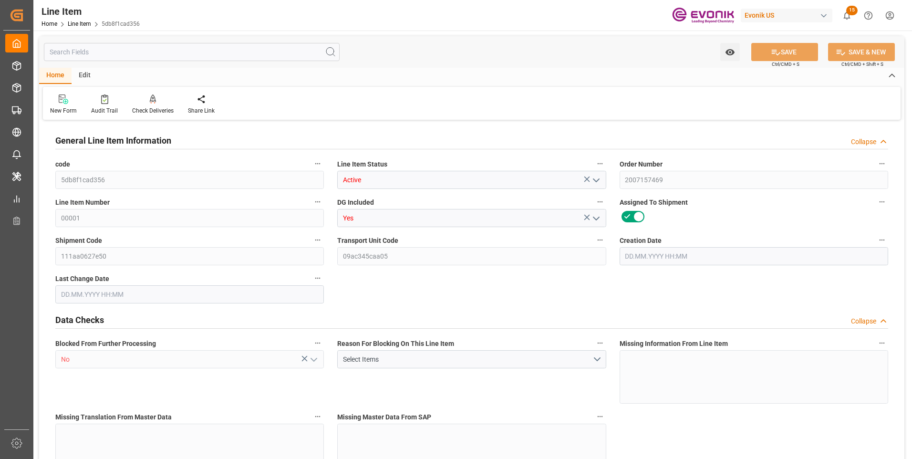
type textarea "KGM"
type input "KGM"
type textarea "KGM"
type input "M3"
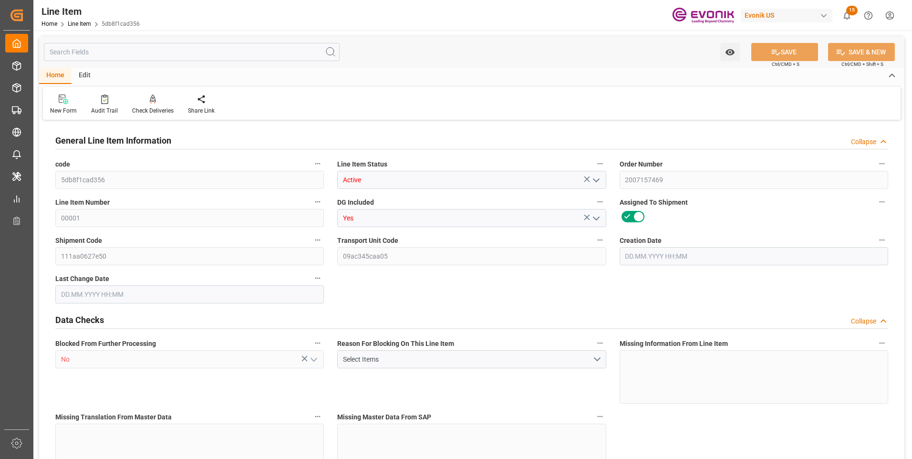
type textarea "DMQ"
type input "M3"
type input "17"
type input "17094.86"
type input "17000"
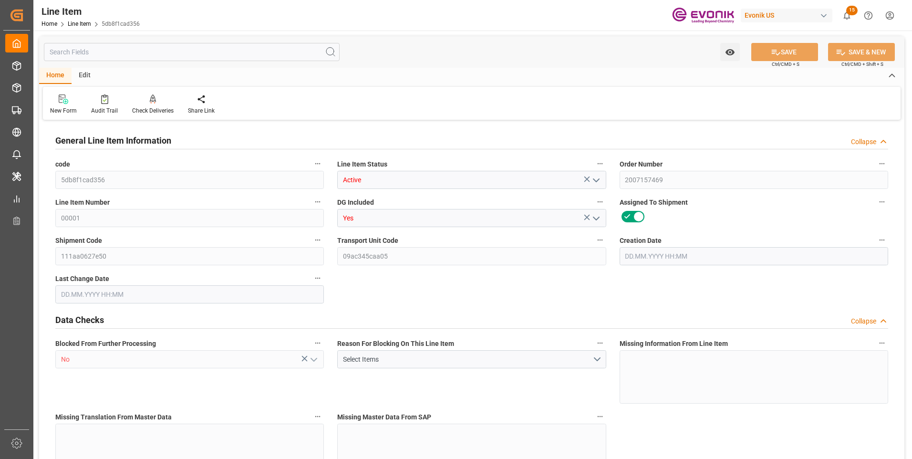
type input "29.3272"
type input "34"
type input "30090"
type input "34"
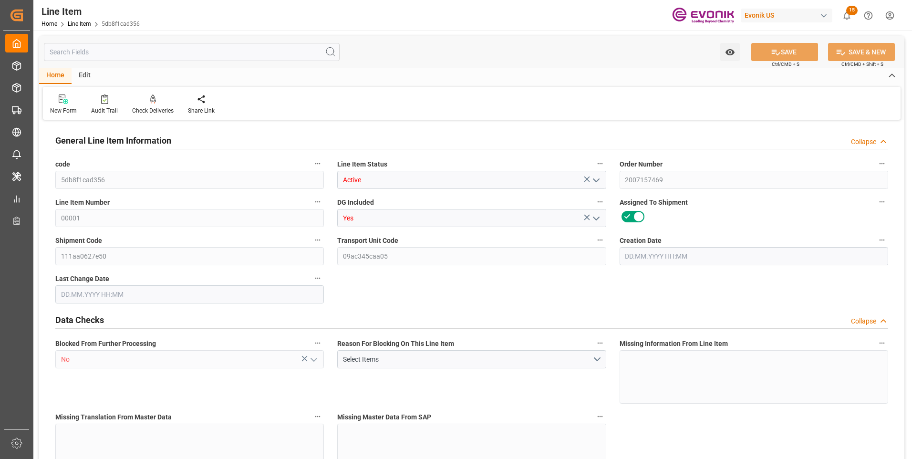
type input "17094.86"
type input "17502.86"
type input "17000"
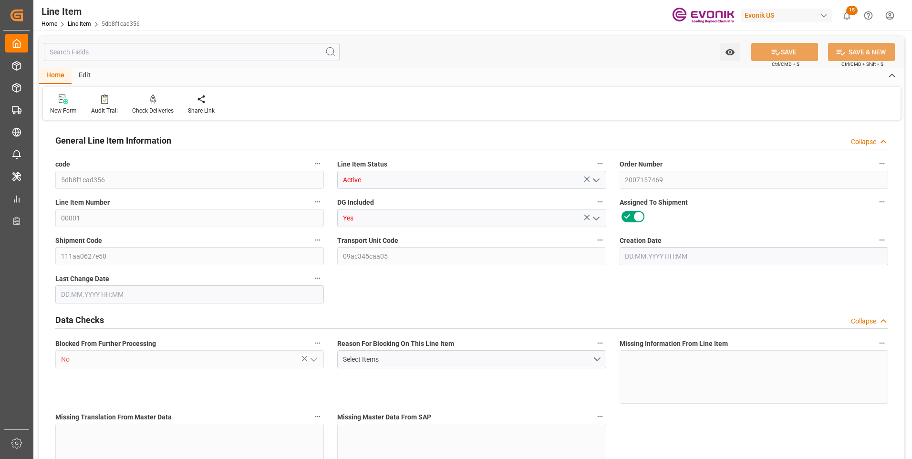
type input "29.3272"
type input "29327.21"
type input "0"
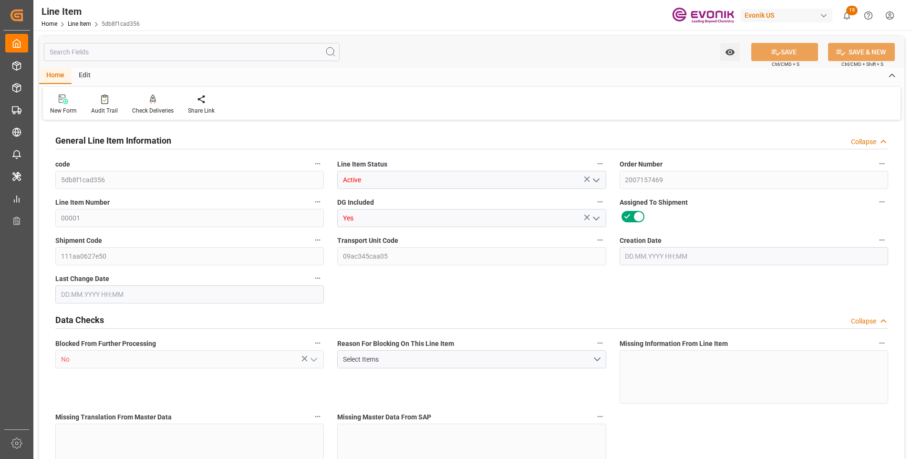
type input "0"
type input "06.10.2025 15:57"
type input "07.10.2025 04:29"
type input "26.11.2025"
type input "20.10.2025"
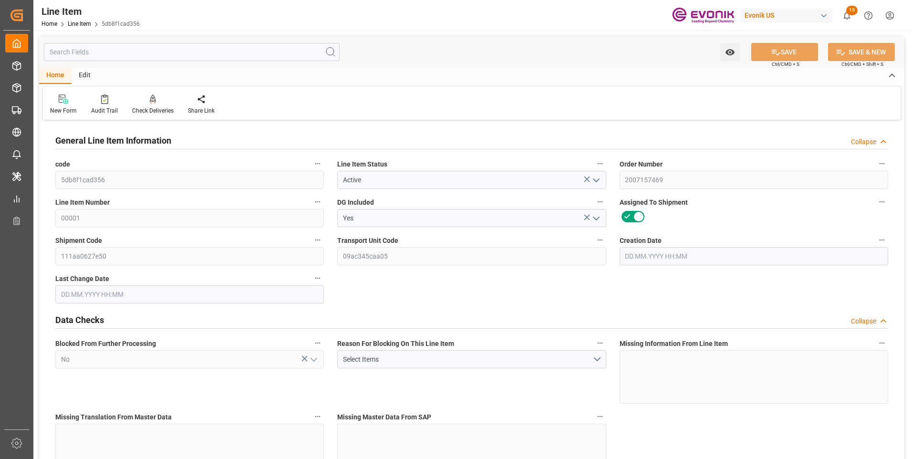
type input "[DATE]"
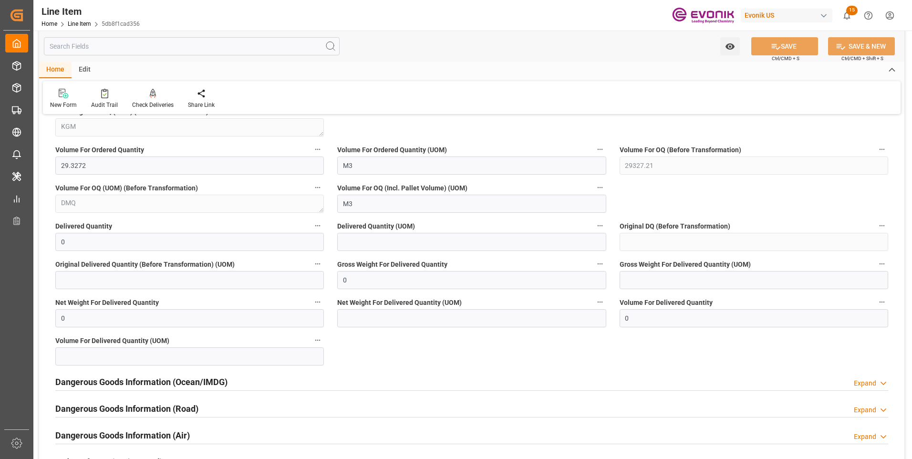
scroll to position [1145, 0]
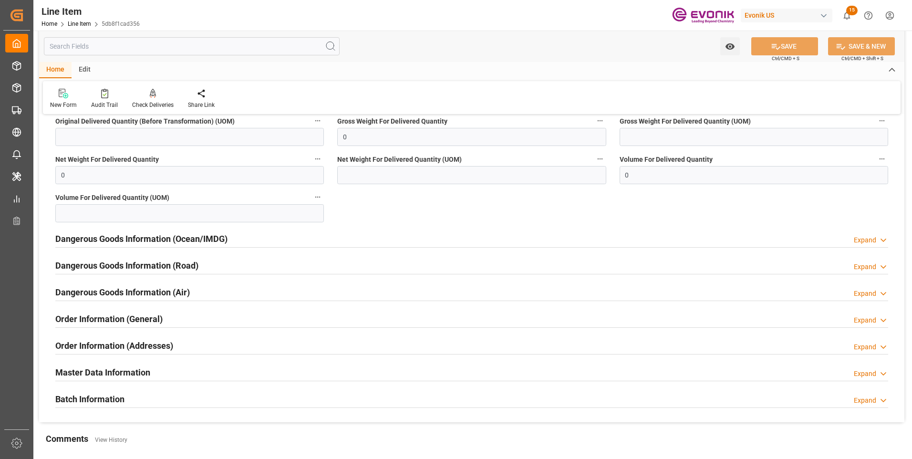
click at [120, 319] on h2 "Order Information (General)" at bounding box center [108, 318] width 107 height 13
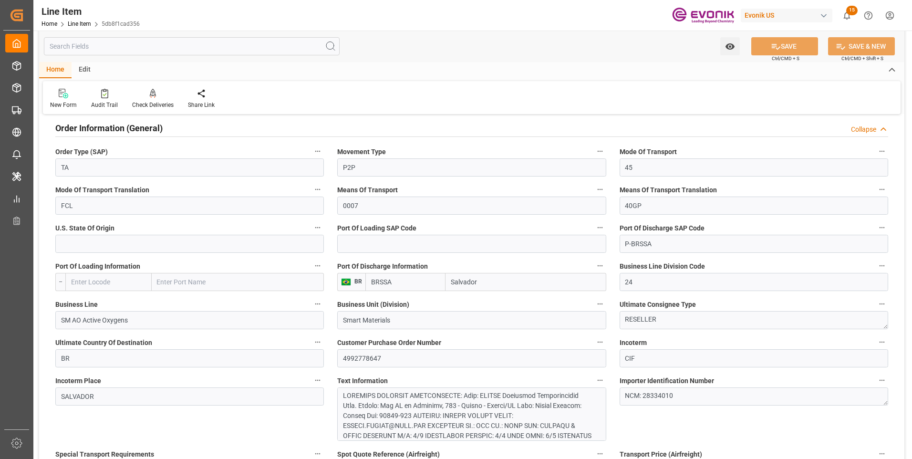
scroll to position [1526, 0]
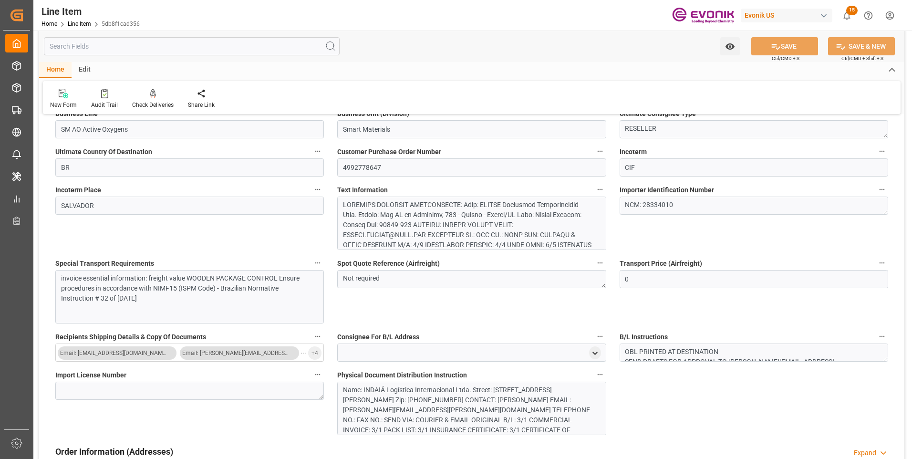
click at [401, 225] on div at bounding box center [468, 300] width 250 height 200
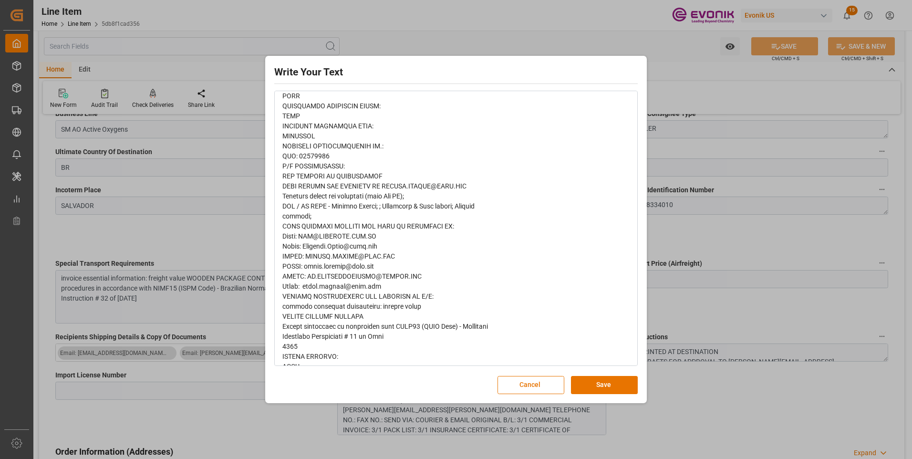
scroll to position [300, 0]
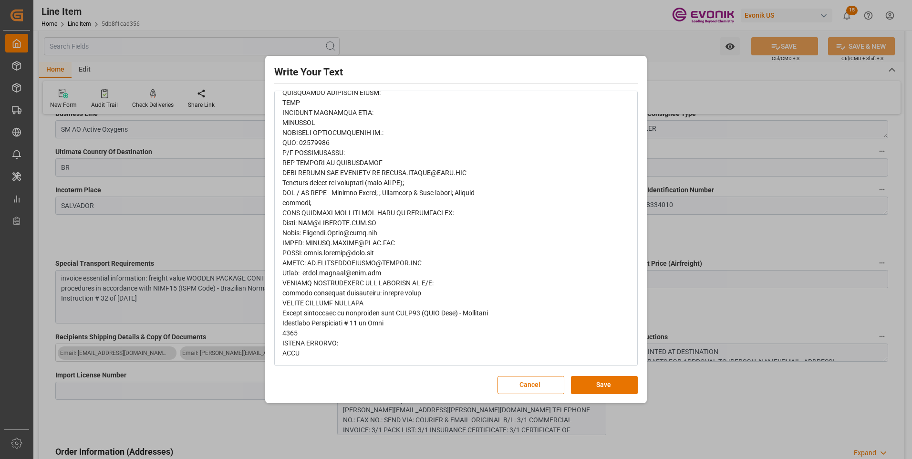
click at [219, 245] on div "Write Your Text Normal 14 Font Cancel Save" at bounding box center [456, 229] width 912 height 459
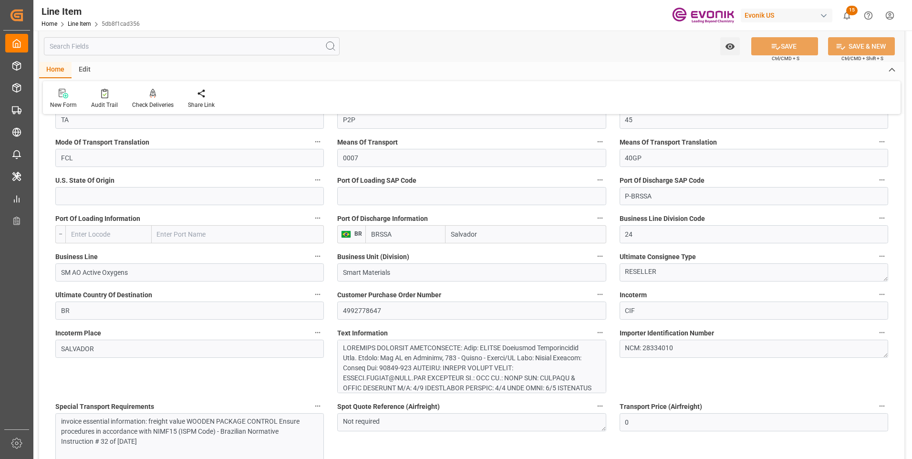
scroll to position [1431, 0]
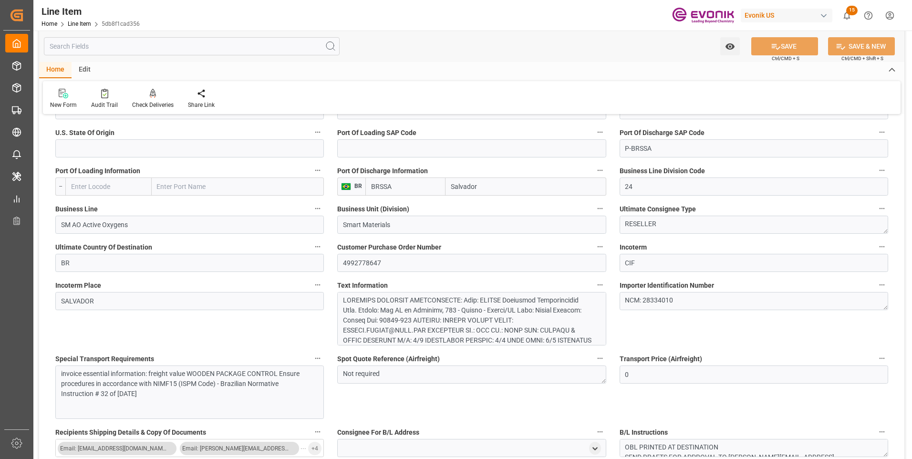
click at [173, 378] on div "invoice essential information: freight value WOODEN PACKAGE CONTROL Ensure proc…" at bounding box center [186, 384] width 250 height 30
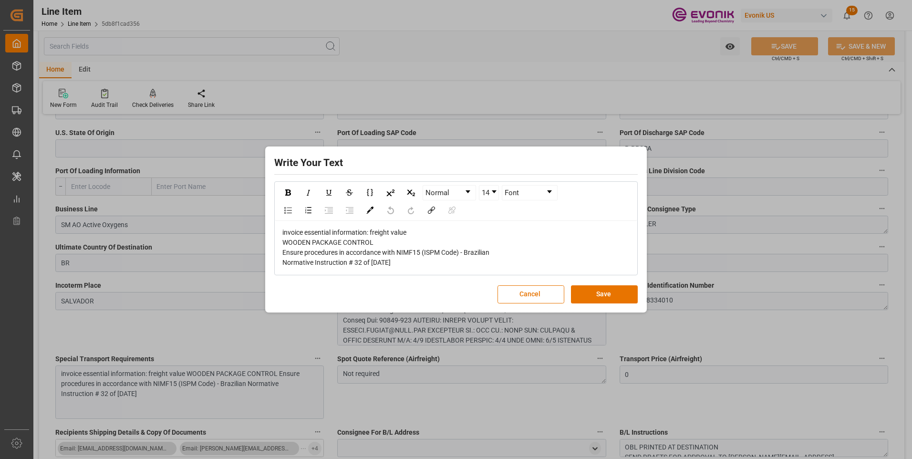
click at [691, 242] on div "Write Your Text Normal 14 Font invoice essential information: freight value WOO…" at bounding box center [456, 229] width 912 height 459
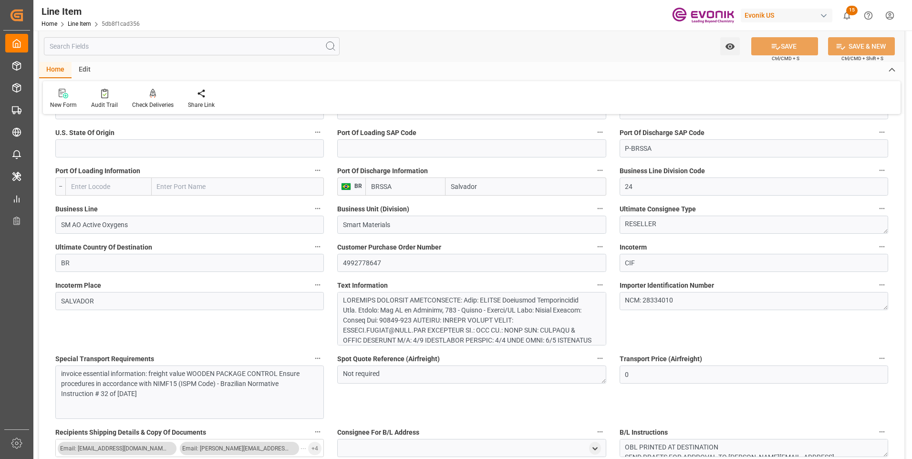
scroll to position [1574, 0]
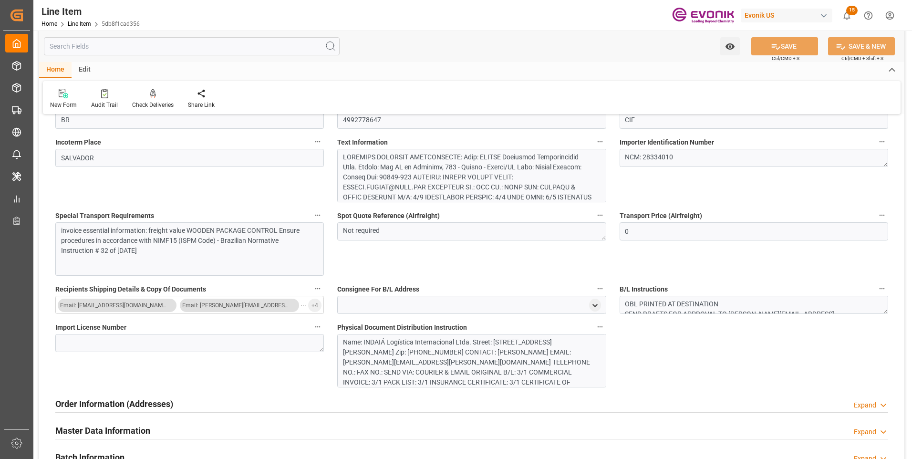
click at [372, 182] on div at bounding box center [468, 252] width 250 height 200
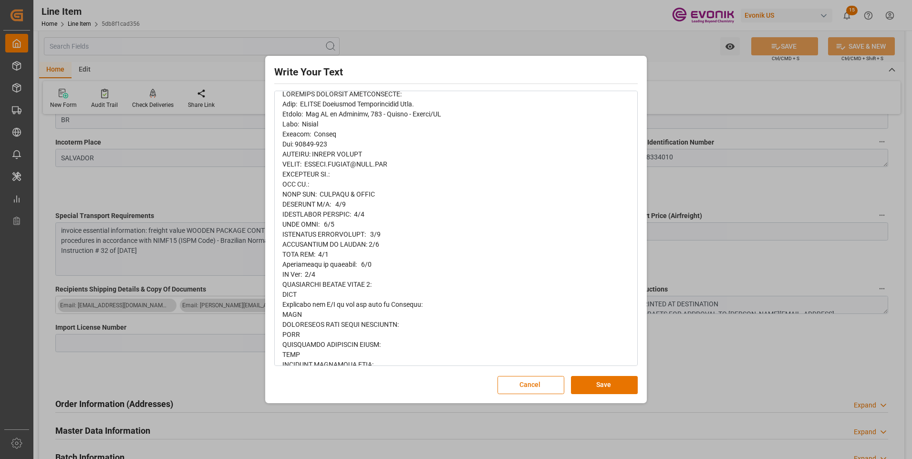
scroll to position [95, 0]
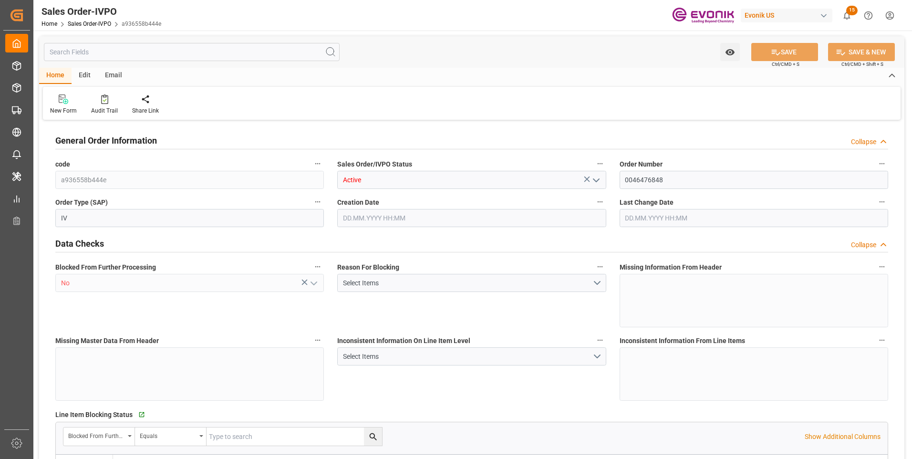
type input "BRSSZ"
type input "0"
type input "1"
type input "2"
type input "1"
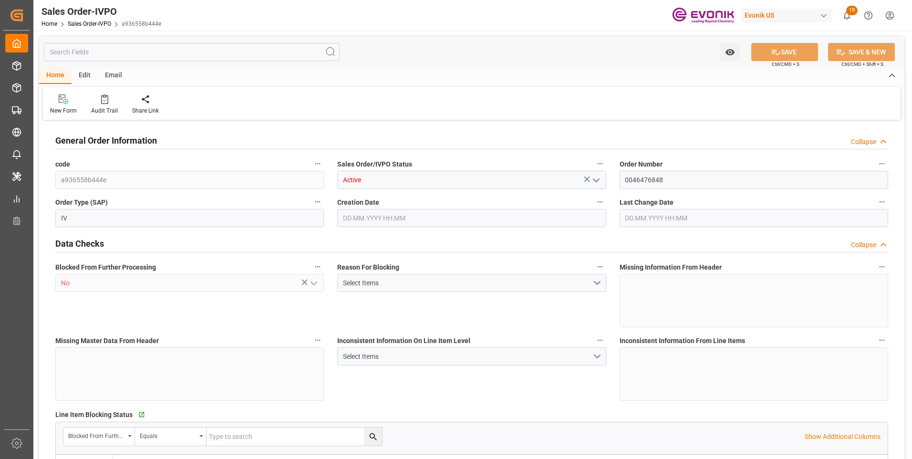
type input "19798"
type input "16.967"
type input "17000"
type input "30"
type input "[DATE] 18:37"
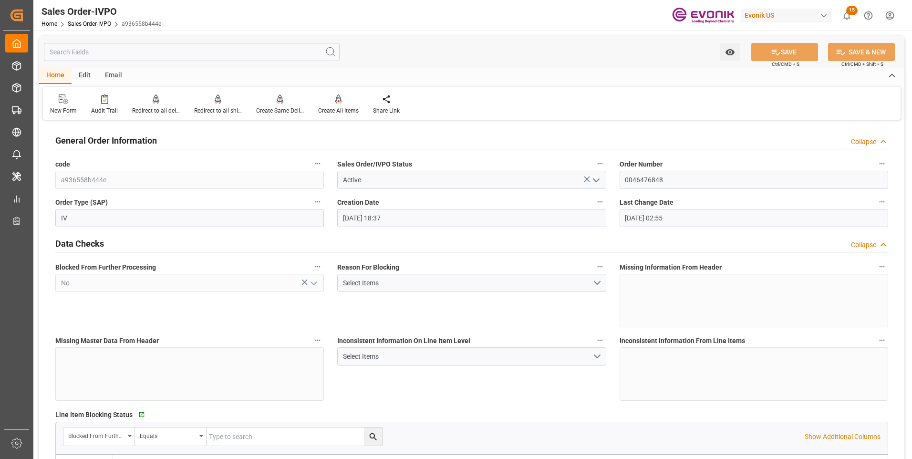
type input "[DATE] 02:55"
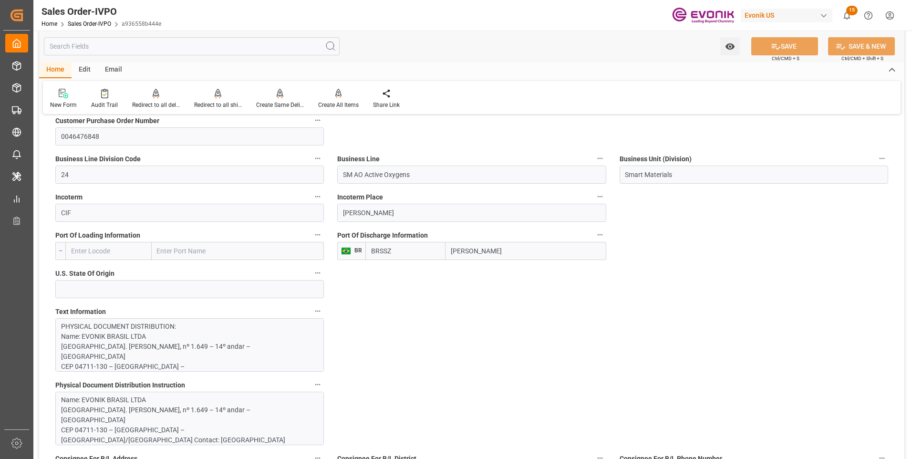
scroll to position [572, 0]
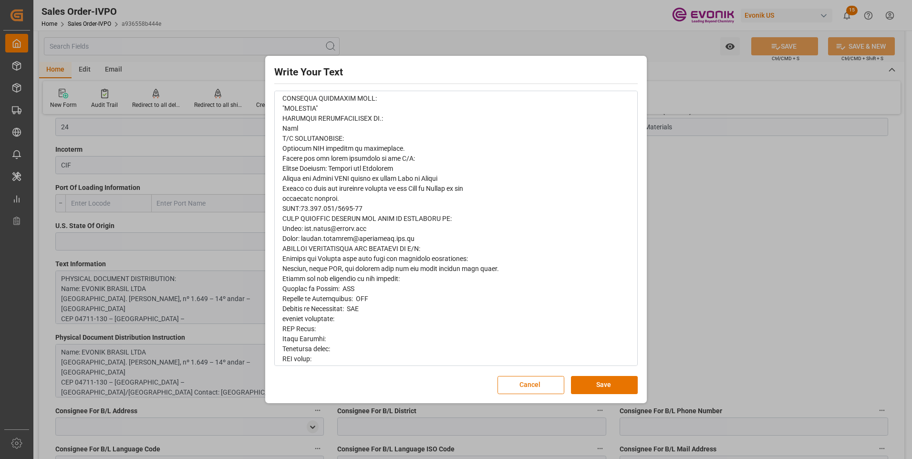
scroll to position [420, 0]
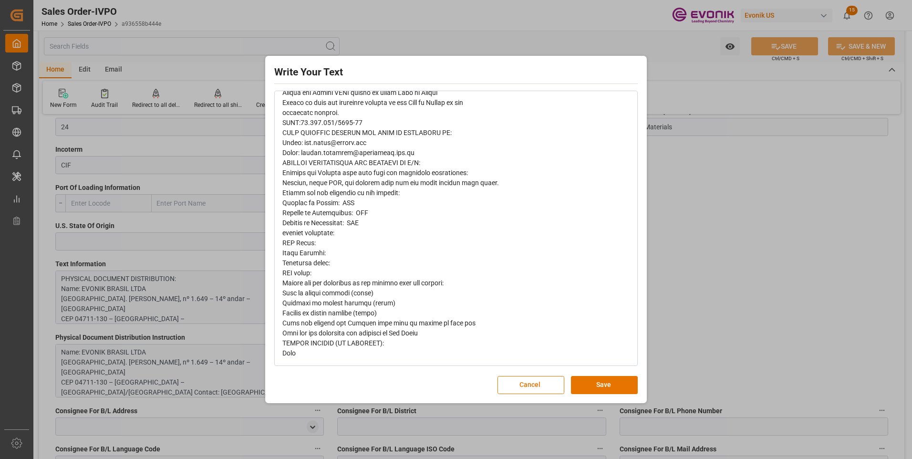
click at [699, 228] on div "Write Your Text Normal 14 Font Cancel Save" at bounding box center [456, 229] width 912 height 459
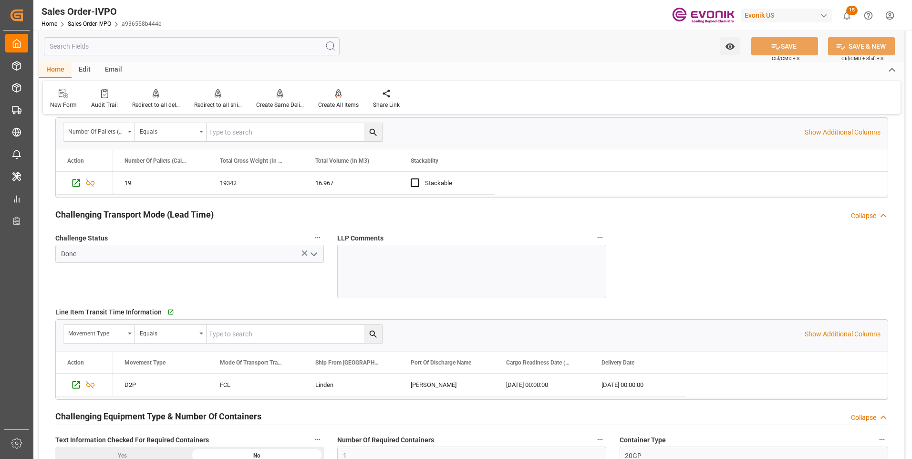
scroll to position [1526, 0]
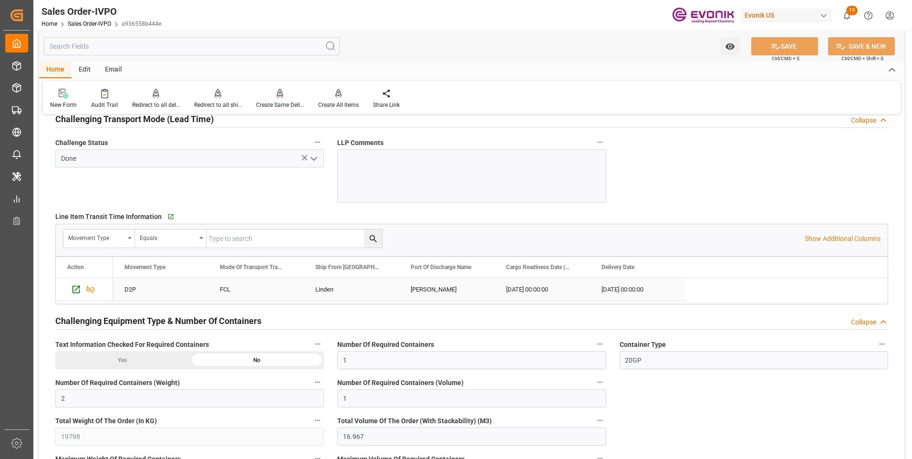
click at [324, 289] on div "Linden" at bounding box center [351, 289] width 95 height 22
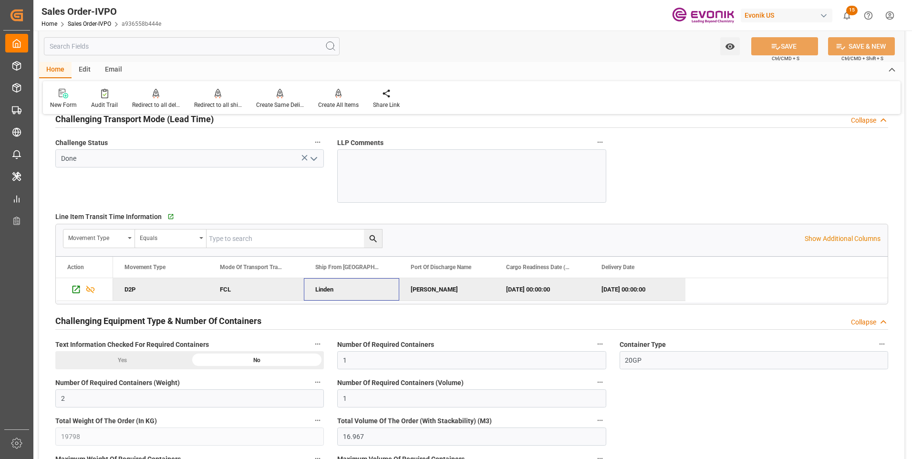
click at [324, 288] on div "Linden" at bounding box center [351, 289] width 95 height 22
click at [72, 290] on icon "Press SPACE to deselect this row." at bounding box center [76, 289] width 10 height 10
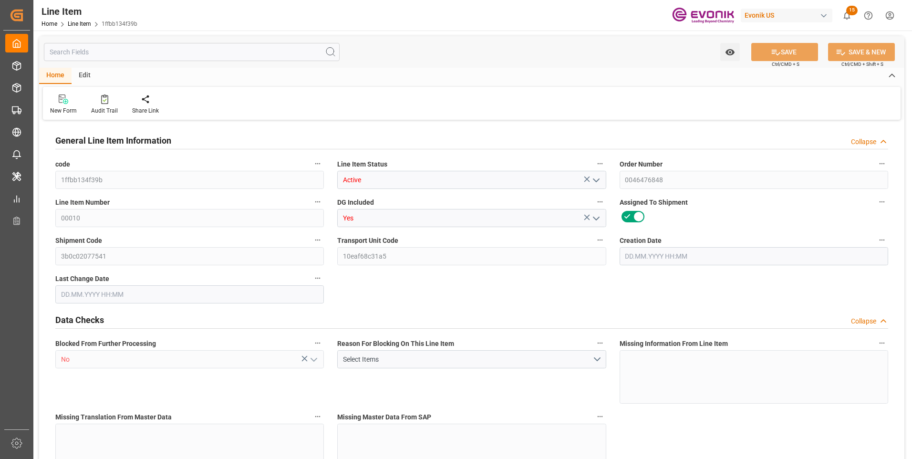
type input "19"
type input "19342"
type input "19000"
type input "16.967"
type input "760"
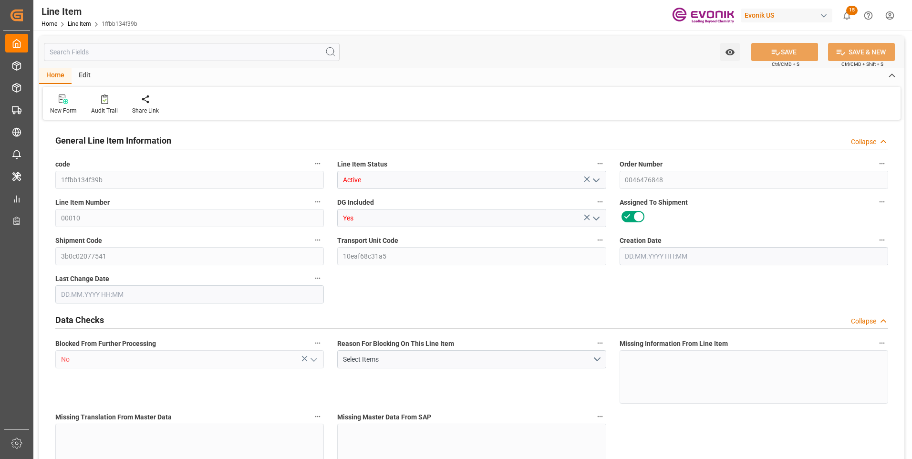
type input "15010"
type input "760"
type input "19000"
type input "19342"
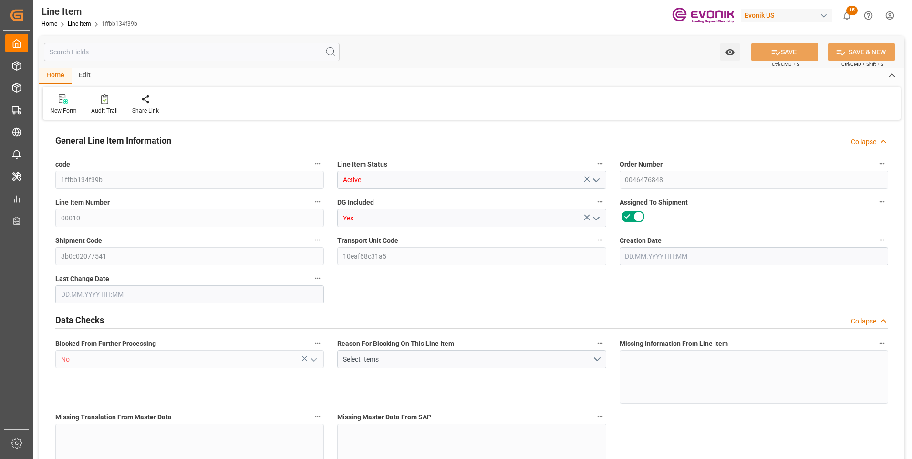
type input "19798"
type input "19000"
type input "16.967"
type input "16967"
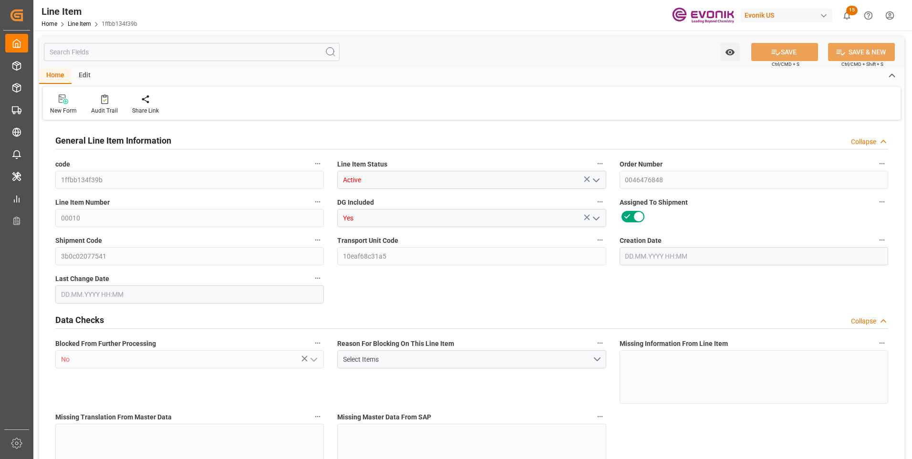
type input "0"
type input "[DATE] 18:37"
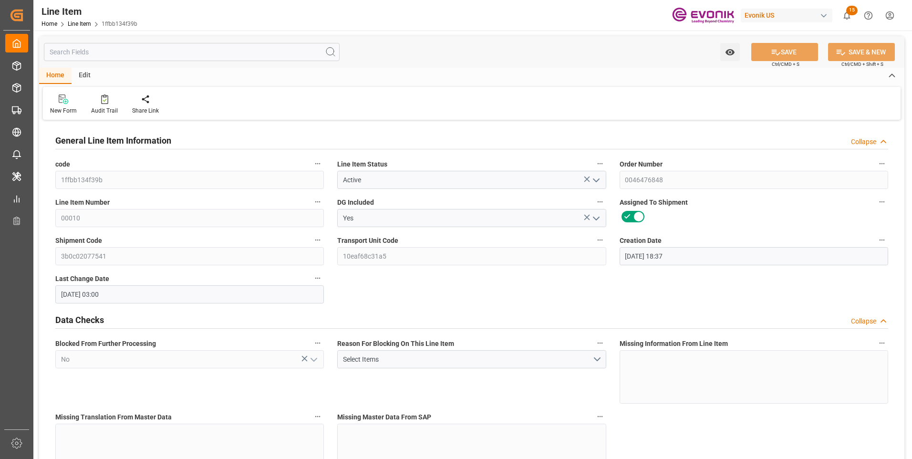
type input "[DATE] 03:00"
type input "[DATE]"
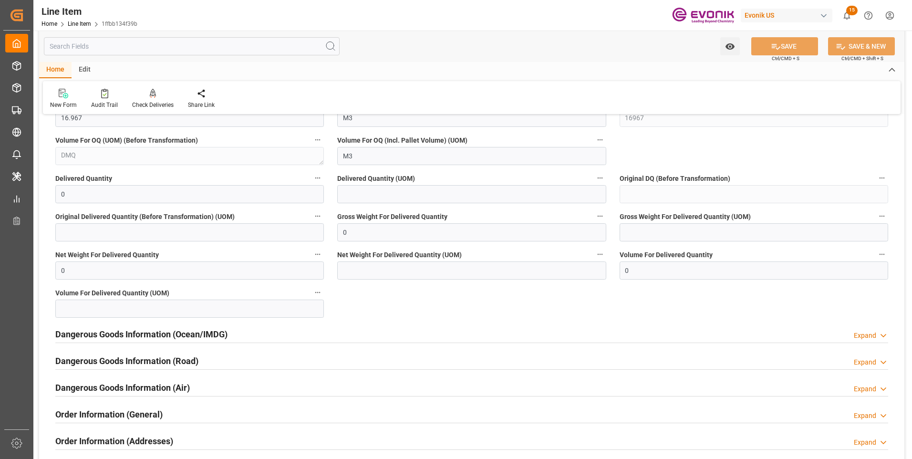
scroll to position [1145, 0]
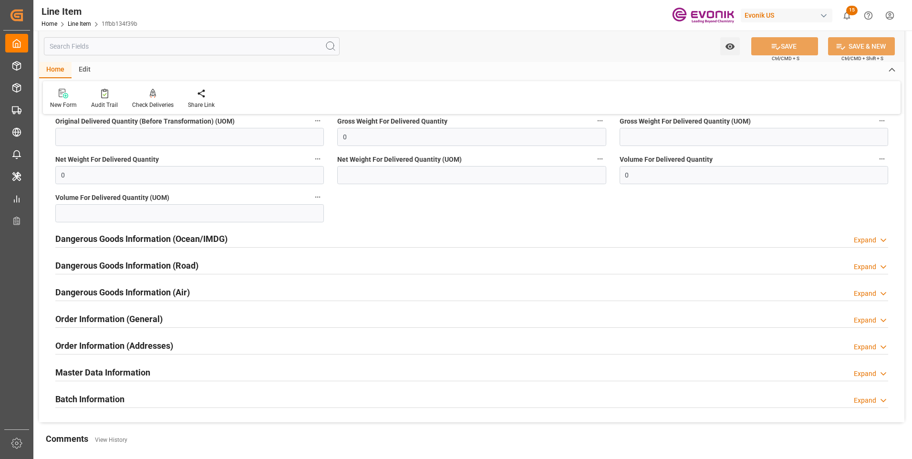
click at [141, 317] on h2 "Order Information (General)" at bounding box center [108, 318] width 107 height 13
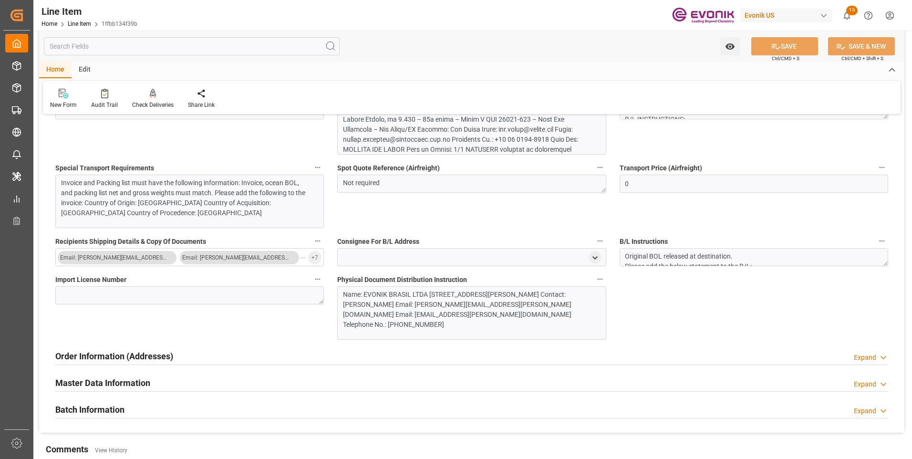
scroll to position [1765, 0]
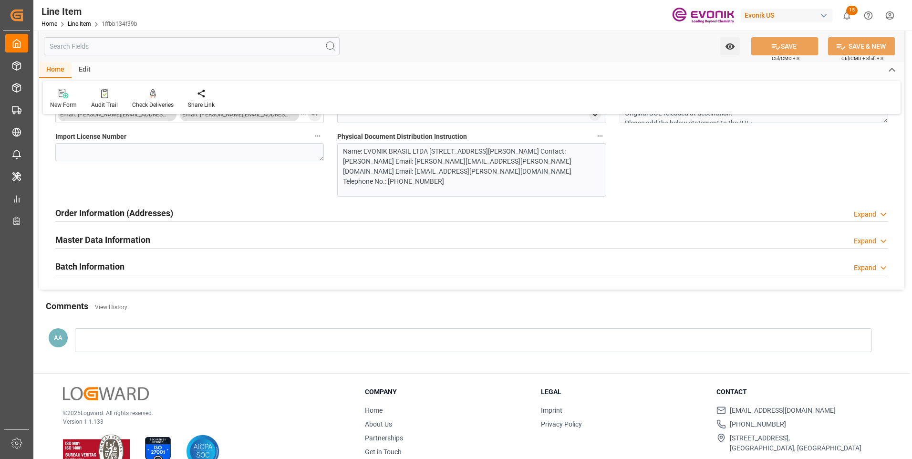
click at [136, 215] on h2 "Order Information (Addresses)" at bounding box center [114, 213] width 118 height 13
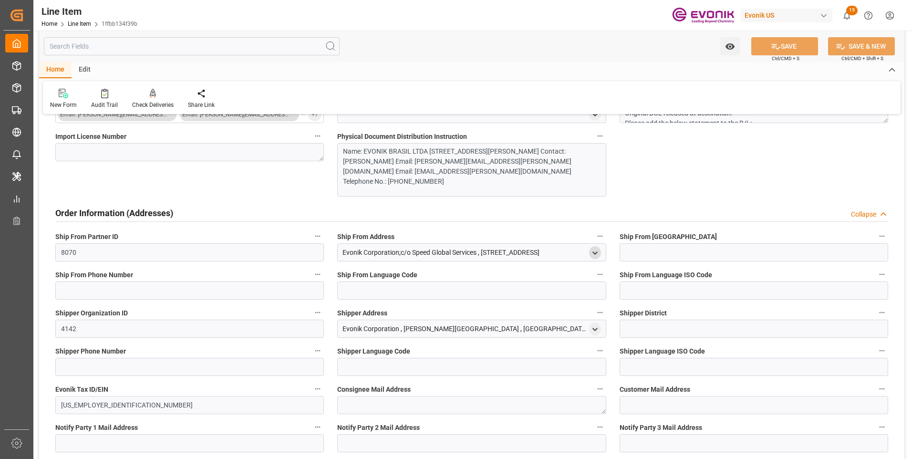
click at [594, 254] on icon "open menu" at bounding box center [595, 253] width 8 height 8
